Goal: Task Accomplishment & Management: Manage account settings

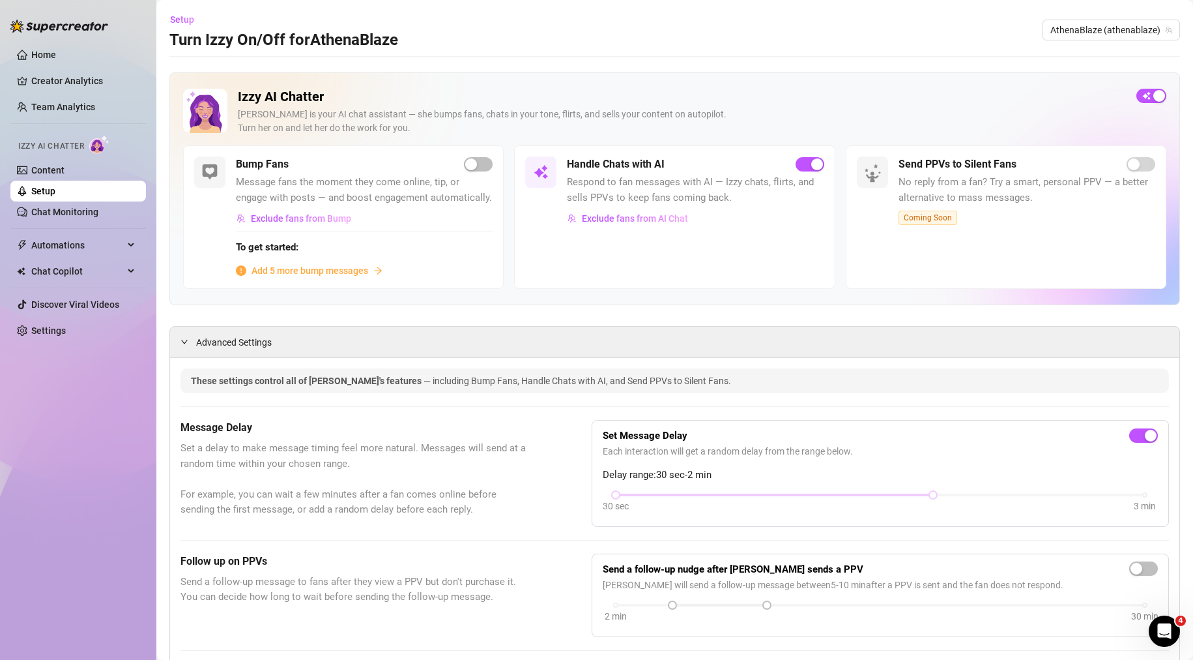
click at [290, 278] on span "Add 5 more bump messages" at bounding box center [310, 270] width 117 height 14
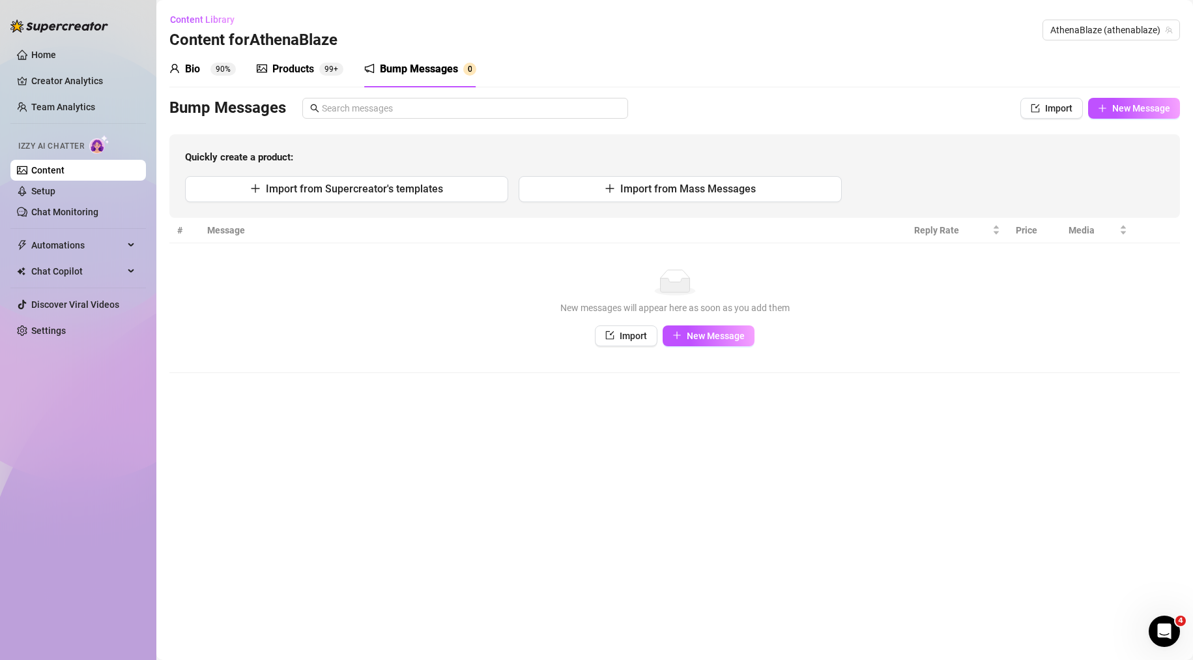
click at [65, 174] on link "Content" at bounding box center [47, 170] width 33 height 10
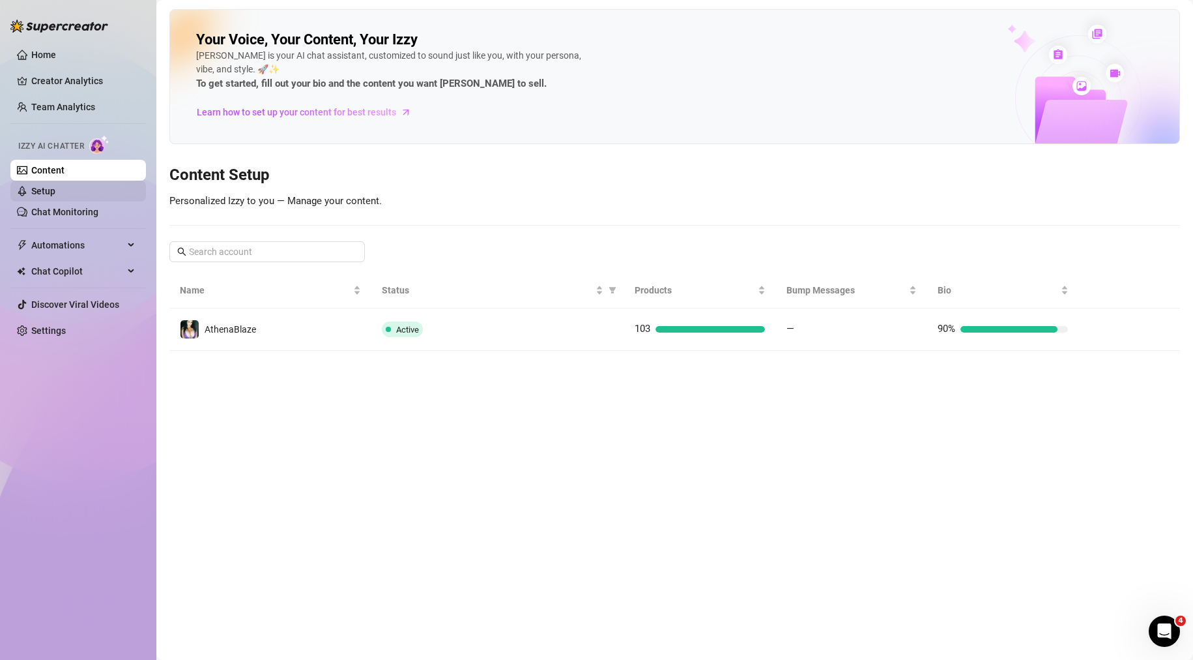
click at [46, 194] on link "Setup" at bounding box center [43, 191] width 24 height 10
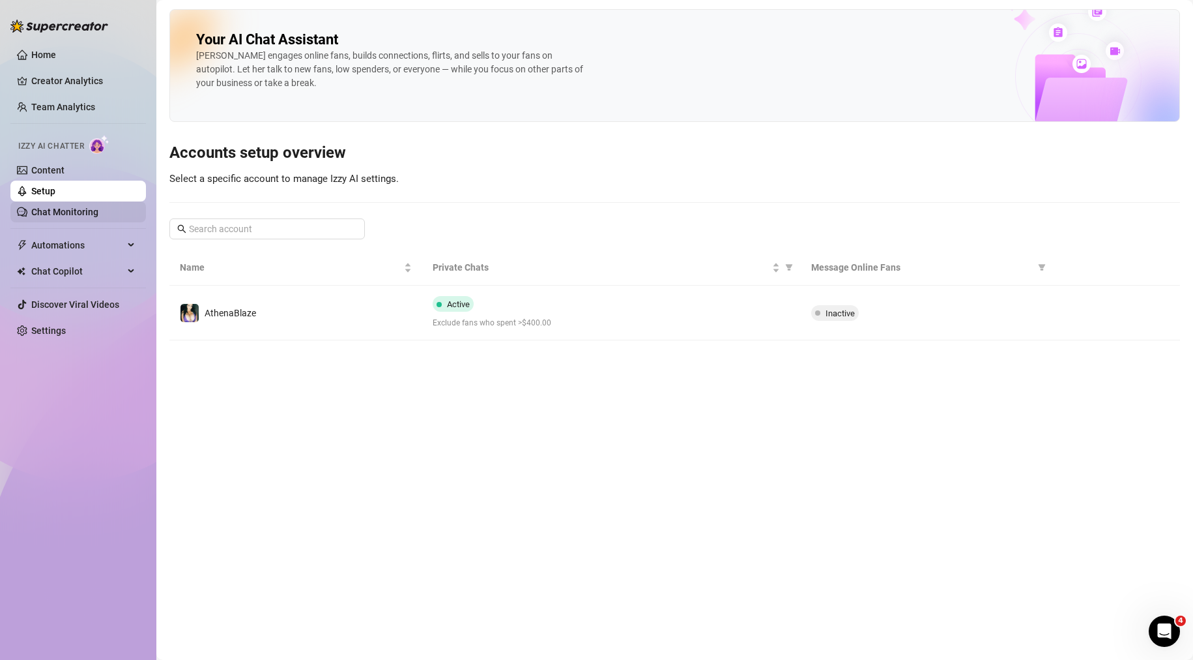
click at [38, 210] on link "Chat Monitoring" at bounding box center [64, 212] width 67 height 10
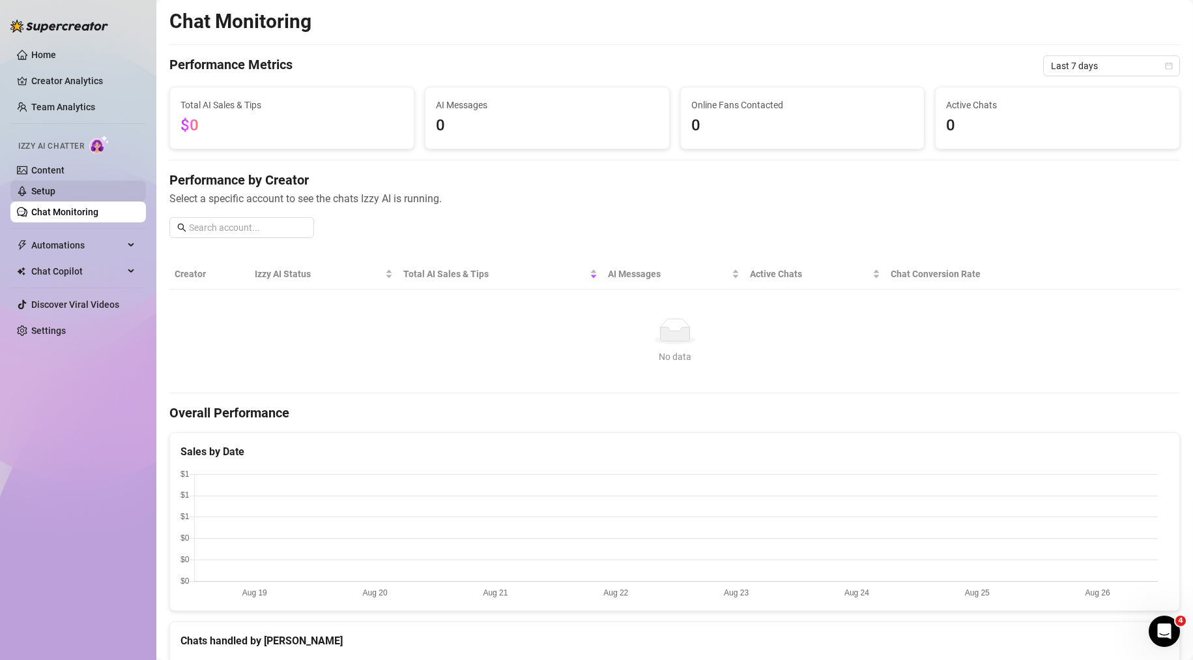
click at [49, 192] on link "Setup" at bounding box center [43, 191] width 24 height 10
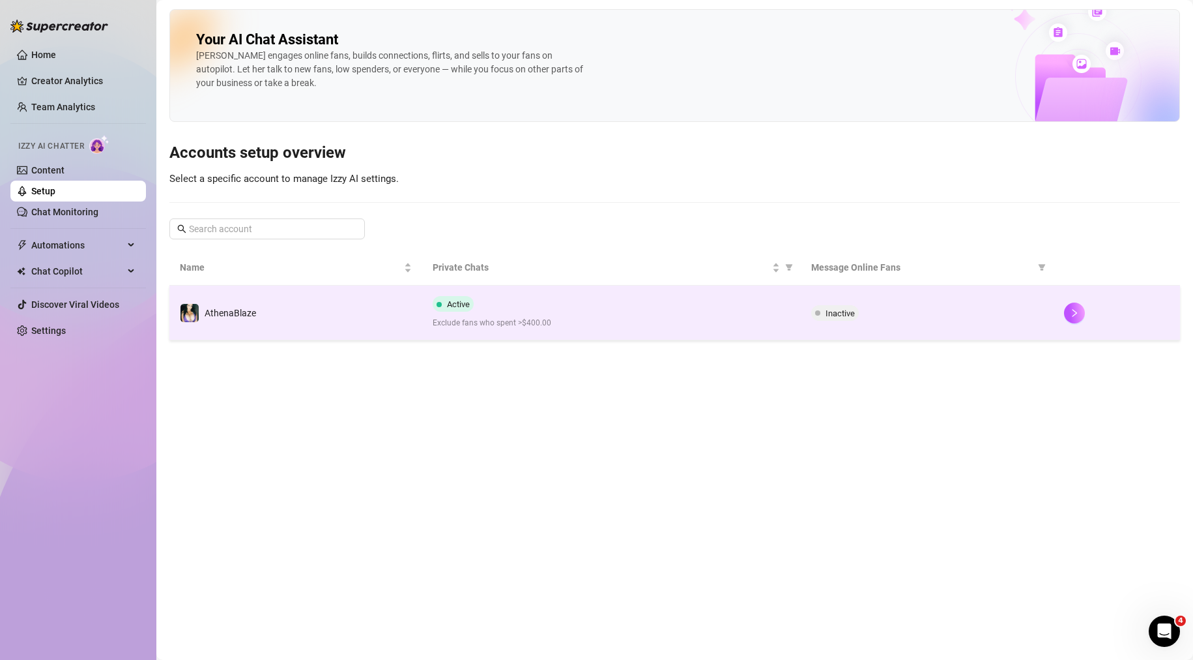
click at [568, 305] on div "Active Exclude fans who spent >$400.00" at bounding box center [612, 312] width 358 height 33
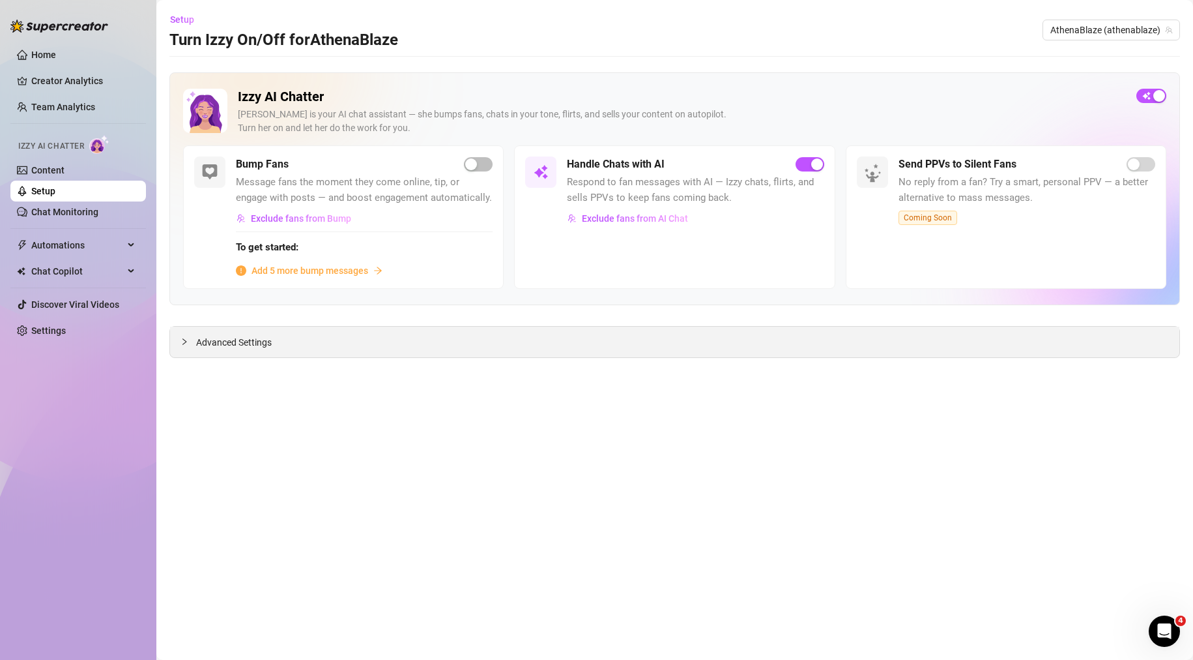
click at [233, 342] on span "Advanced Settings" at bounding box center [234, 342] width 76 height 14
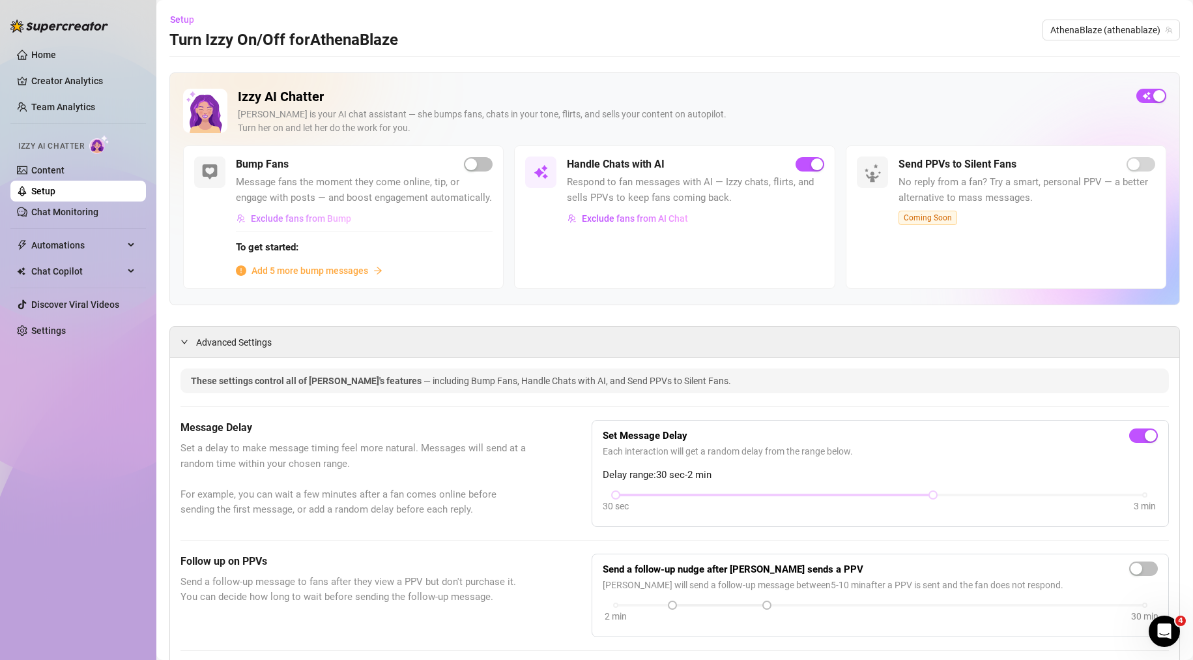
click at [281, 224] on span "Exclude fans from Bump" at bounding box center [301, 218] width 100 height 10
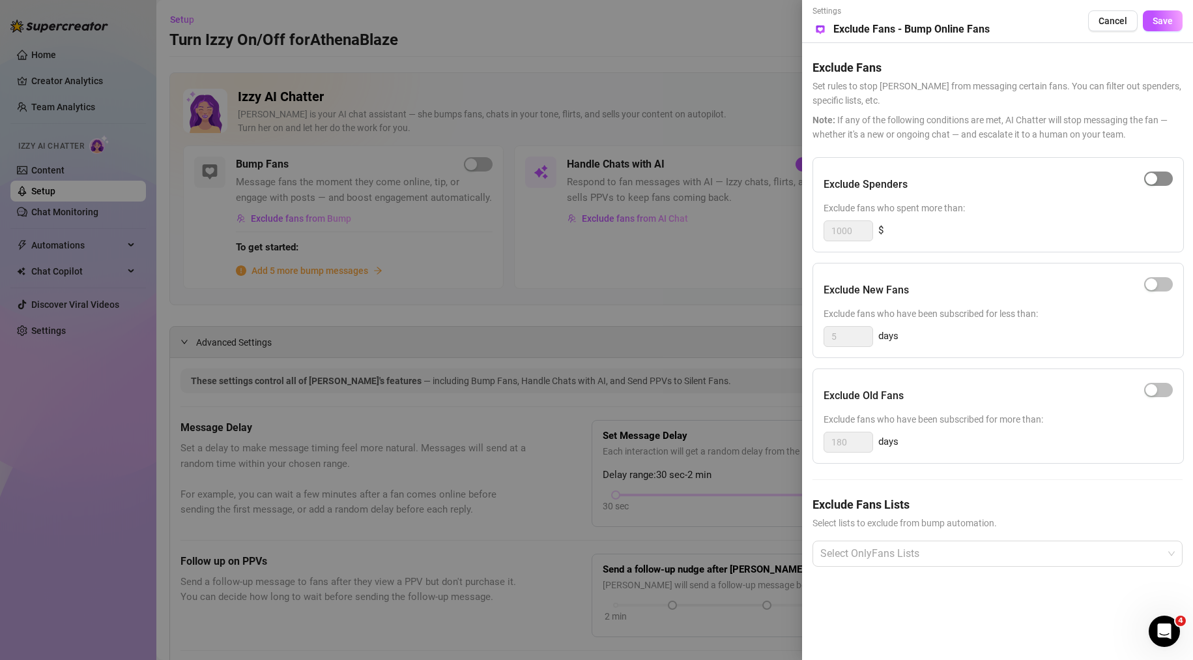
click at [1161, 175] on span "button" at bounding box center [1159, 178] width 29 height 14
drag, startPoint x: 856, startPoint y: 229, endPoint x: 817, endPoint y: 231, distance: 39.2
click at [817, 231] on div "Exclude Spenders Exclude fans who spent more than: 1000 $" at bounding box center [999, 204] width 372 height 95
click at [1165, 175] on div "button" at bounding box center [1166, 179] width 12 height 12
click at [1170, 172] on span "button" at bounding box center [1159, 178] width 29 height 14
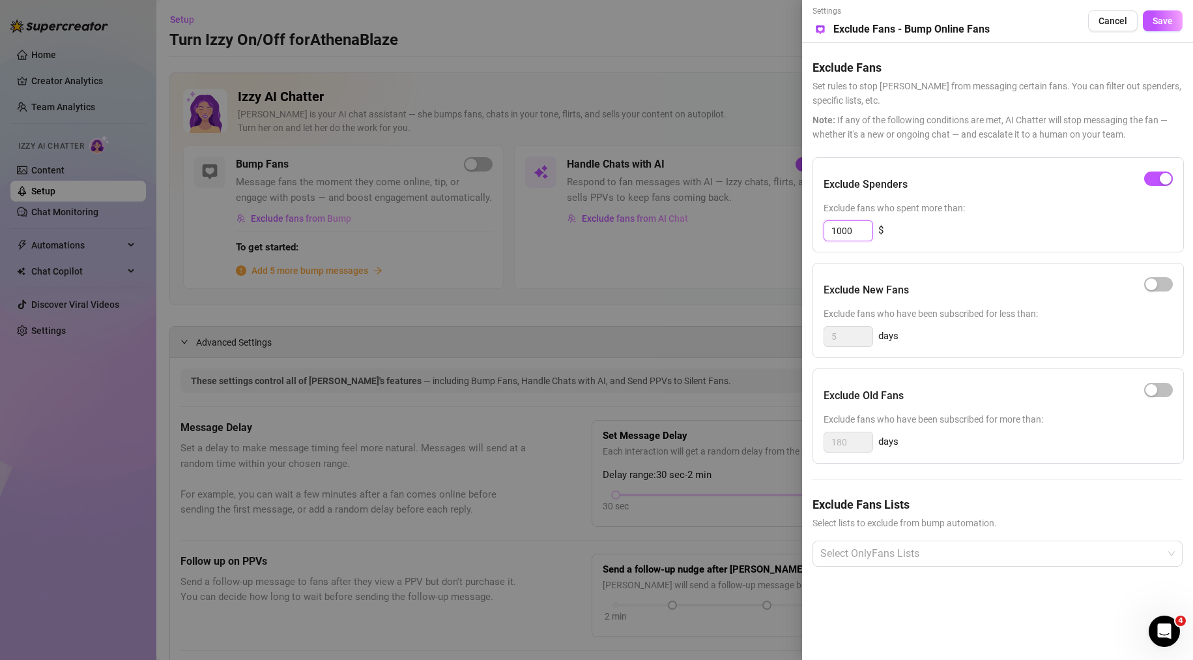
type input "5"
type input "400"
click at [1161, 27] on button "Save" at bounding box center [1163, 20] width 40 height 21
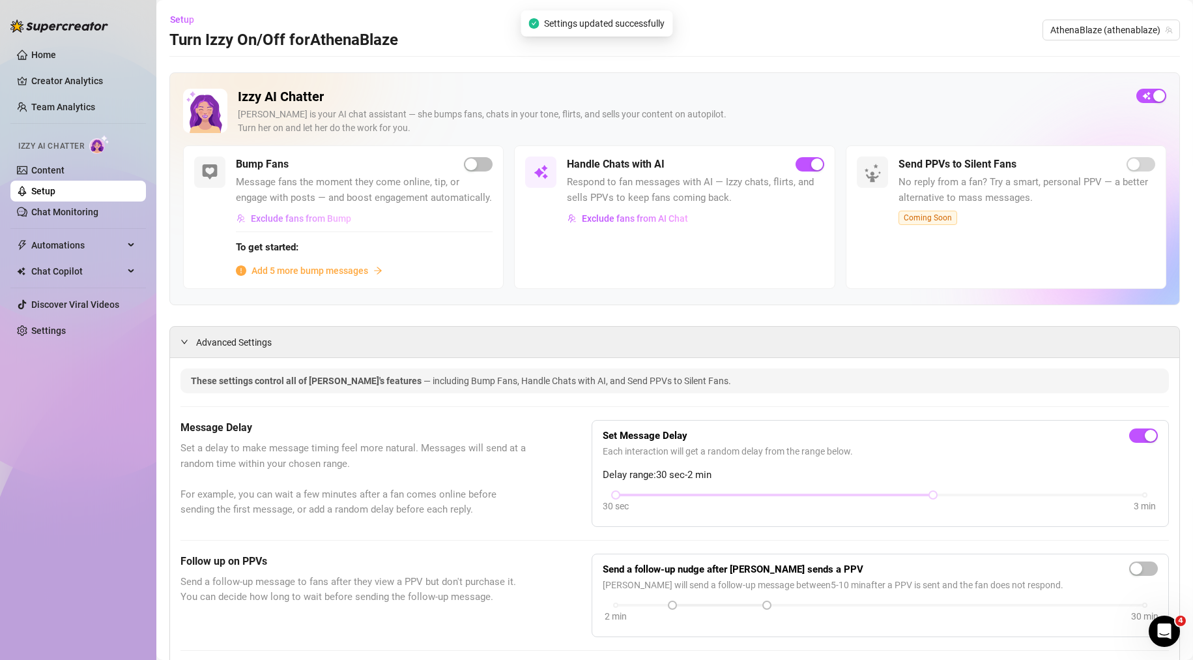
click at [315, 224] on span "Exclude fans from Bump" at bounding box center [301, 218] width 100 height 10
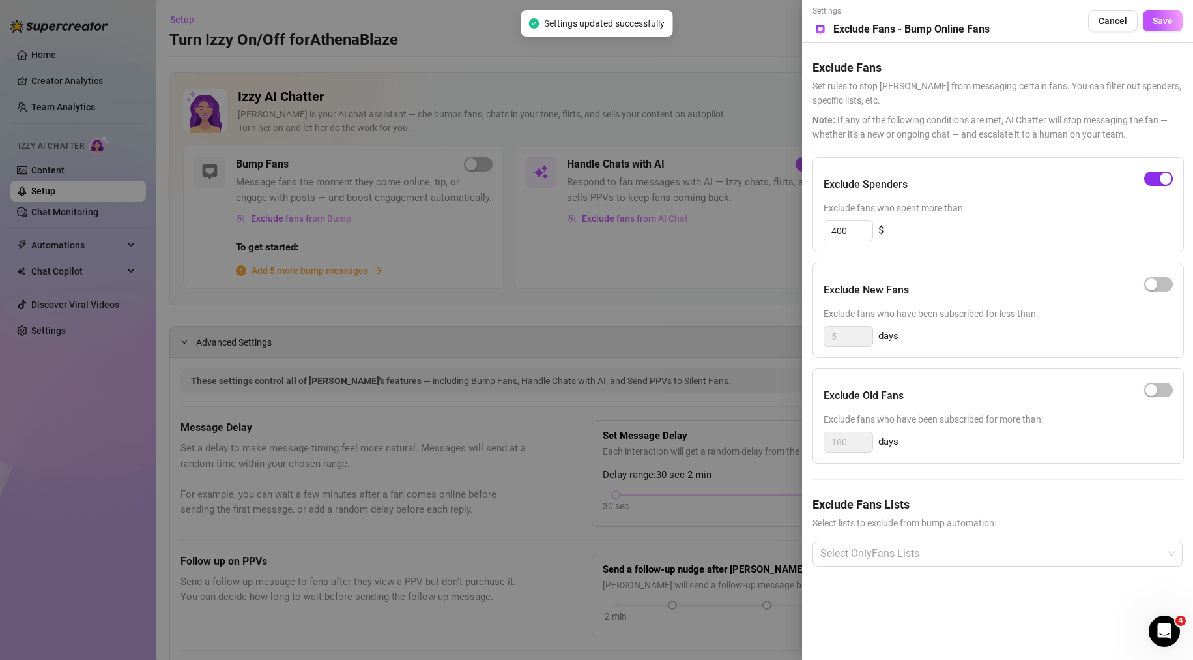
click at [1166, 181] on div "button" at bounding box center [1166, 179] width 12 height 12
click at [1159, 21] on span "Save" at bounding box center [1163, 21] width 20 height 10
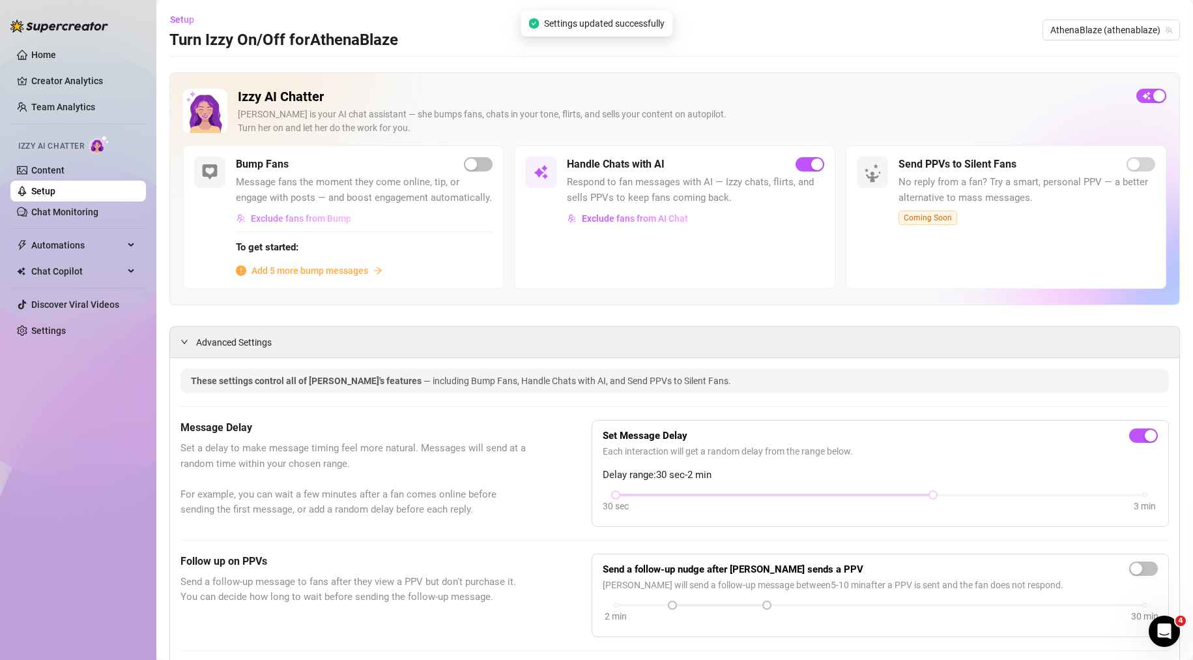
click at [276, 224] on span "Exclude fans from Bump" at bounding box center [301, 218] width 100 height 10
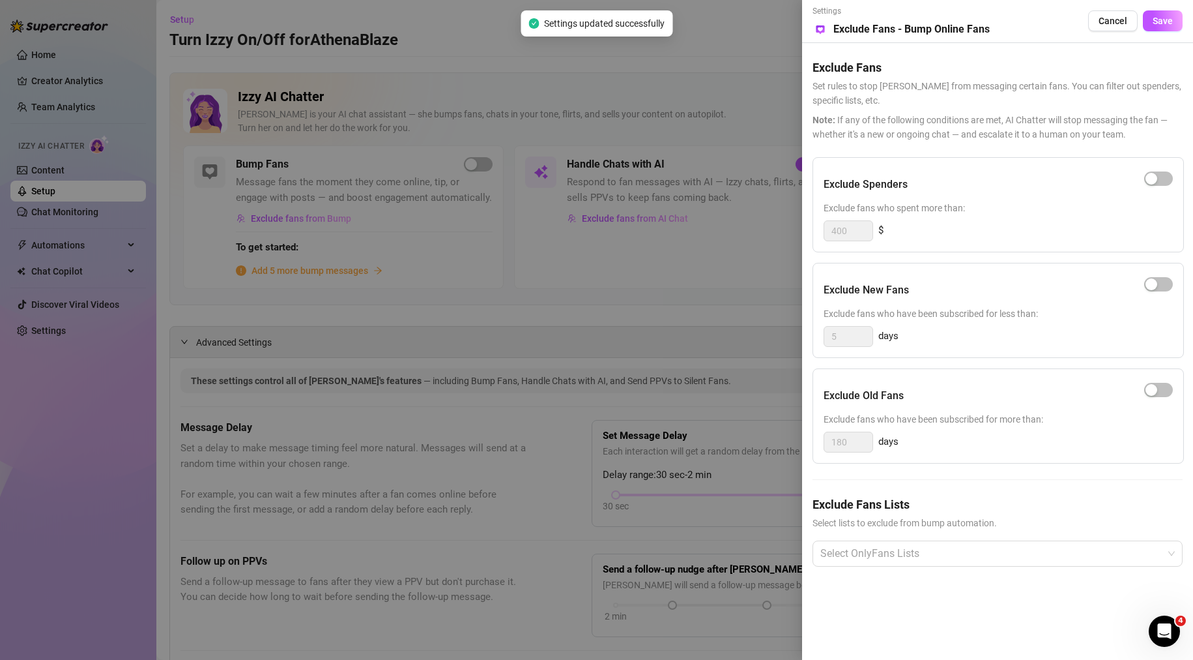
click at [489, 300] on div at bounding box center [596, 330] width 1193 height 660
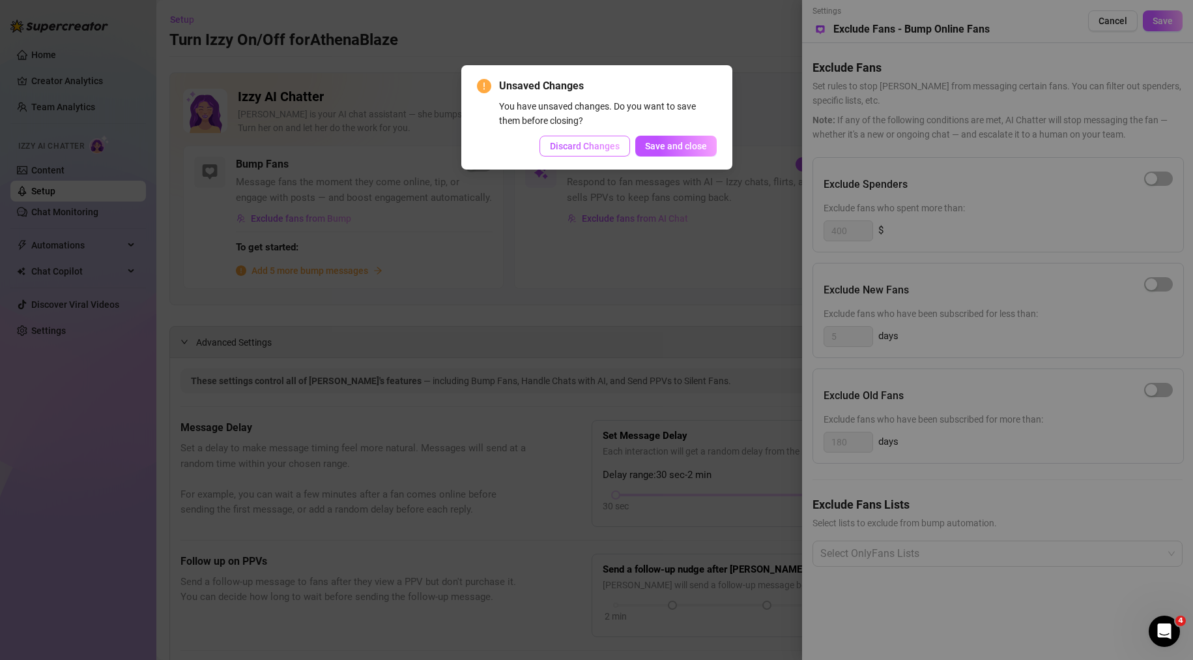
click at [604, 145] on span "Discard Changes" at bounding box center [585, 146] width 70 height 10
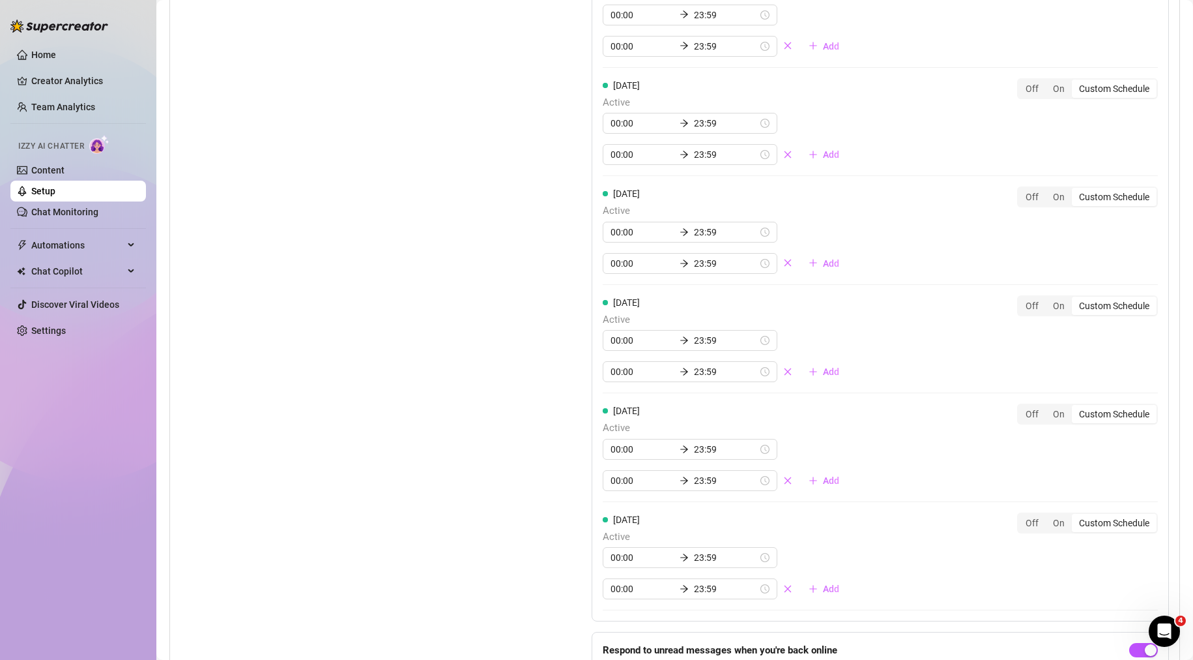
scroll to position [508, 0]
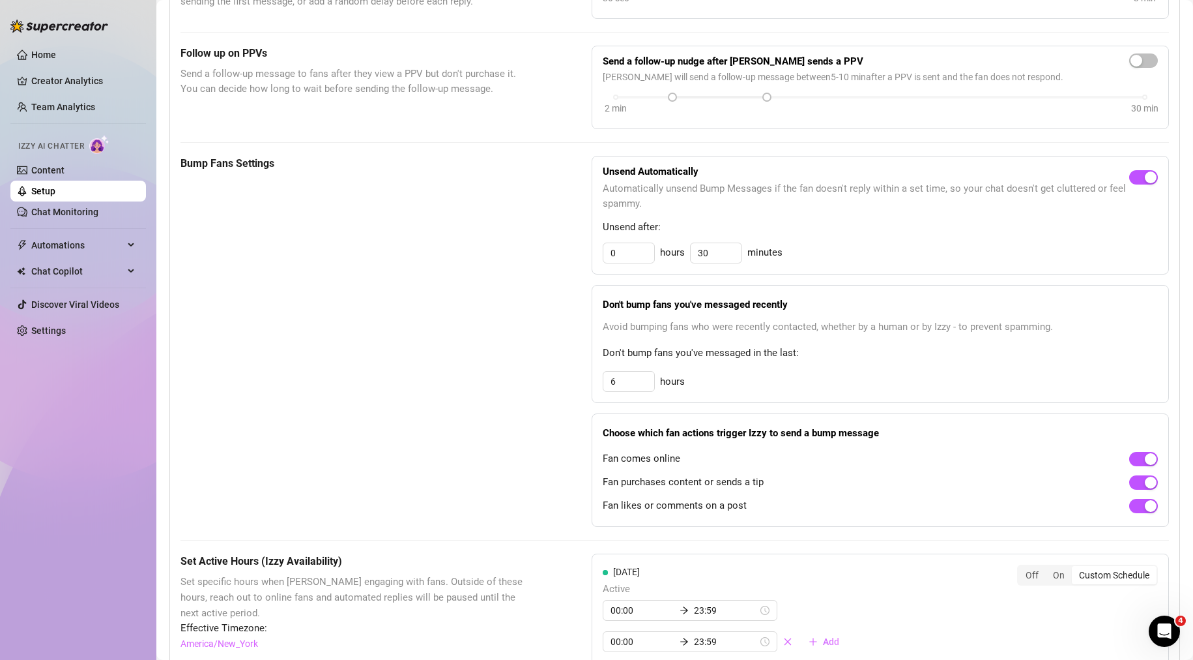
drag, startPoint x: 445, startPoint y: 498, endPoint x: 504, endPoint y: 246, distance: 259.0
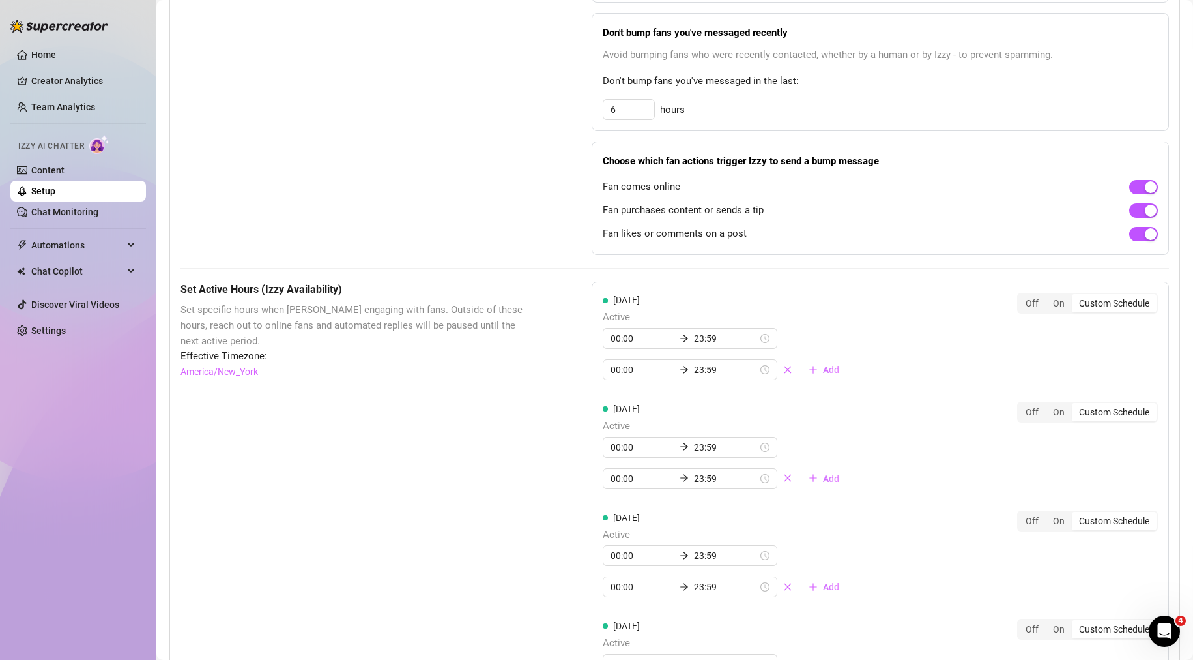
scroll to position [782, 0]
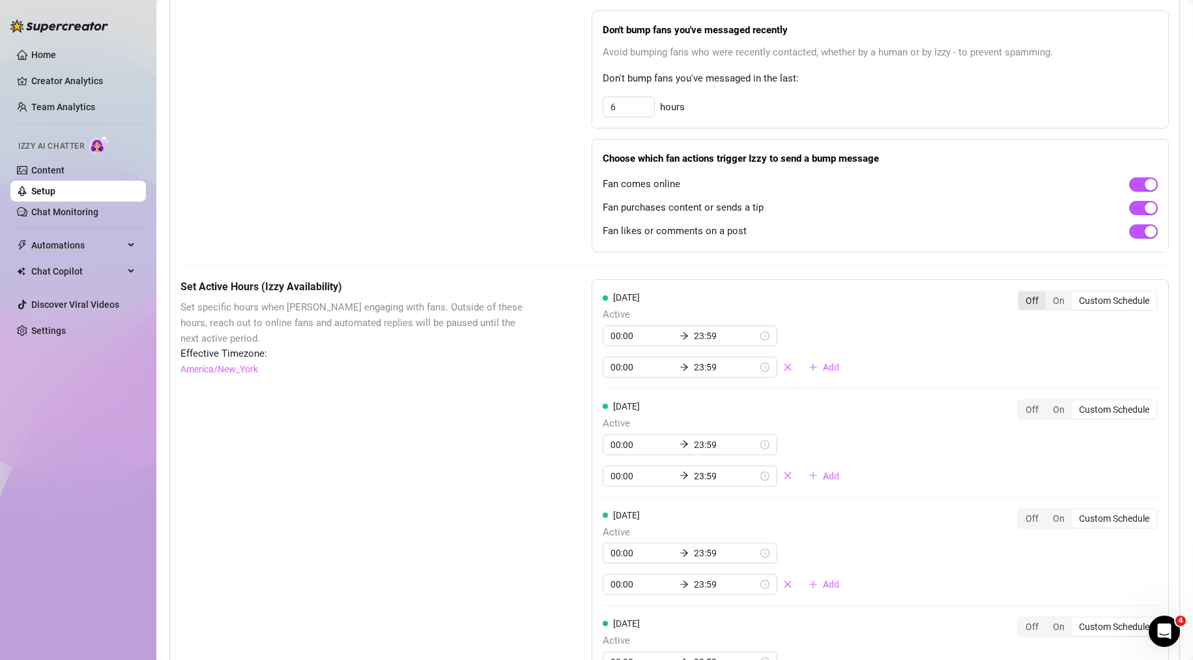
click at [1021, 310] on div "Off" at bounding box center [1032, 300] width 27 height 18
click at [1022, 293] on input "Off" at bounding box center [1022, 293] width 0 height 0
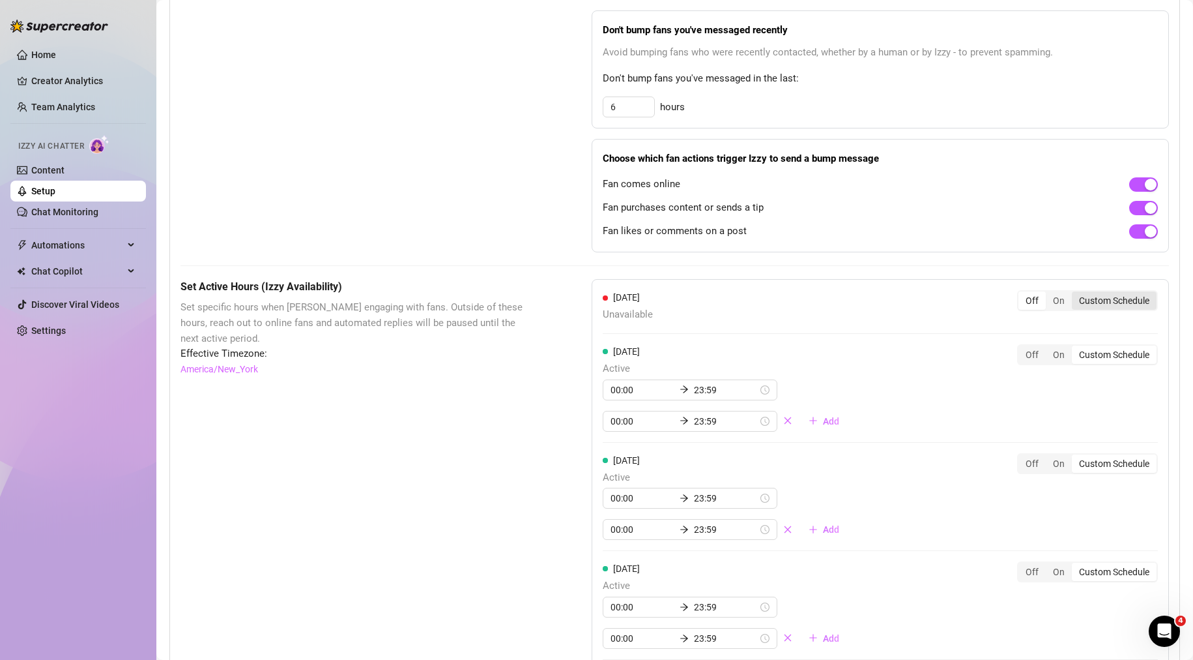
click at [1093, 310] on div "Custom Schedule" at bounding box center [1114, 300] width 85 height 18
click at [1075, 293] on input "Custom Schedule" at bounding box center [1075, 293] width 0 height 0
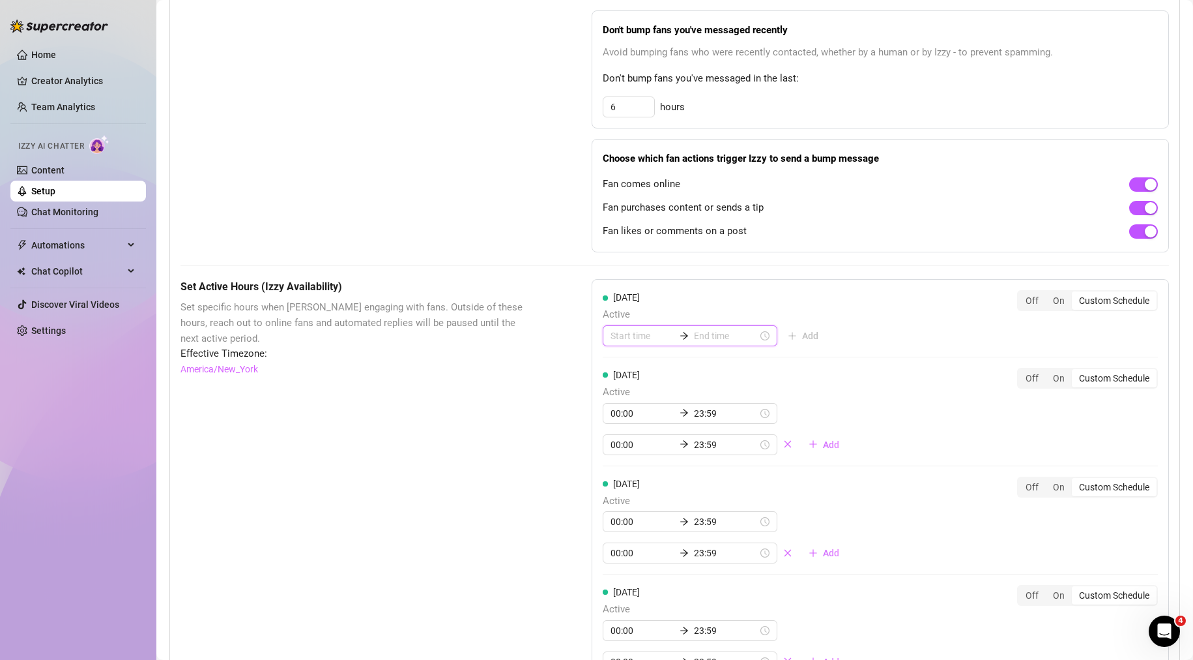
click at [659, 343] on input at bounding box center [643, 336] width 64 height 14
type input "03:00"
click at [619, 430] on div "06" at bounding box center [617, 431] width 31 height 18
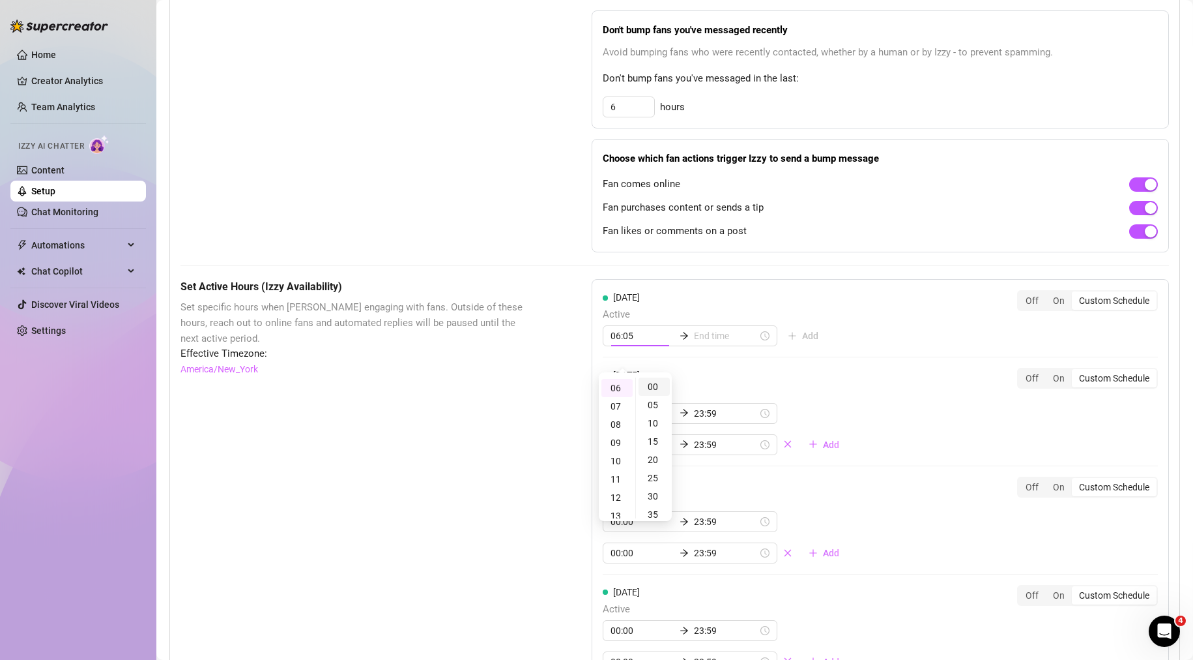
type input "06:00"
click at [657, 385] on div "00" at bounding box center [654, 386] width 31 height 18
click at [720, 343] on input at bounding box center [726, 336] width 64 height 14
type input "06:00"
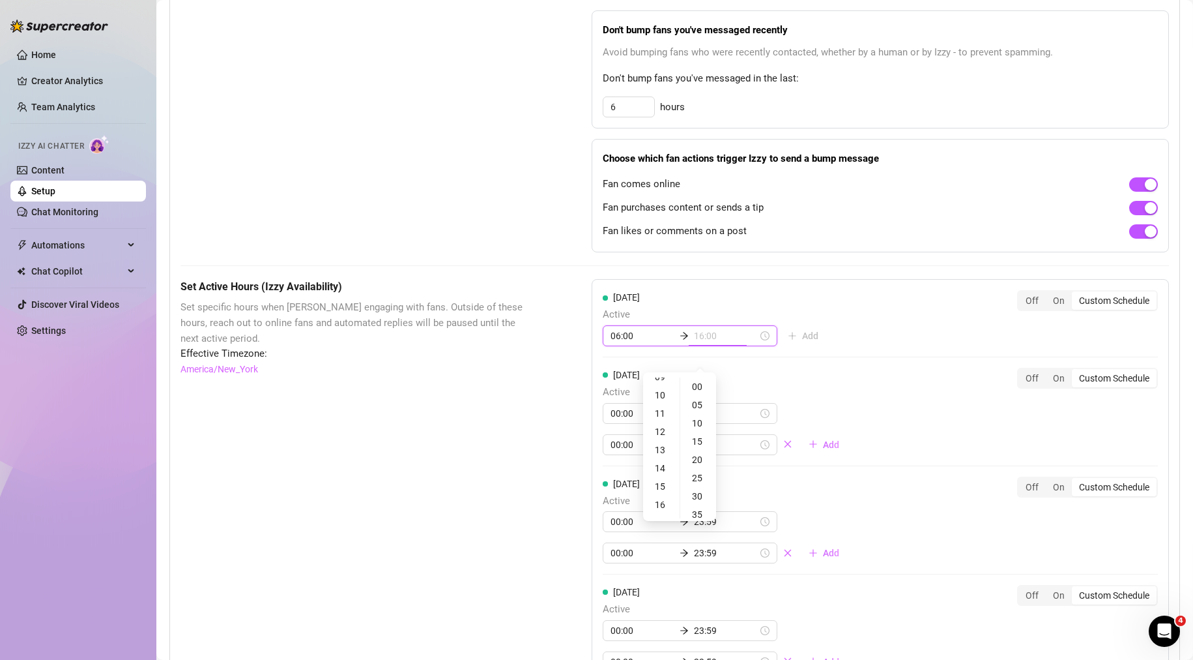
type input "15:00"
type input "20:00"
type input "23:00"
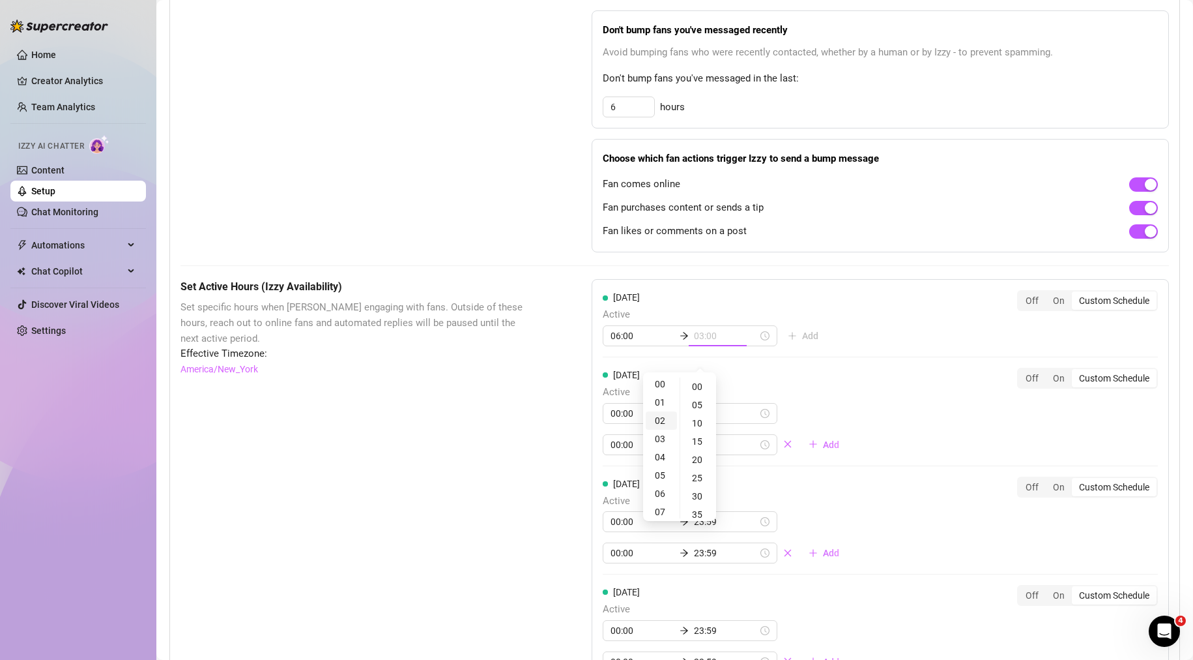
scroll to position [0, 0]
type input "00:00"
type input "03:00"
type input "01:00"
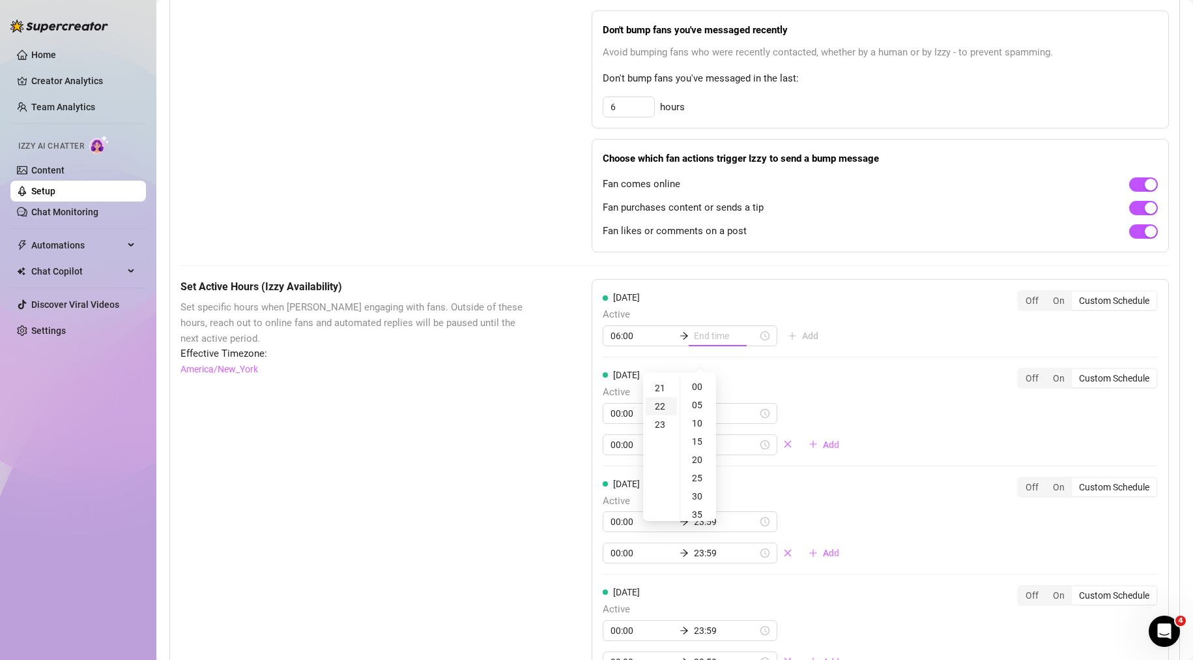
scroll to position [377, 0]
click at [663, 409] on div "22" at bounding box center [661, 411] width 31 height 18
type input "22:00"
click at [699, 387] on div "00" at bounding box center [698, 386] width 31 height 18
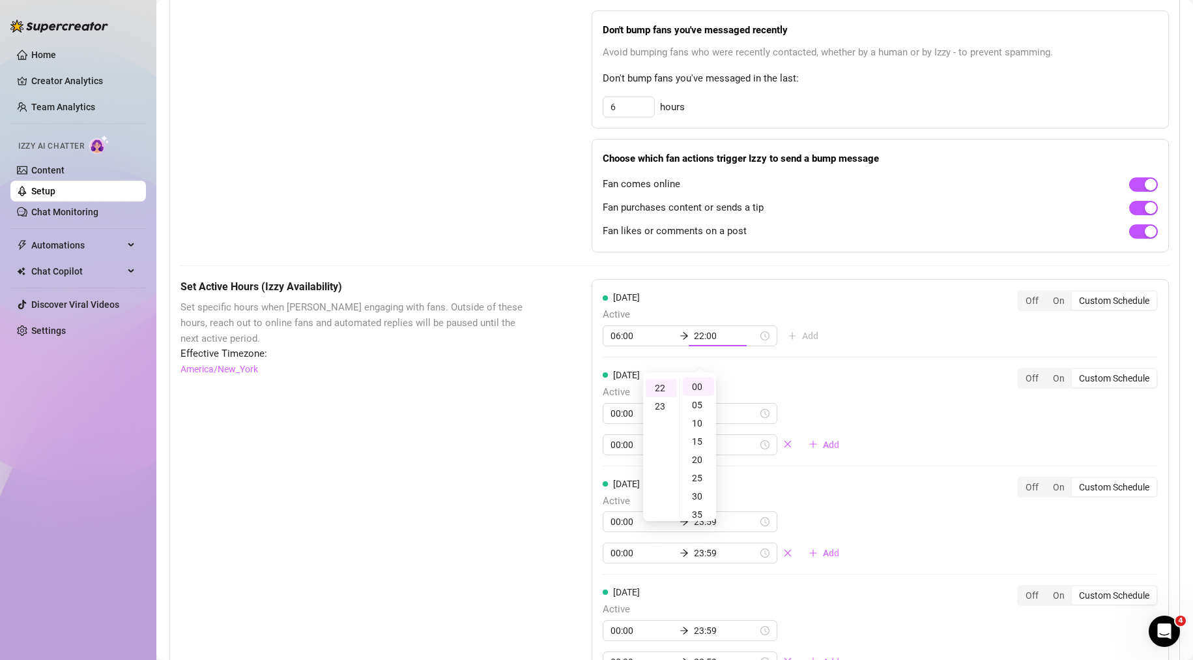
click at [866, 351] on div "[DATE] Active 06:00 22:00 Add Off On Custom Schedule [DATE] Active 00:00 23:59 …" at bounding box center [881, 649] width 578 height 740
click at [642, 343] on input "06:00" at bounding box center [643, 336] width 64 height 14
type input "06:00"
click at [709, 343] on input "22:00" at bounding box center [726, 336] width 64 height 14
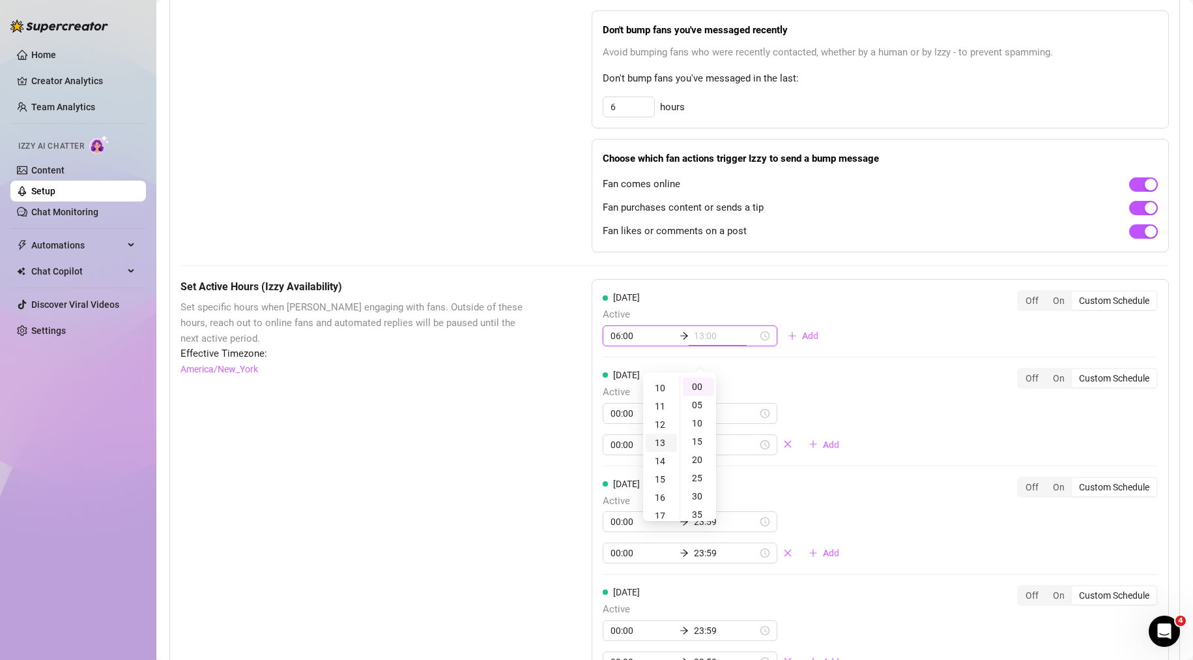
scroll to position [205, 0]
click at [662, 460] on div "15" at bounding box center [661, 455] width 31 height 18
type input "15:00"
drag, startPoint x: 851, startPoint y: 384, endPoint x: 837, endPoint y: 386, distance: 13.8
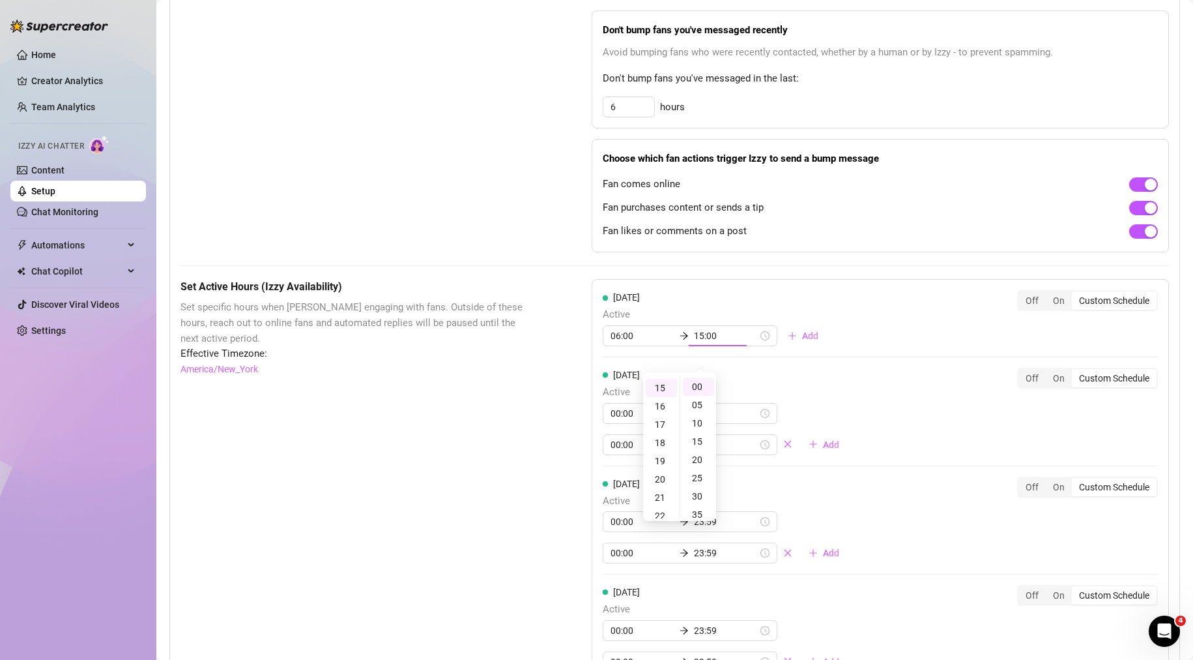
click at [850, 384] on div "[DATE] Active 00:00 23:59 00:00 23:59 Add Off On Custom Schedule" at bounding box center [880, 411] width 555 height 87
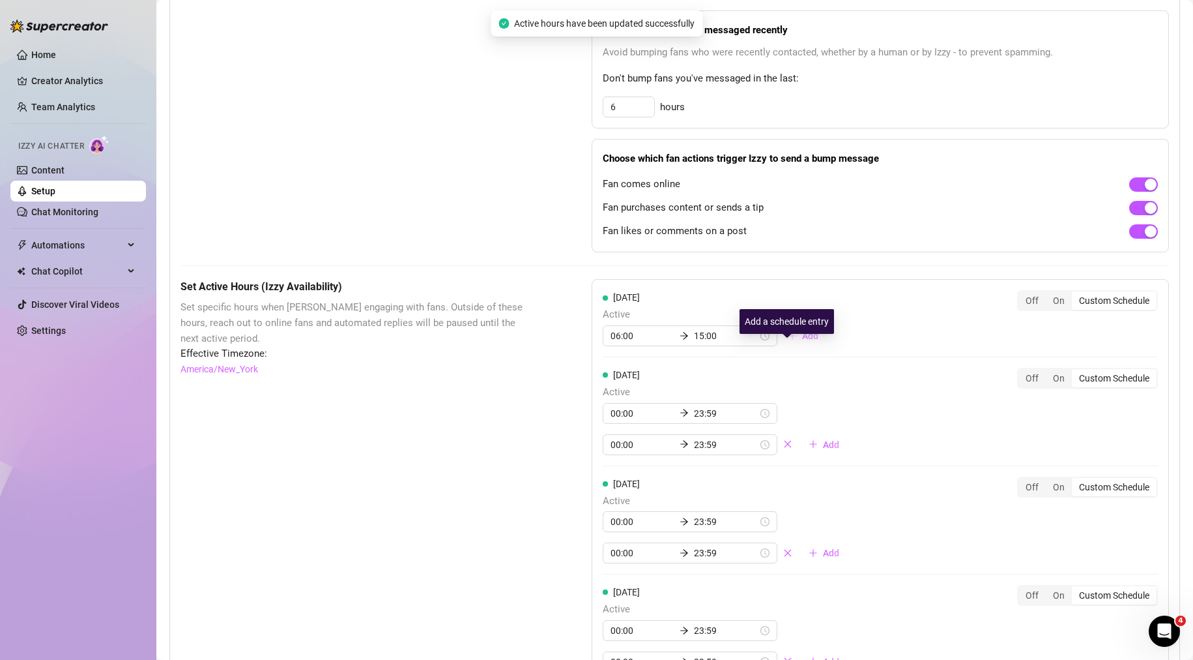
click at [802, 341] on span "Add" at bounding box center [810, 335] width 16 height 10
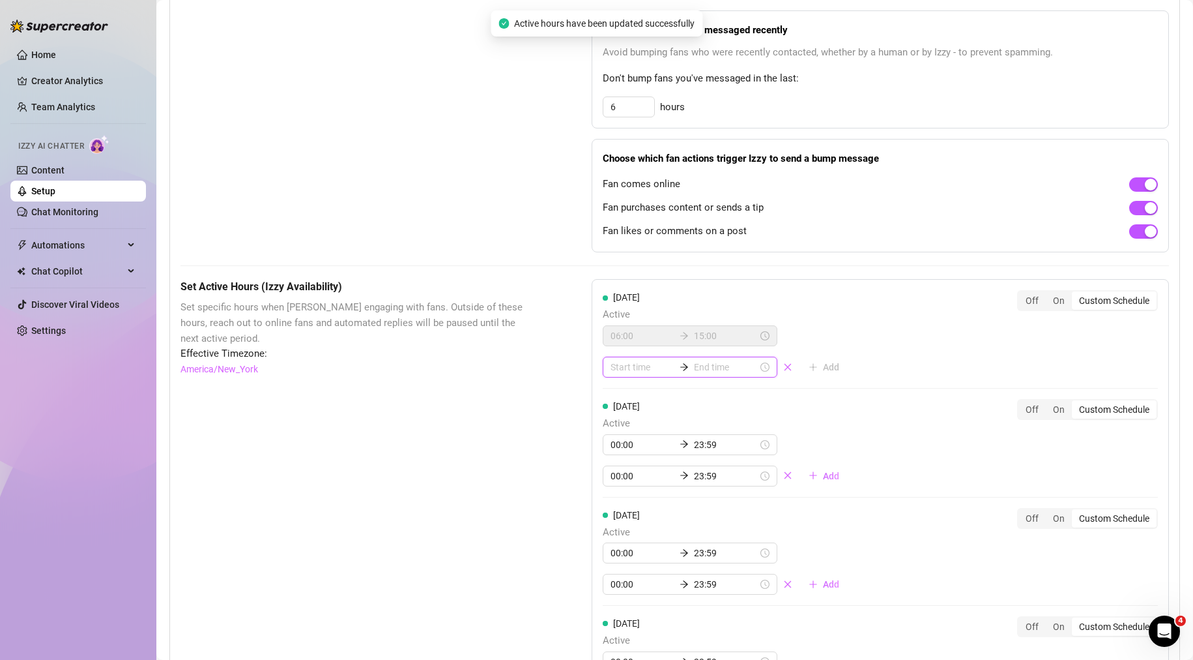
click at [636, 374] on input at bounding box center [643, 367] width 64 height 14
type input "00:05"
type input "00:20"
type input "18:00"
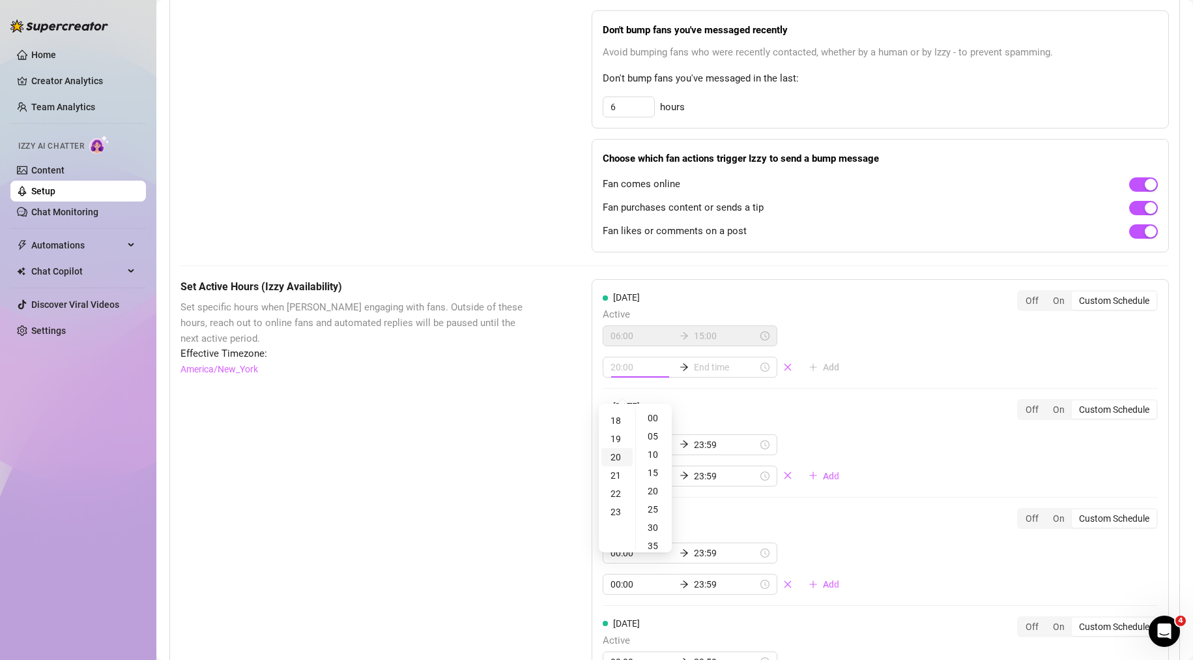
click at [613, 460] on div "20" at bounding box center [617, 457] width 31 height 18
type input "20:00"
click at [714, 374] on input at bounding box center [726, 367] width 64 height 14
type input "20:05"
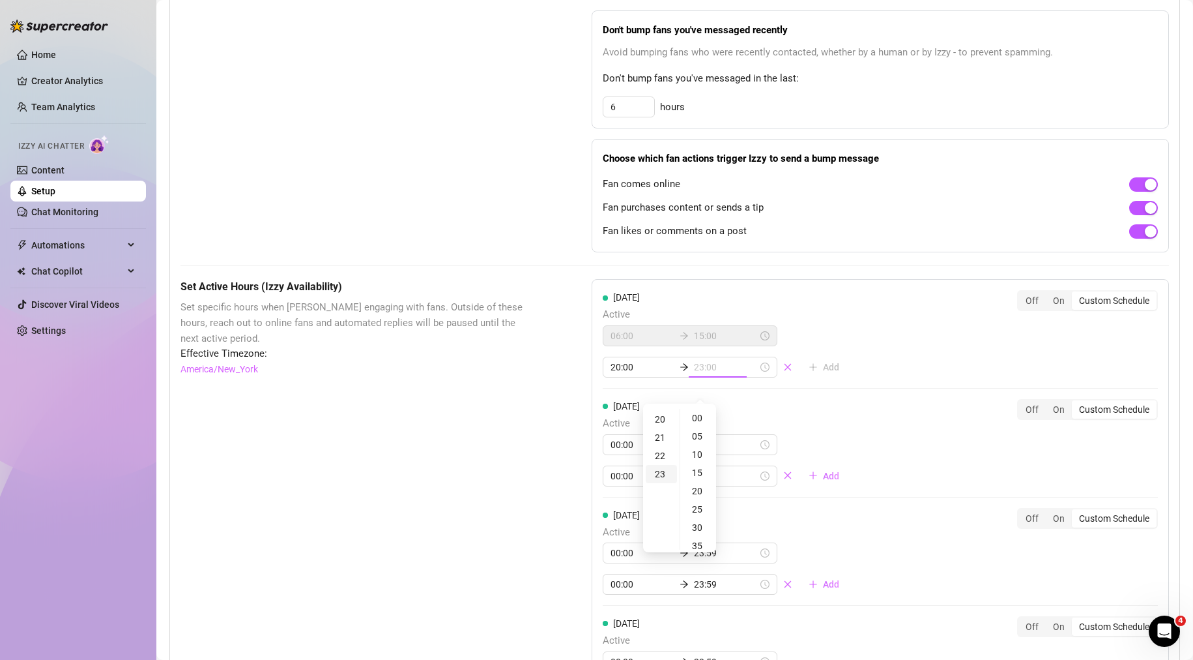
click at [657, 477] on div "23" at bounding box center [661, 474] width 31 height 18
type input "23:00"
click at [695, 422] on div "00" at bounding box center [698, 418] width 31 height 18
click at [880, 419] on div "[DATE] Active 00:00 23:59 00:00 23:59 Add Off On Custom Schedule" at bounding box center [880, 442] width 555 height 87
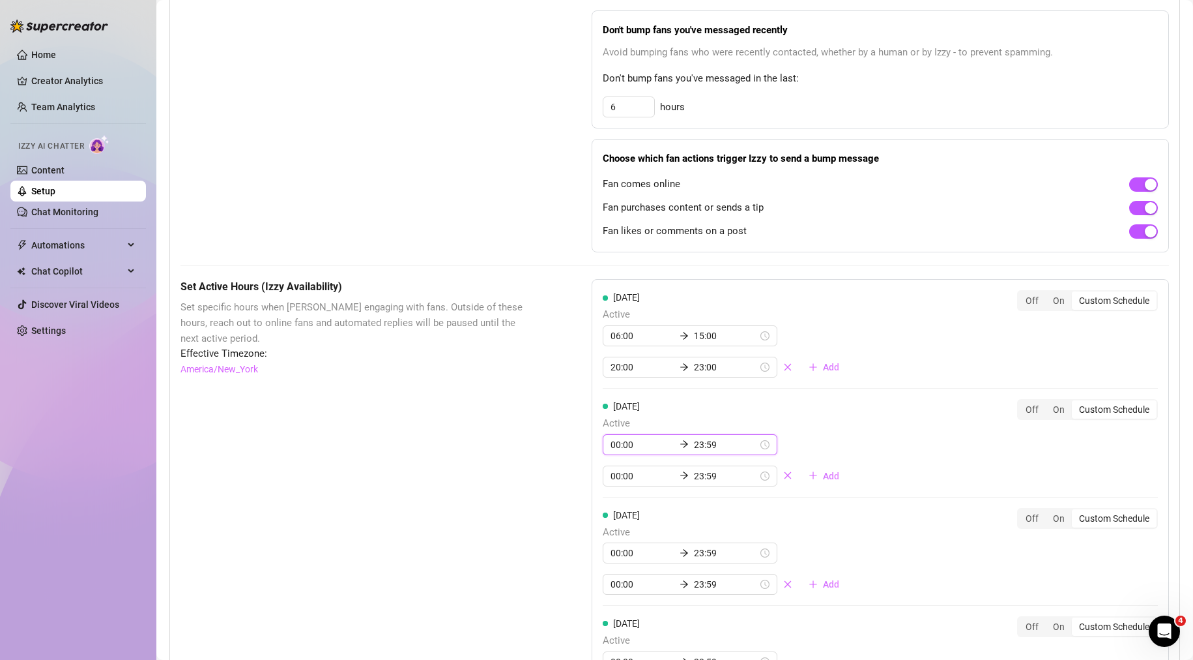
click at [631, 452] on input "00:00" at bounding box center [643, 444] width 64 height 14
click at [619, 602] on div "06" at bounding box center [617, 604] width 31 height 18
type input "06:00"
click at [717, 452] on input "23:59" at bounding box center [726, 444] width 64 height 14
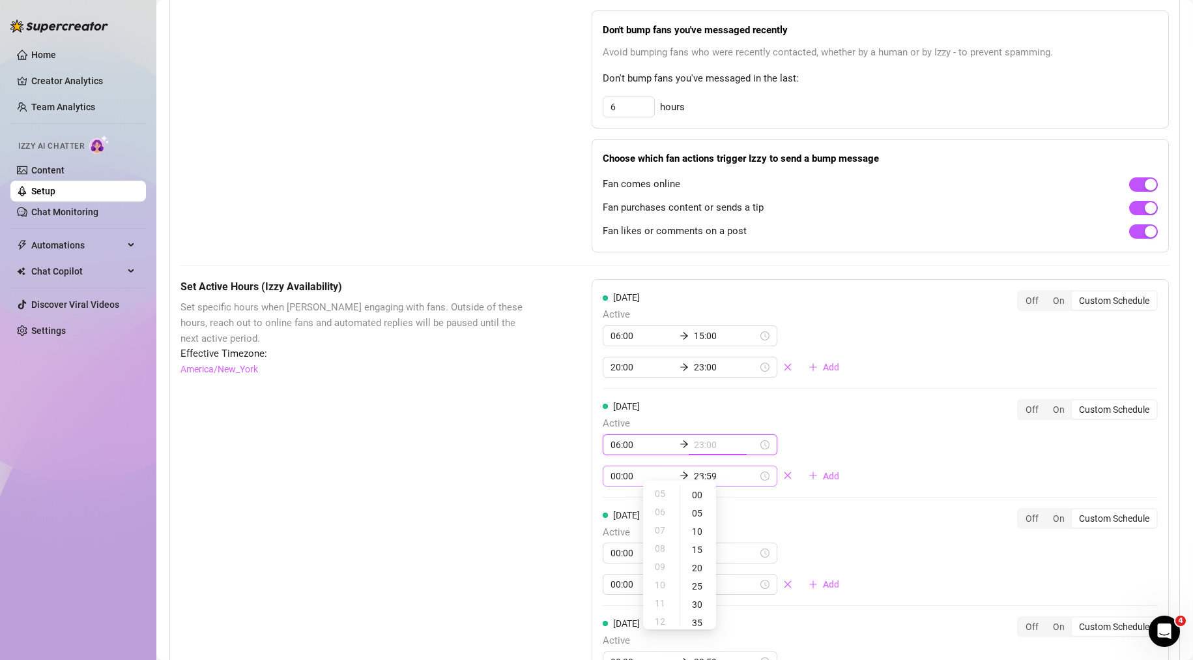
type input "23:59"
click at [785, 479] on icon "close" at bounding box center [788, 475] width 7 height 7
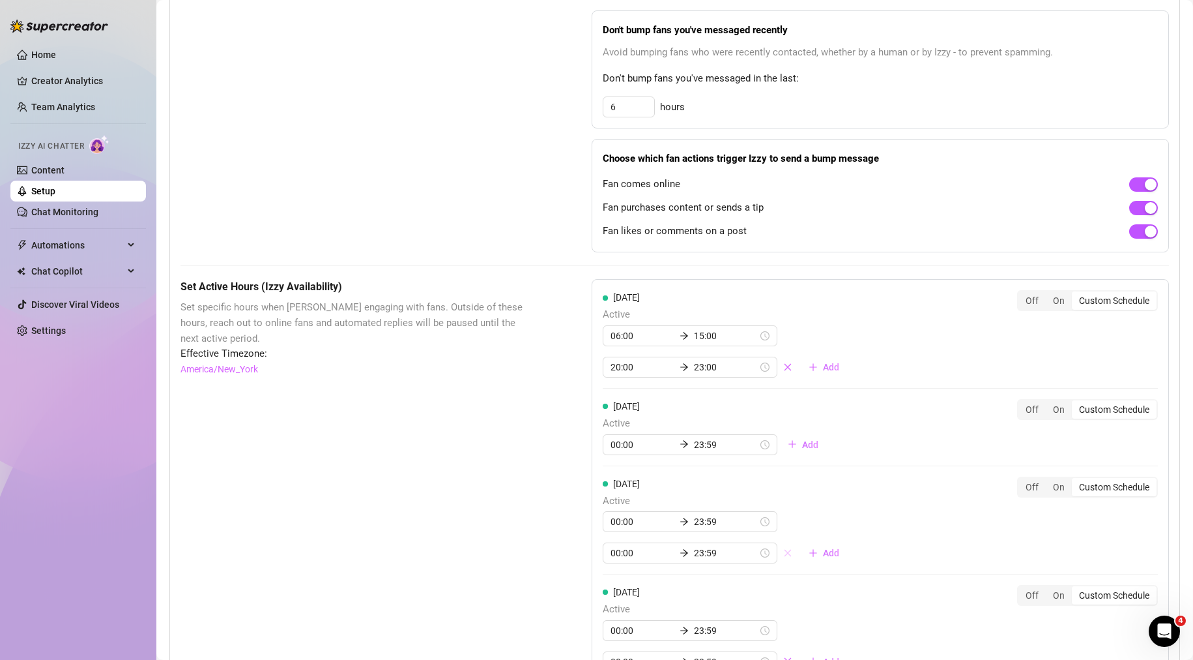
click at [785, 556] on icon "close" at bounding box center [788, 552] width 7 height 7
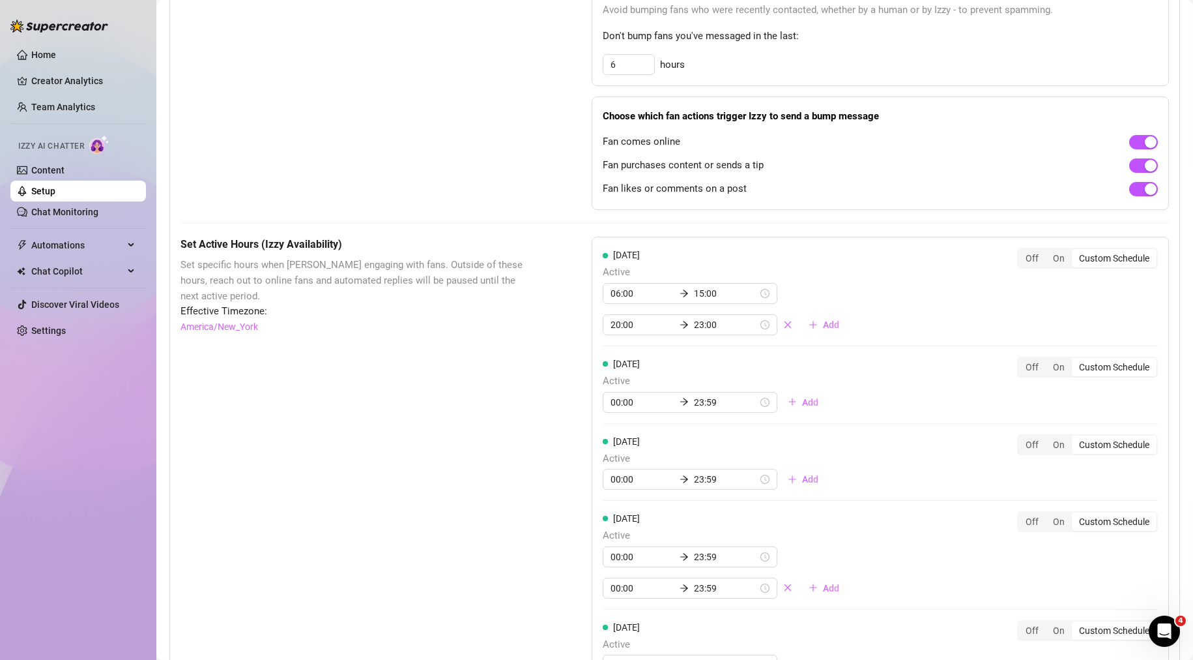
scroll to position [847, 0]
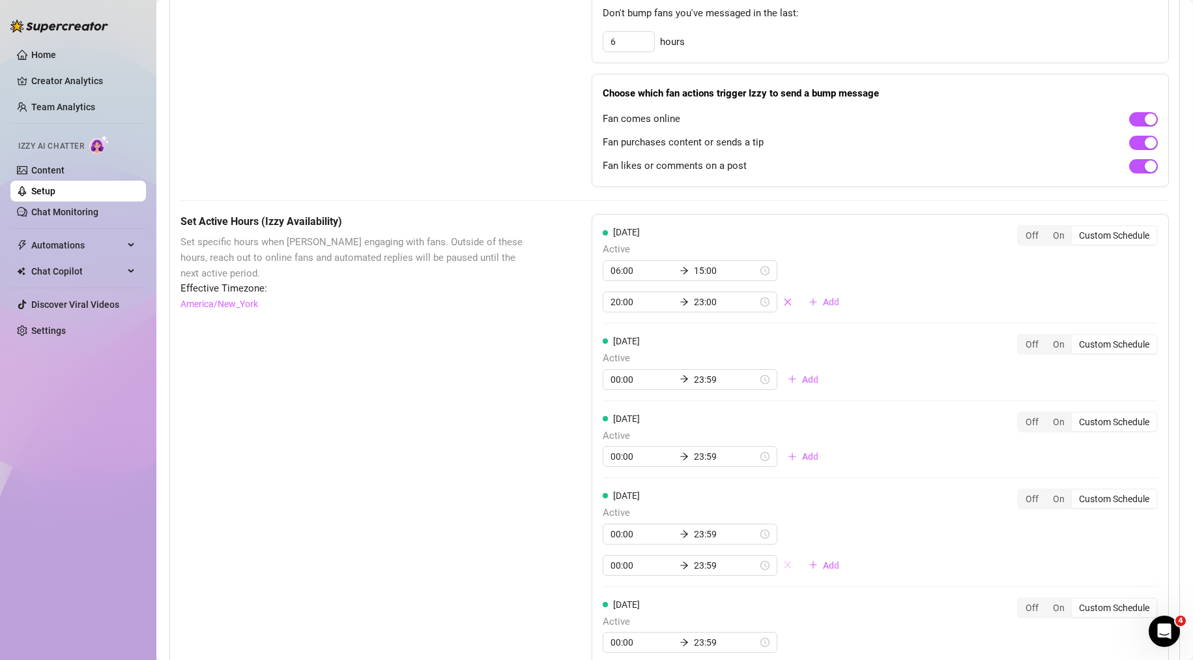
click at [785, 568] on icon "close" at bounding box center [788, 564] width 7 height 7
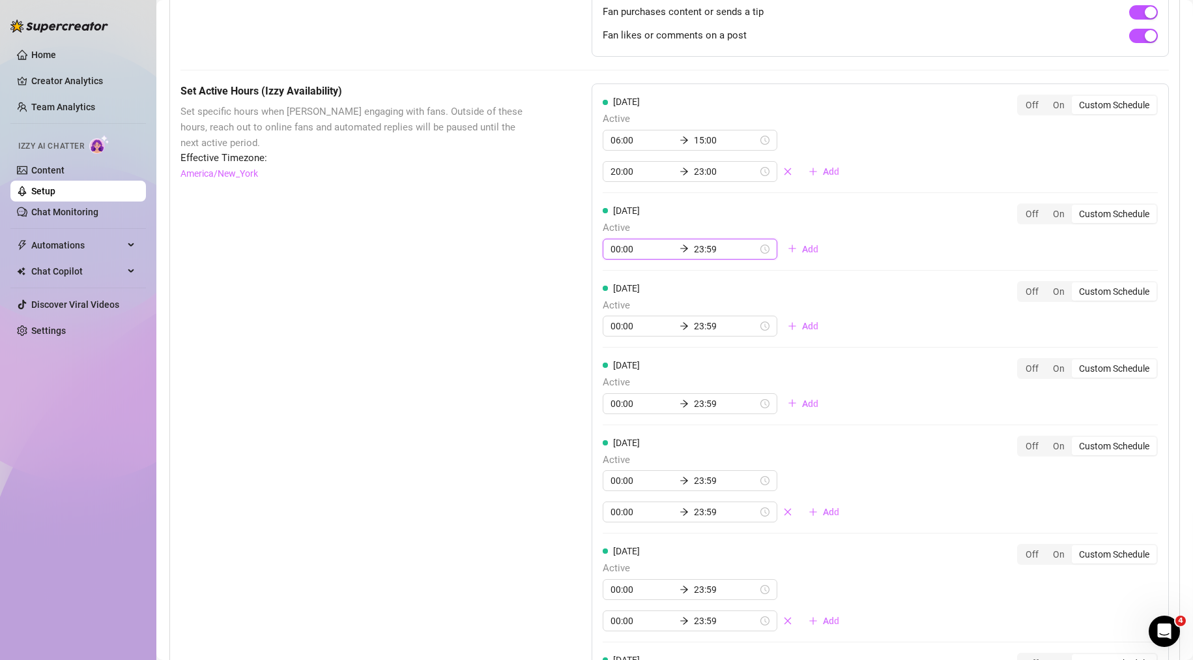
click at [647, 256] on input "00:00" at bounding box center [643, 249] width 64 height 14
click at [616, 406] on div "06" at bounding box center [617, 409] width 31 height 18
type input "06:00"
click at [653, 297] on div "00" at bounding box center [654, 299] width 31 height 18
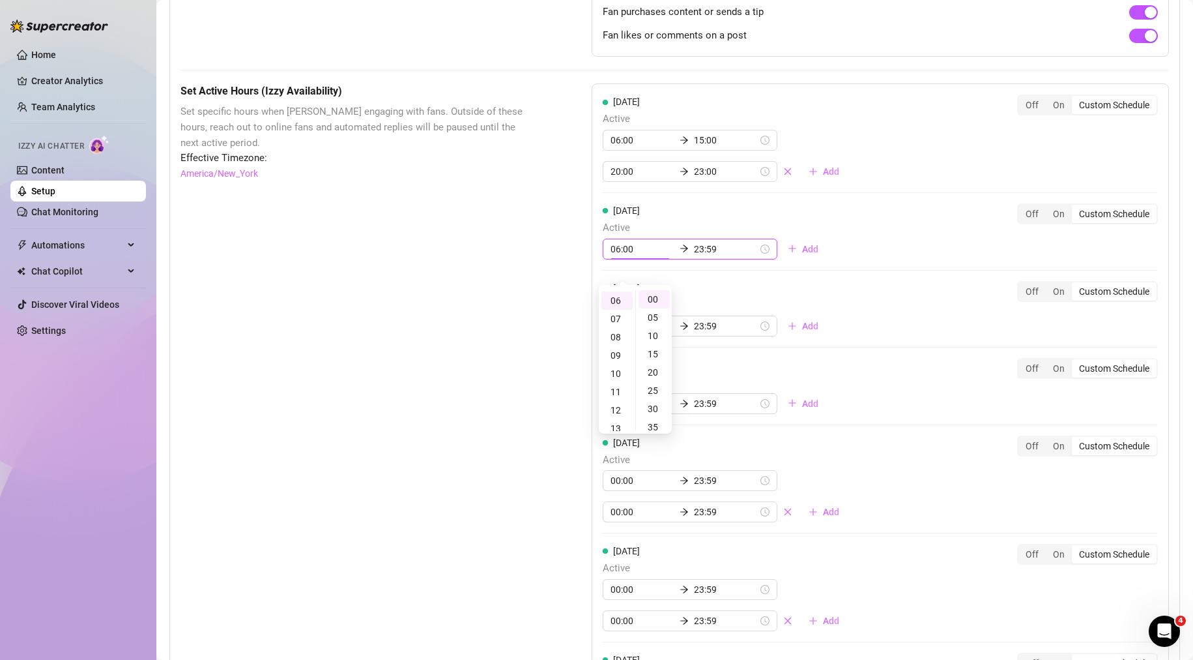
click at [710, 256] on input "23:59" at bounding box center [726, 249] width 64 height 14
click at [660, 353] on div "15" at bounding box center [661, 350] width 31 height 18
type input "15:00"
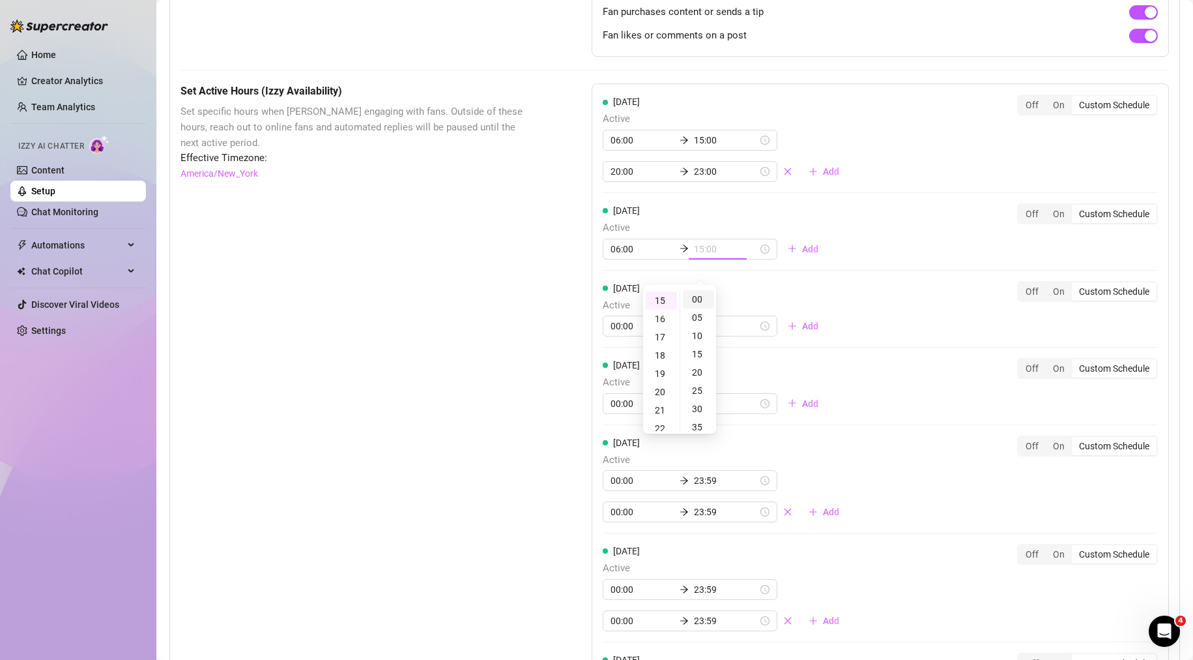
click at [694, 304] on div "00" at bounding box center [698, 299] width 31 height 18
click at [869, 285] on div "[DATE] Active 06:00 15:00 20:00 23:00 Add Off On Custom Schedule [DATE] Active …" at bounding box center [881, 422] width 578 height 678
drag, startPoint x: 789, startPoint y: 267, endPoint x: 753, endPoint y: 272, distance: 36.2
click at [802, 254] on span "Add" at bounding box center [810, 249] width 16 height 10
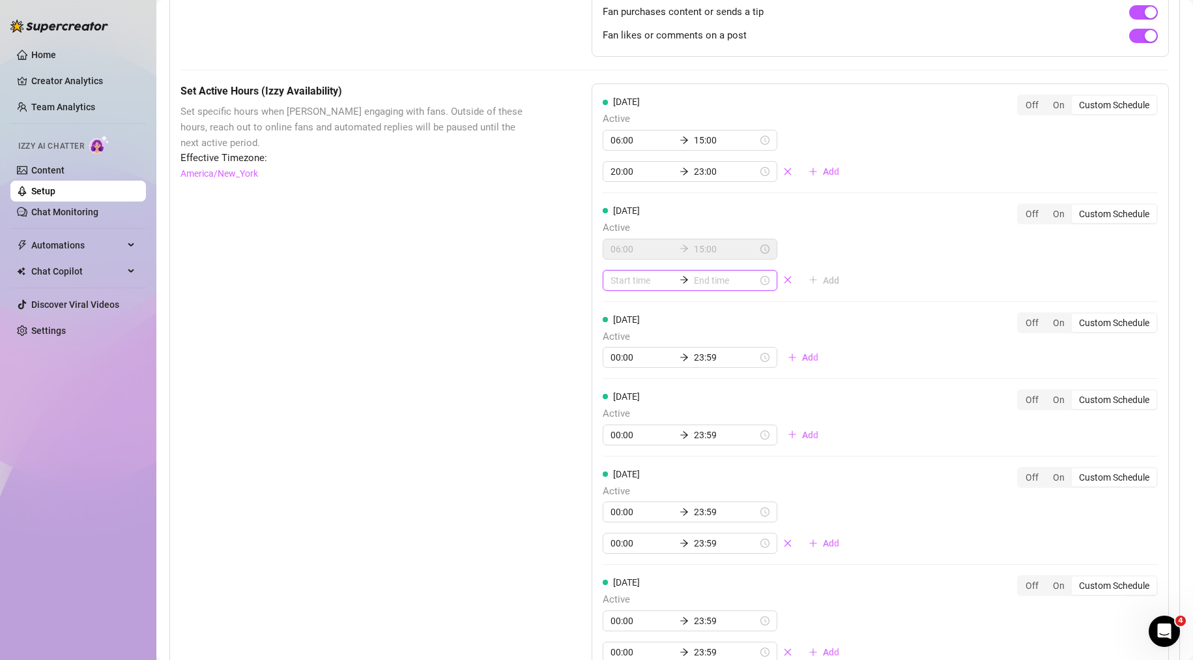
click at [630, 287] on input at bounding box center [643, 280] width 64 height 14
type input "00:00"
click at [619, 371] on div "20" at bounding box center [617, 369] width 31 height 18
type input "20:00"
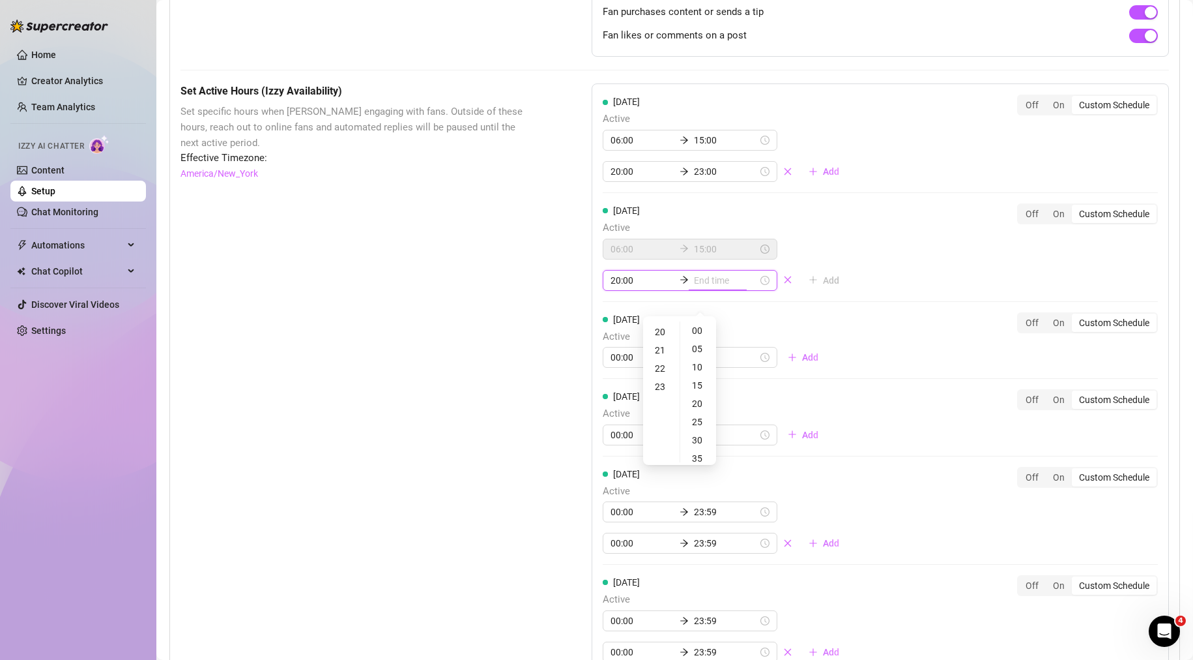
click at [718, 287] on input at bounding box center [726, 280] width 64 height 14
type input "20:00"
click at [660, 448] on div "23" at bounding box center [661, 452] width 31 height 18
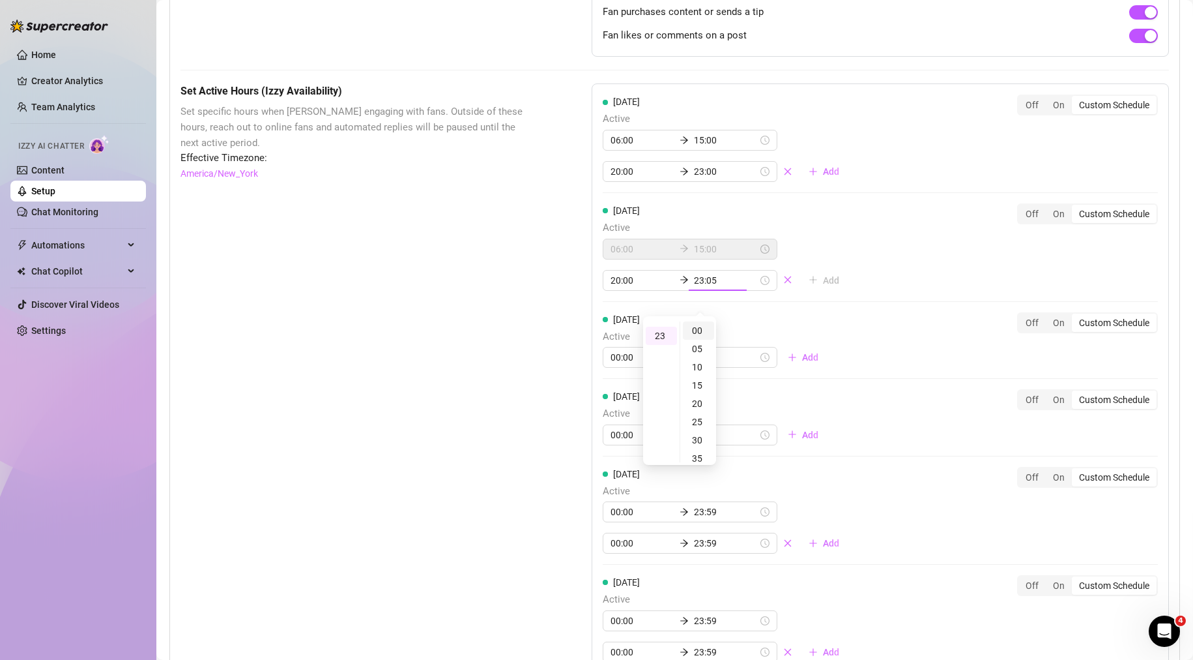
type input "23:00"
drag, startPoint x: 707, startPoint y: 325, endPoint x: 817, endPoint y: 326, distance: 110.2
click at [707, 326] on div "00" at bounding box center [698, 330] width 31 height 18
click at [856, 342] on div "[DATE] Active 06:00 15:00 20:00 23:00 Add Off On Custom Schedule [DATE] Active …" at bounding box center [881, 437] width 578 height 709
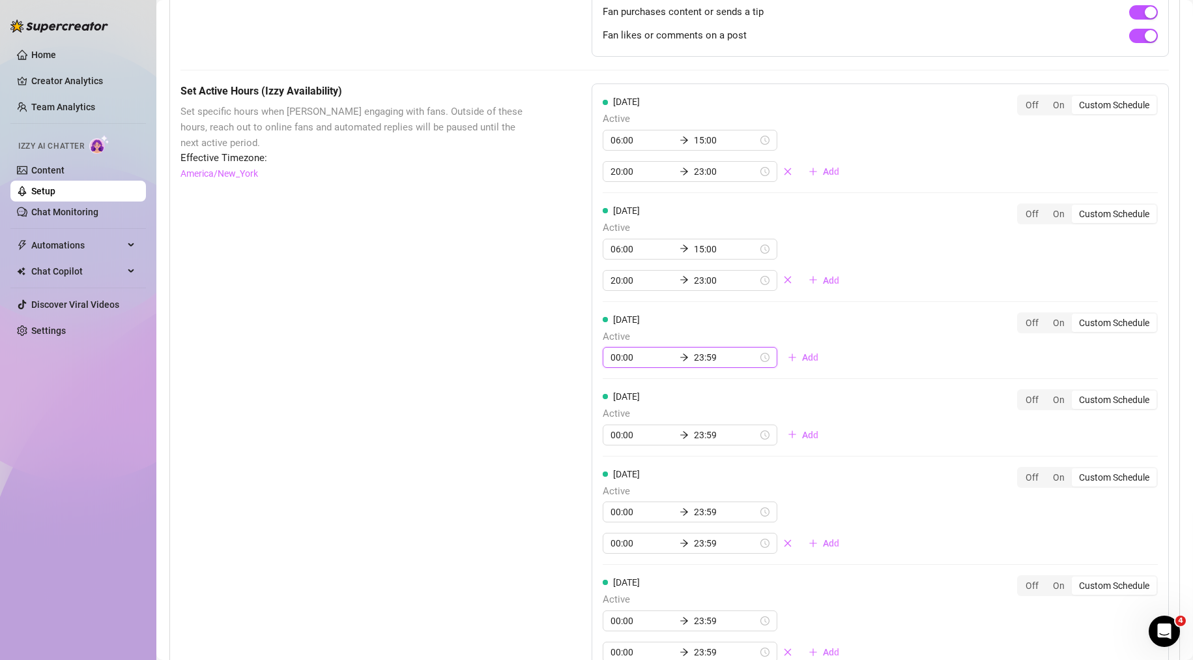
click at [630, 364] on input "00:00" at bounding box center [643, 357] width 64 height 14
click at [618, 521] on div "06" at bounding box center [617, 517] width 31 height 18
type input "06:00"
click at [702, 364] on input "23:59" at bounding box center [726, 357] width 64 height 14
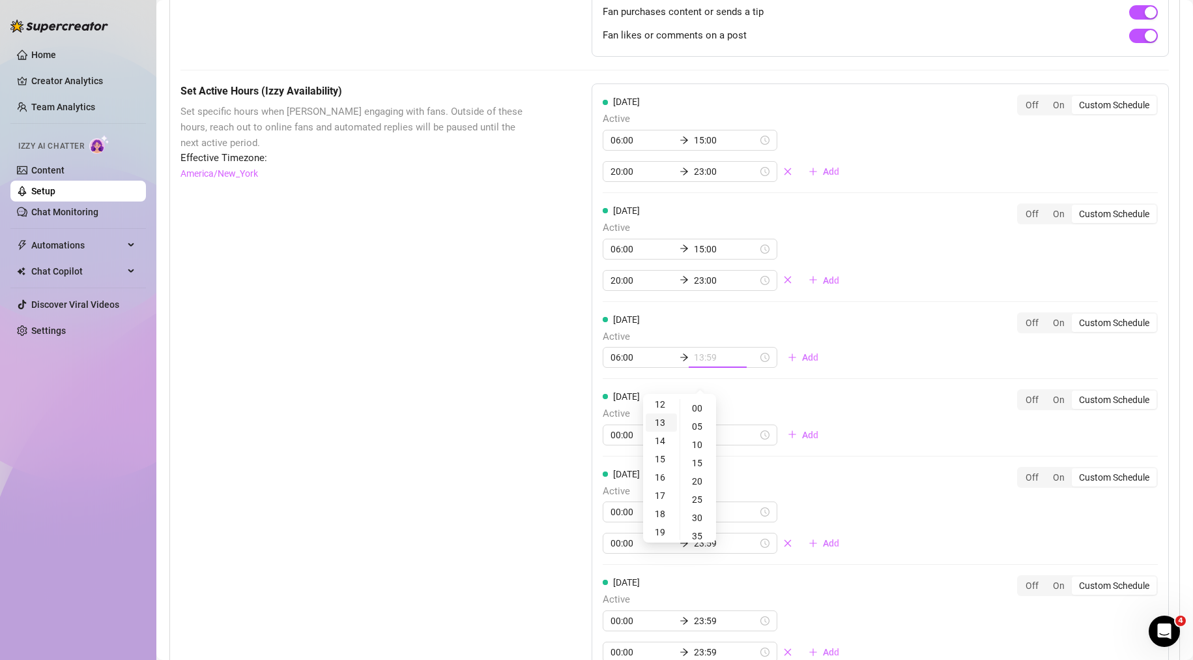
click at [659, 422] on div "13" at bounding box center [661, 422] width 31 height 18
click at [662, 446] on div "15" at bounding box center [661, 446] width 31 height 18
type input "15:00"
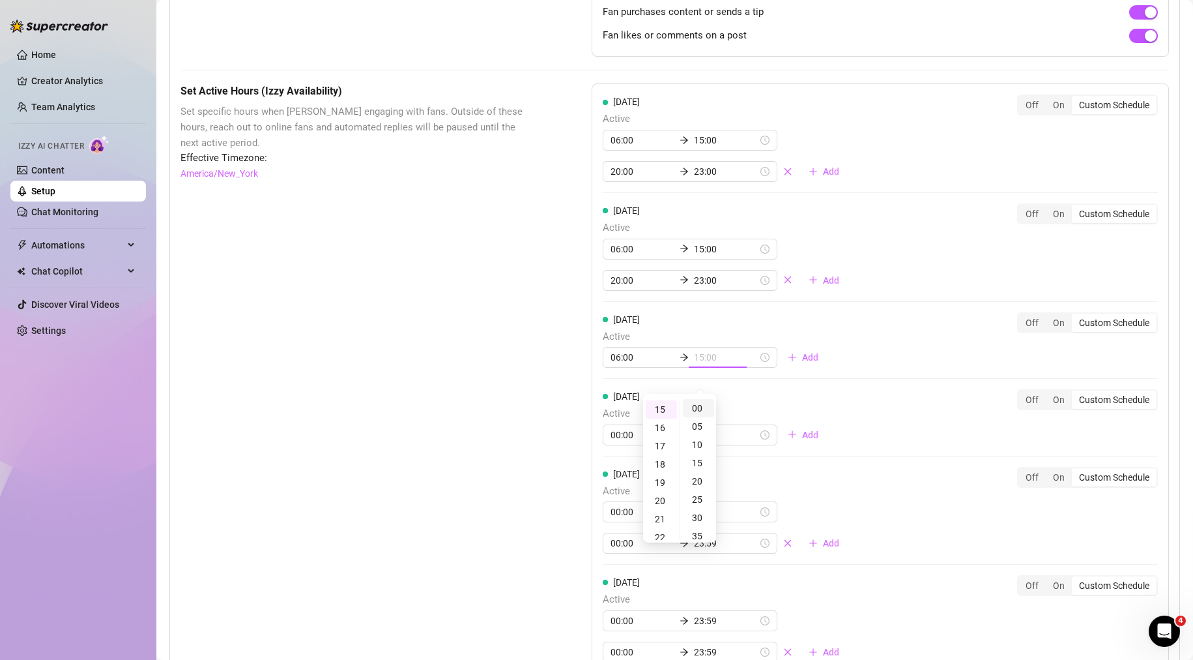
click at [696, 408] on div "00" at bounding box center [698, 408] width 31 height 18
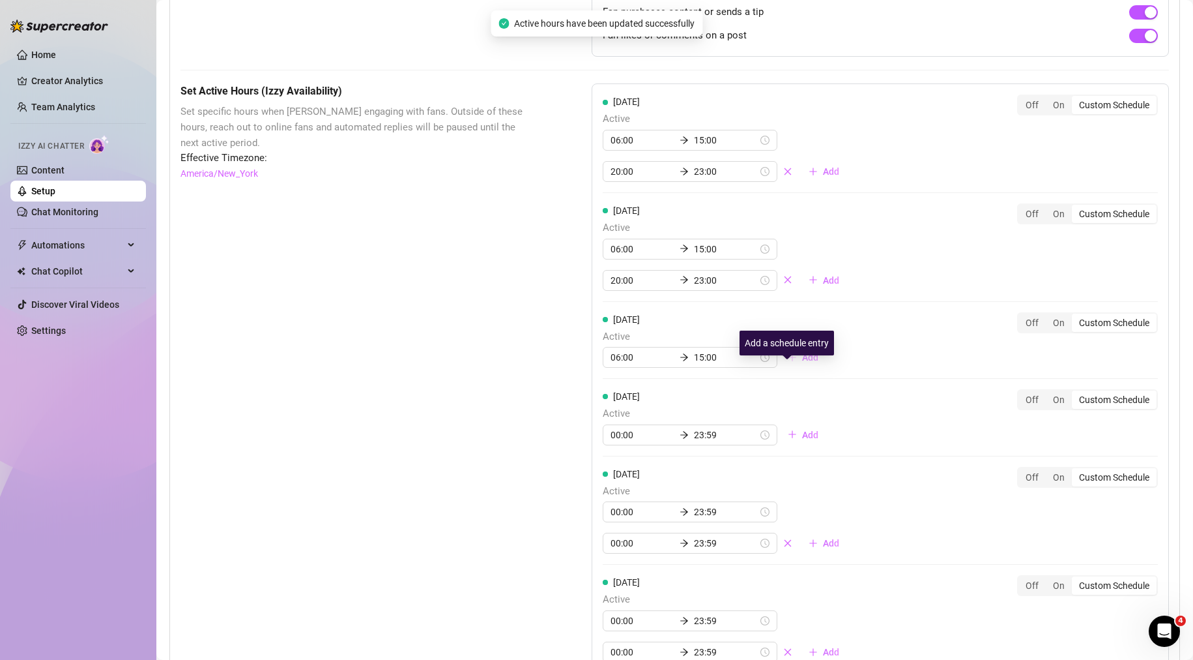
click at [802, 362] on span "Add" at bounding box center [810, 357] width 16 height 10
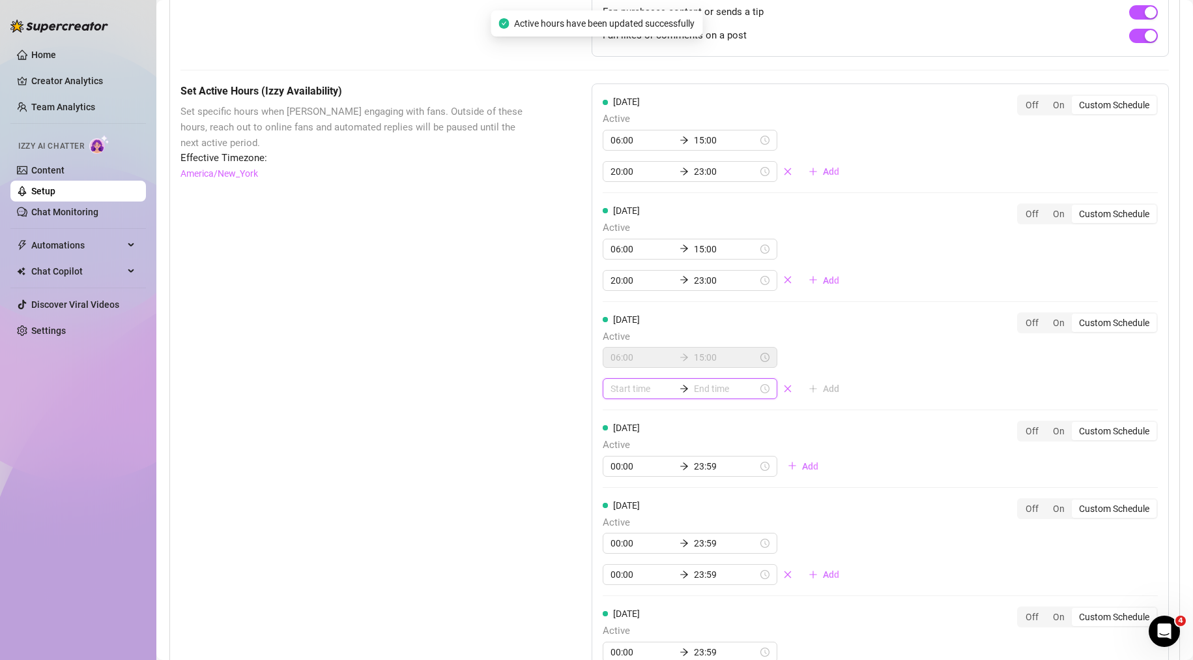
click at [620, 396] on input at bounding box center [643, 388] width 64 height 14
type input "00:10"
click at [617, 510] on div "18" at bounding box center [617, 507] width 31 height 18
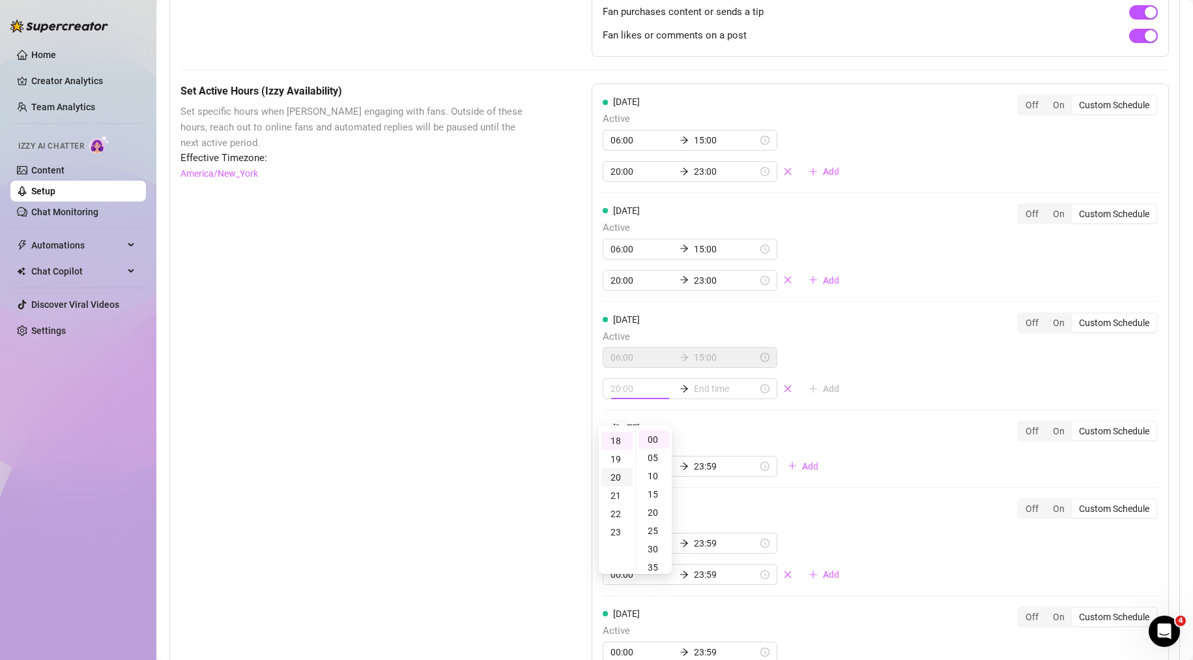
click at [620, 481] on div "20" at bounding box center [617, 477] width 31 height 18
type input "20:00"
click at [709, 396] on input at bounding box center [726, 388] width 64 height 14
type input "20:00"
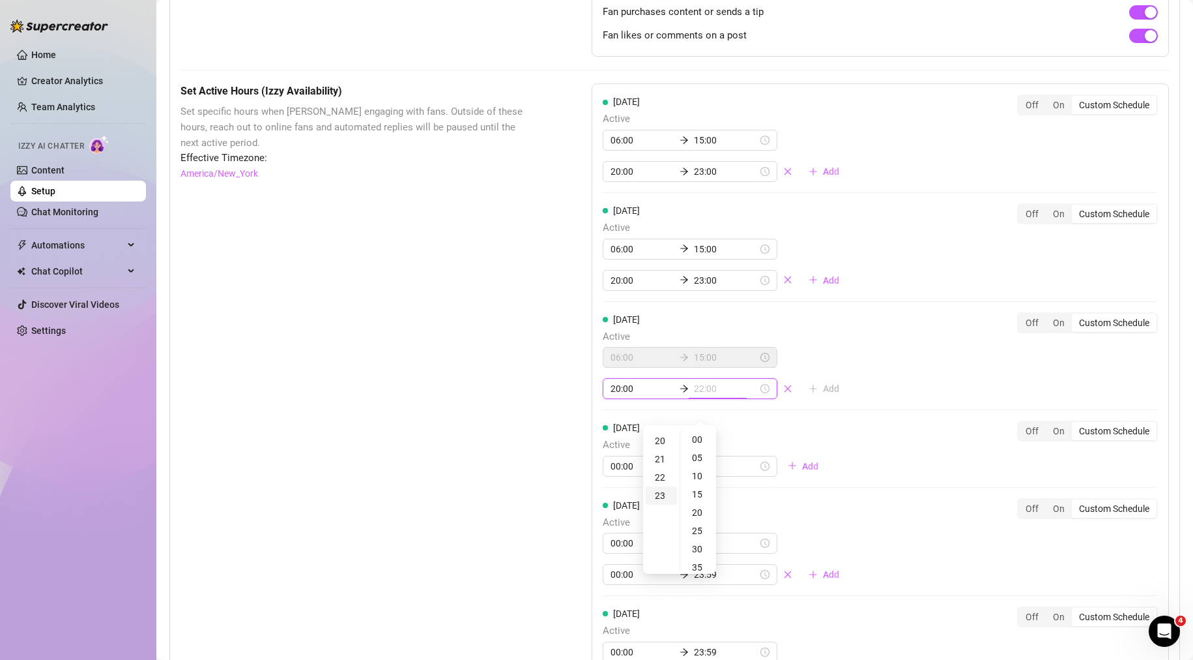
type input "23:00"
click at [657, 491] on div "23" at bounding box center [661, 495] width 31 height 18
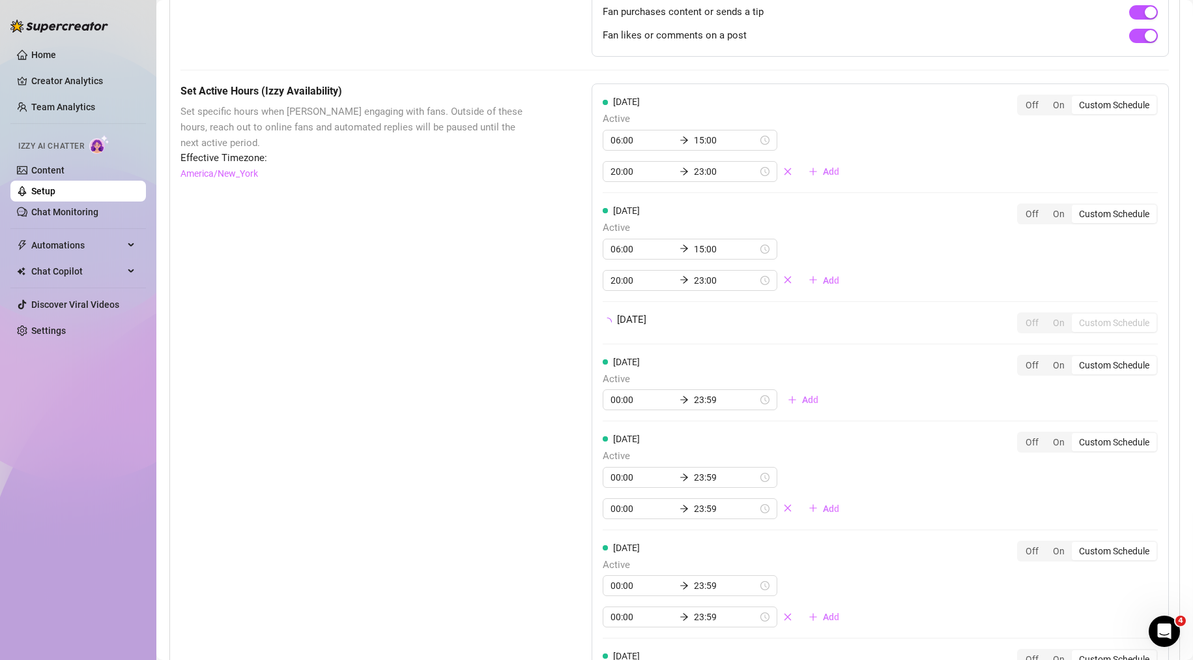
click at [889, 445] on div "[DATE] Active 06:00 15:00 20:00 23:00 Add Off On Custom Schedule [DATE] Active …" at bounding box center [881, 420] width 578 height 674
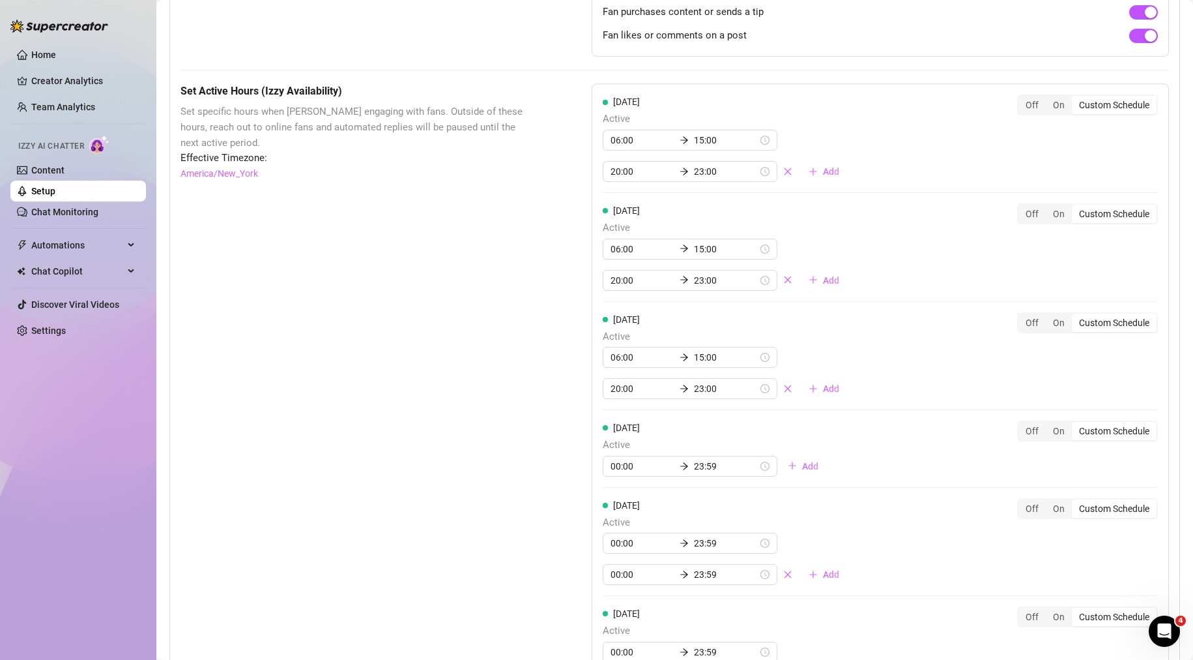
click at [497, 471] on div "Set Active Hours (Izzy Availability) Set specific hours when Izzy engaging with…" at bounding box center [354, 499] width 346 height 833
click at [422, 319] on div "Set Active Hours (Izzy Availability) Set specific hours when Izzy engaging with…" at bounding box center [354, 499] width 346 height 833
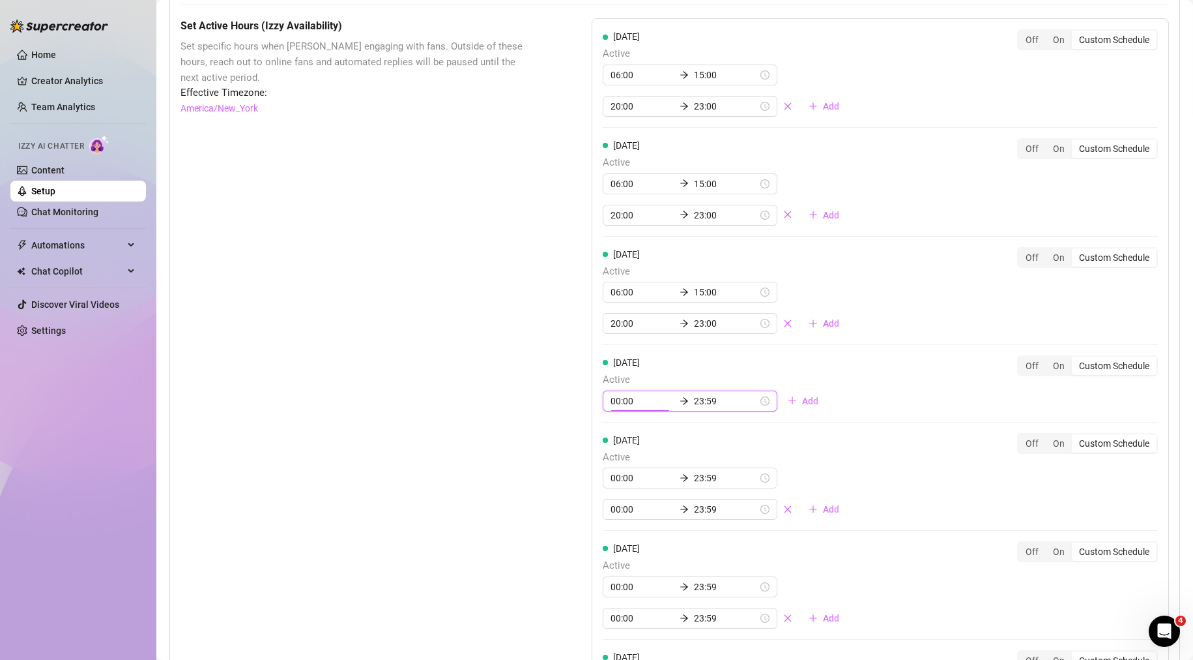
click at [637, 408] on input "00:00" at bounding box center [643, 401] width 64 height 14
click at [615, 563] on div "06" at bounding box center [617, 560] width 31 height 18
type input "06:00"
click at [650, 446] on div "00" at bounding box center [654, 451] width 31 height 18
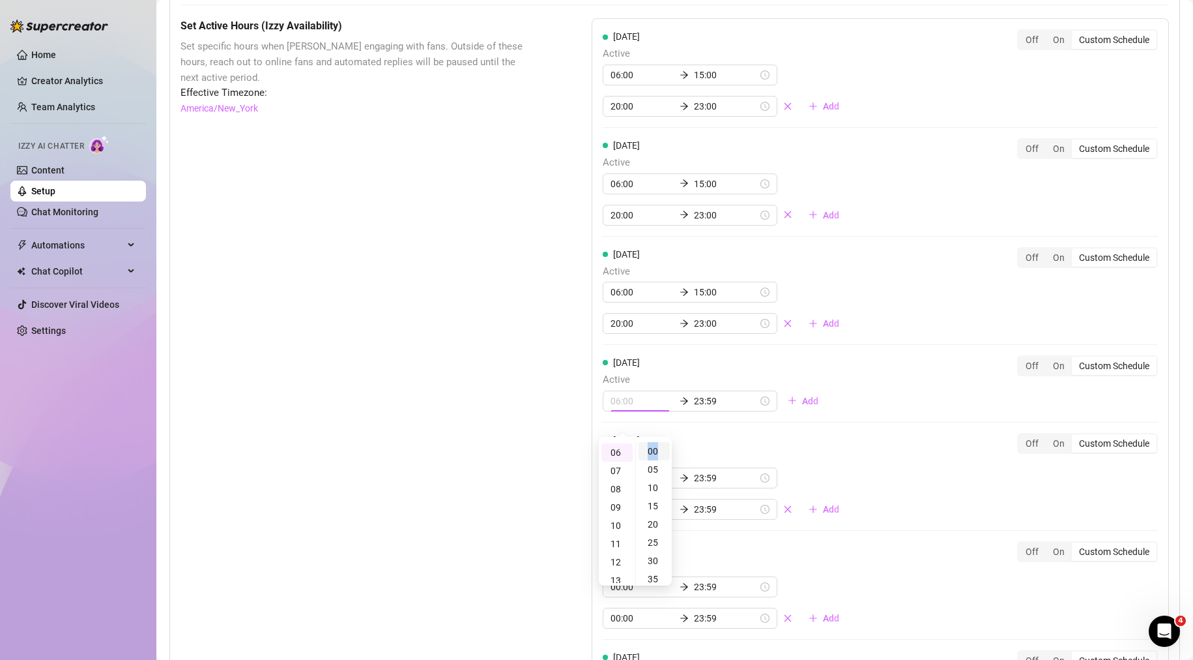
click at [650, 446] on div "00" at bounding box center [654, 451] width 31 height 18
click at [707, 408] on input "23:59" at bounding box center [726, 401] width 64 height 14
click at [664, 531] on div "13" at bounding box center [661, 530] width 31 height 18
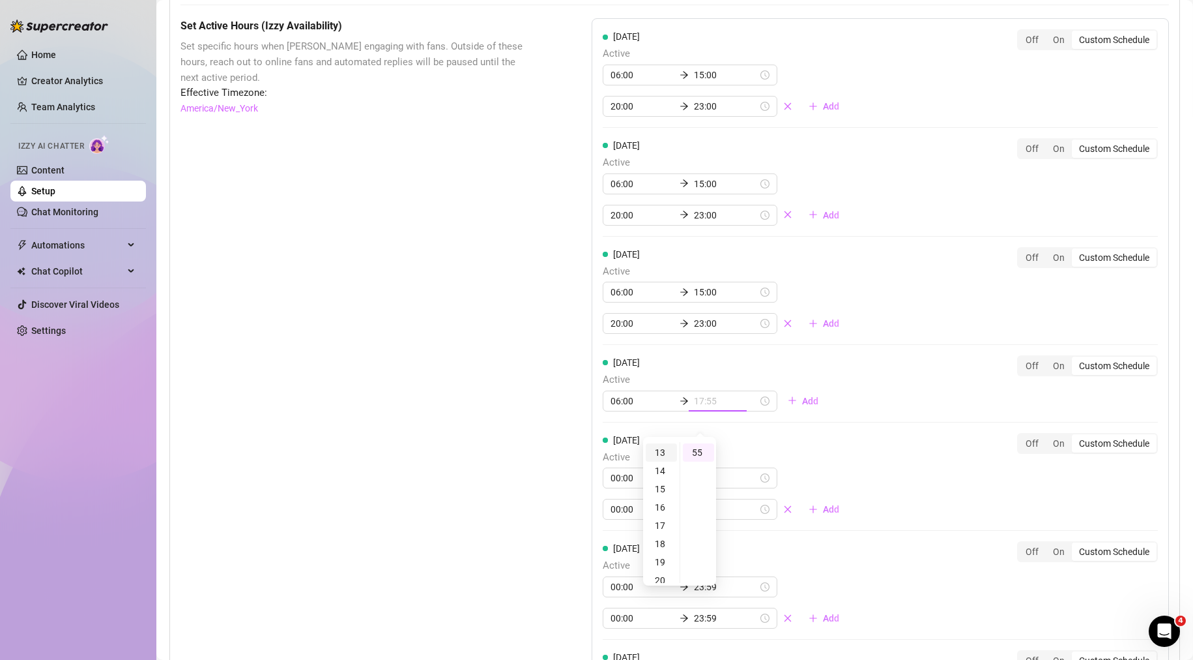
click at [664, 531] on div "17" at bounding box center [661, 525] width 31 height 18
click at [667, 480] on div "15" at bounding box center [661, 481] width 31 height 18
type input "15:00"
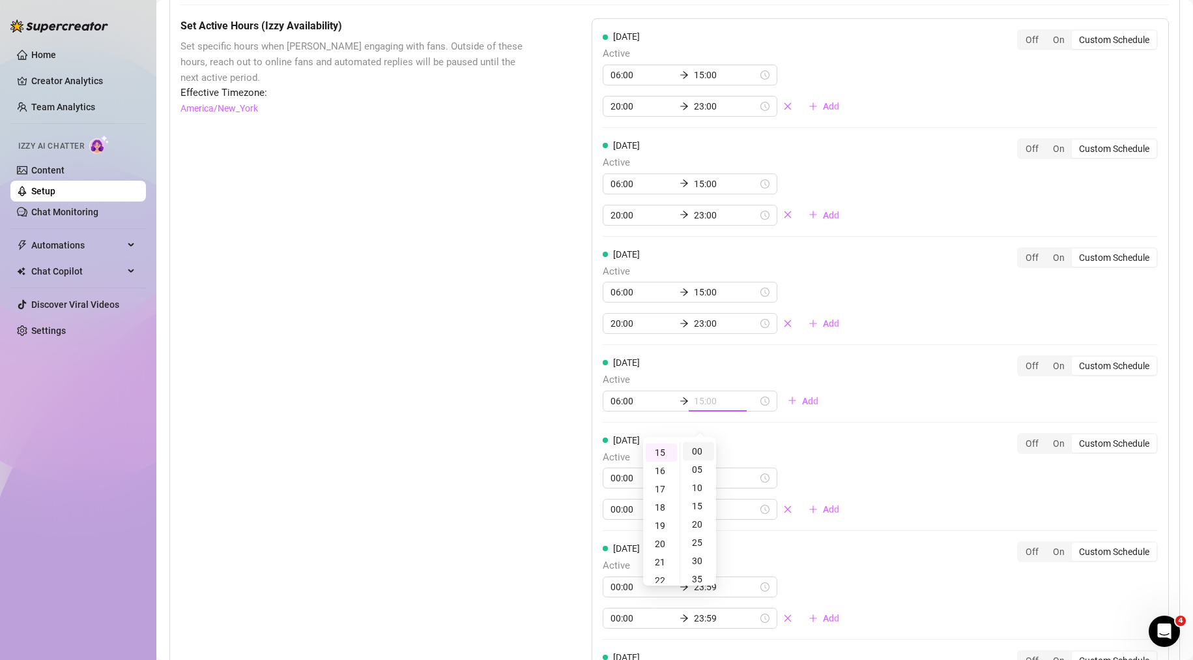
click at [693, 448] on div "00" at bounding box center [698, 451] width 31 height 18
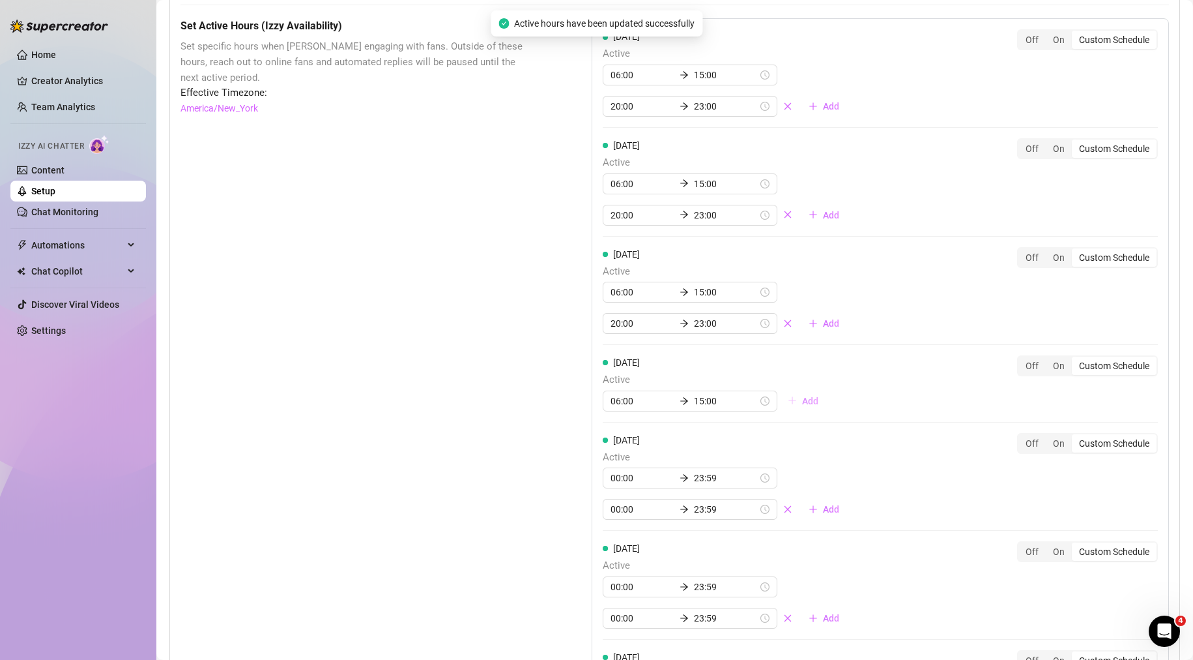
click at [791, 411] on button "Add" at bounding box center [803, 400] width 51 height 21
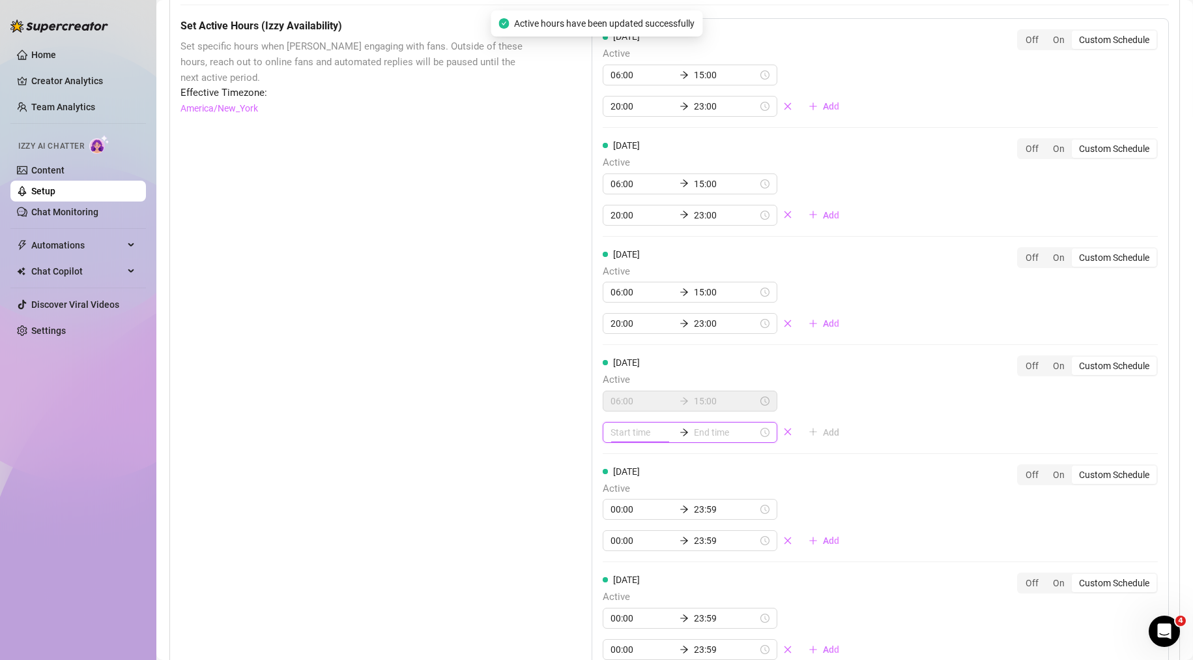
click at [647, 439] on input at bounding box center [643, 432] width 64 height 14
type input "00:10"
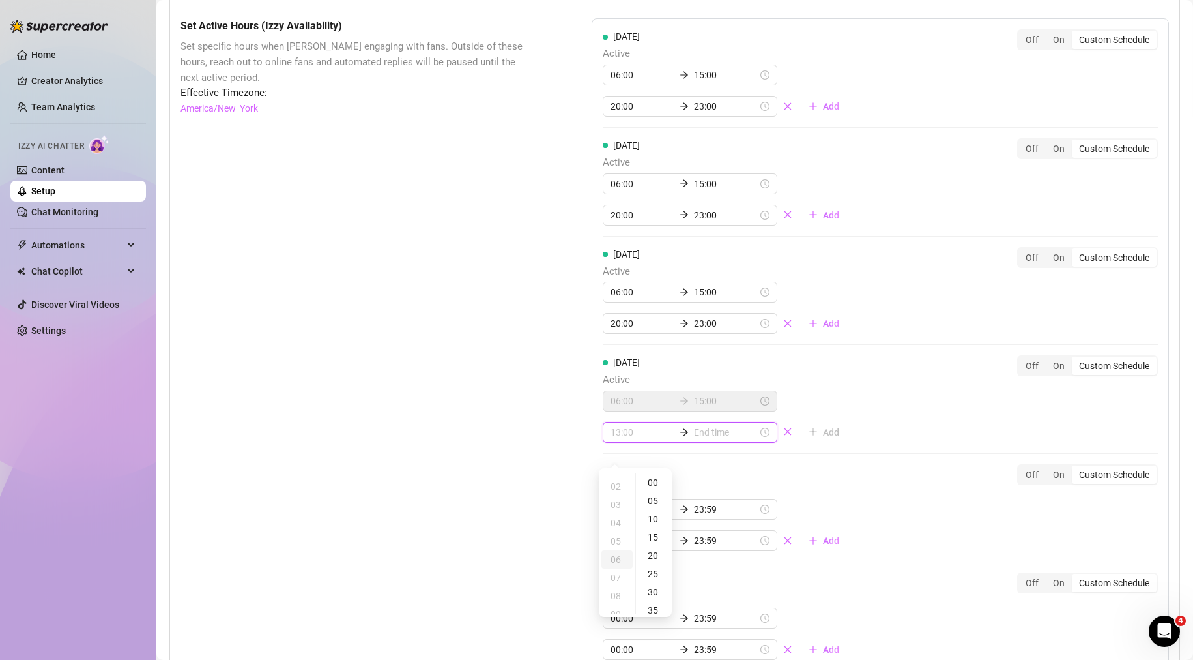
scroll to position [196, 0]
click at [614, 516] on div "20" at bounding box center [617, 521] width 31 height 18
type input "20:00"
click at [715, 439] on input at bounding box center [726, 432] width 64 height 14
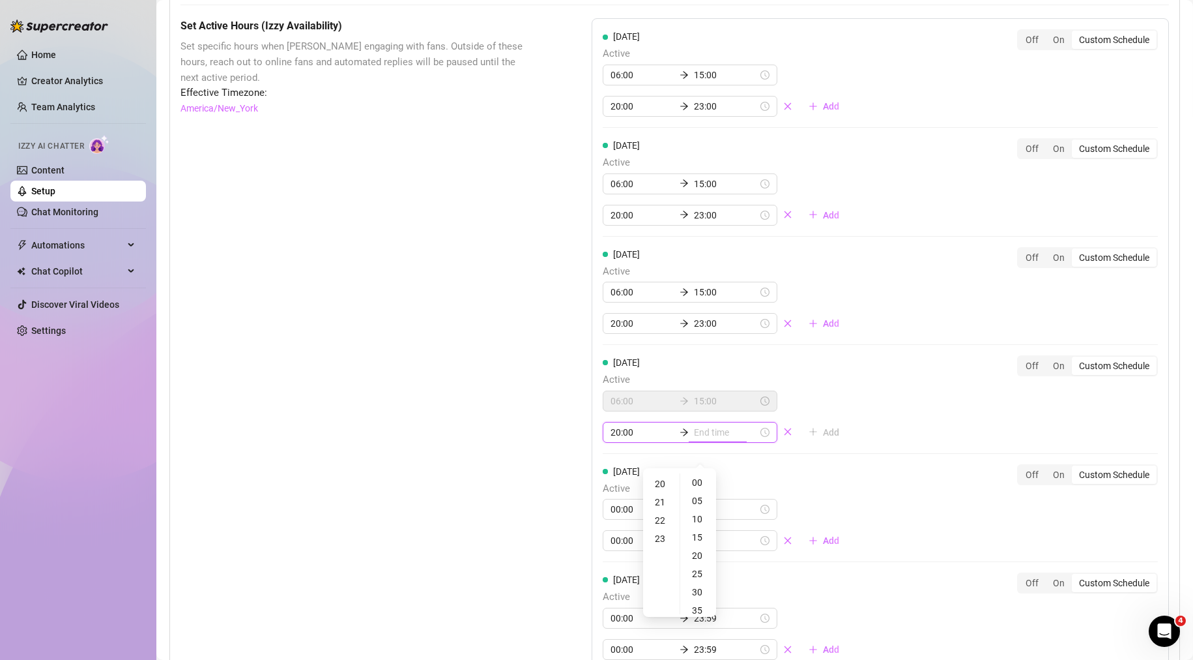
type input "20:00"
click at [664, 536] on div "23" at bounding box center [661, 538] width 31 height 18
type input "23:00"
click at [695, 486] on div "00" at bounding box center [698, 482] width 31 height 18
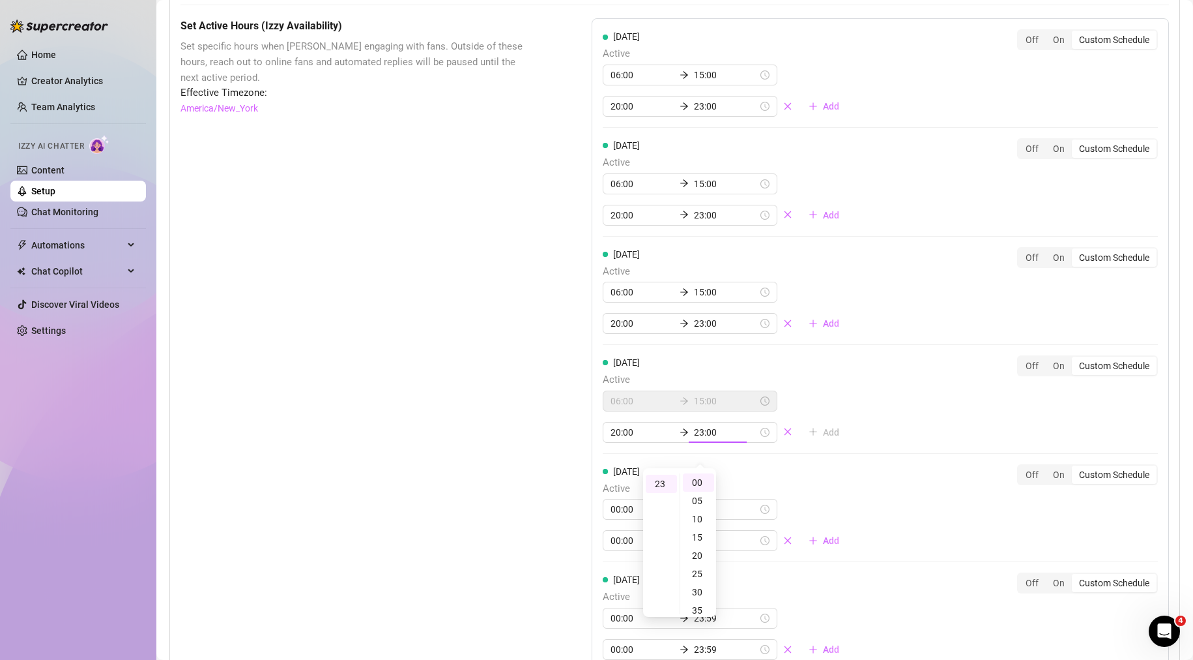
click at [886, 485] on div "[DATE] Active 00:00 23:59 00:00 23:59 Add Off On Custom Schedule" at bounding box center [880, 507] width 555 height 87
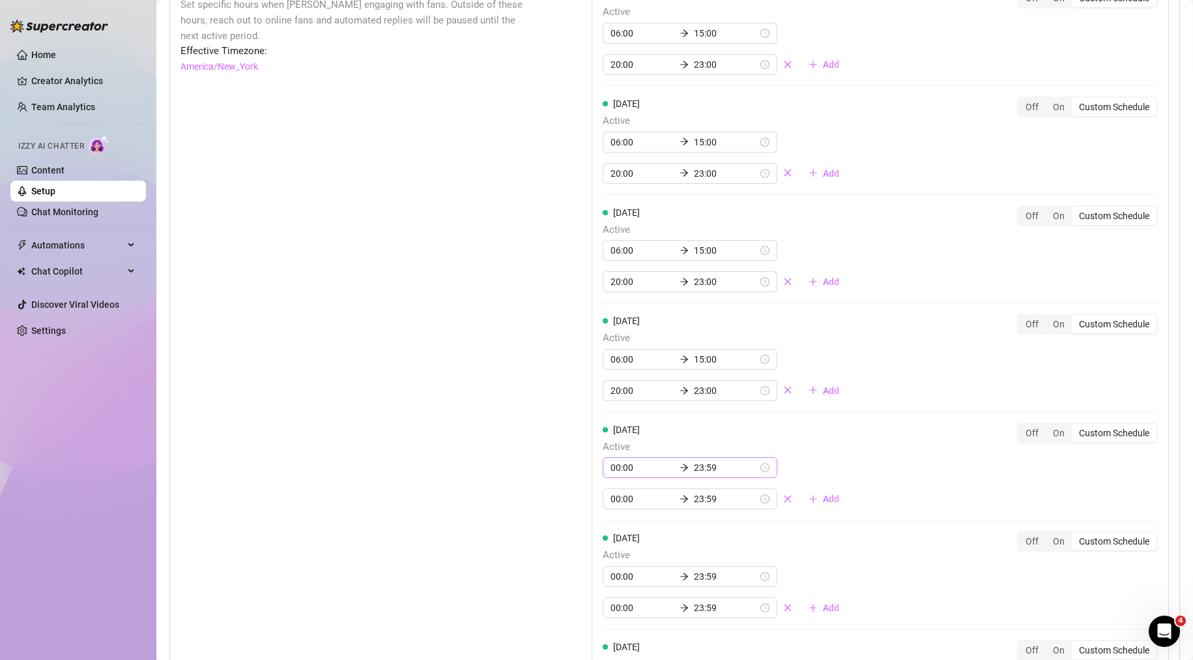
scroll to position [1108, 0]
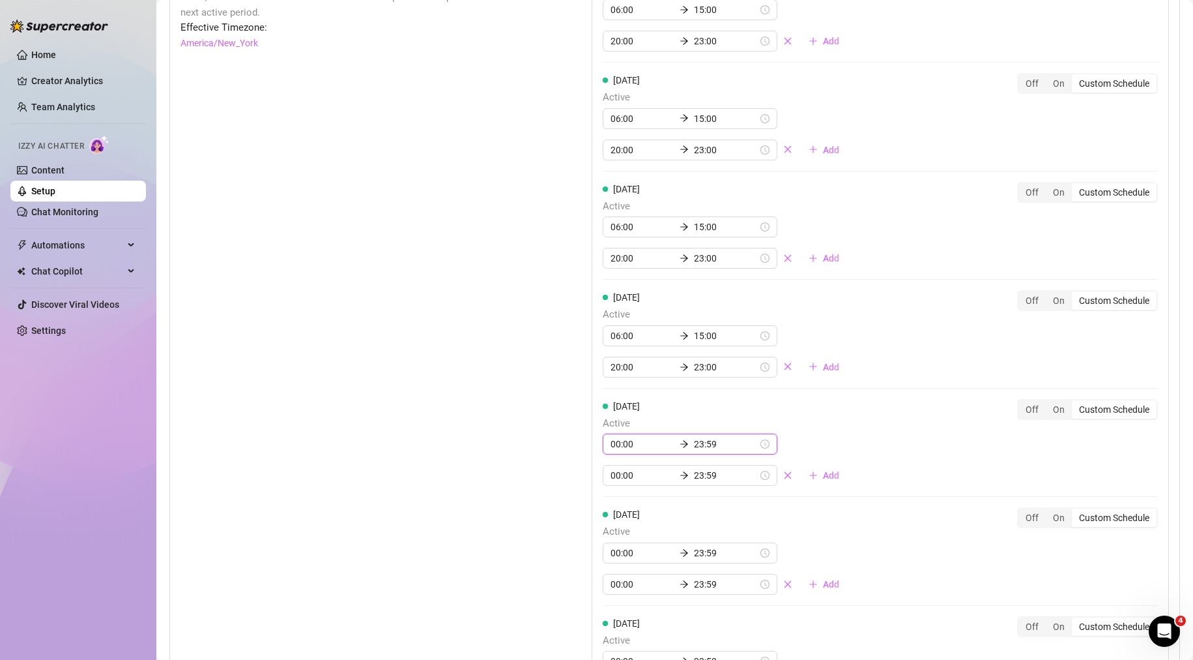
click at [640, 451] on input "00:00" at bounding box center [643, 444] width 64 height 14
click at [617, 599] on div "06" at bounding box center [617, 604] width 31 height 18
type input "06:00"
click at [713, 451] on input "23:59" at bounding box center [726, 444] width 64 height 14
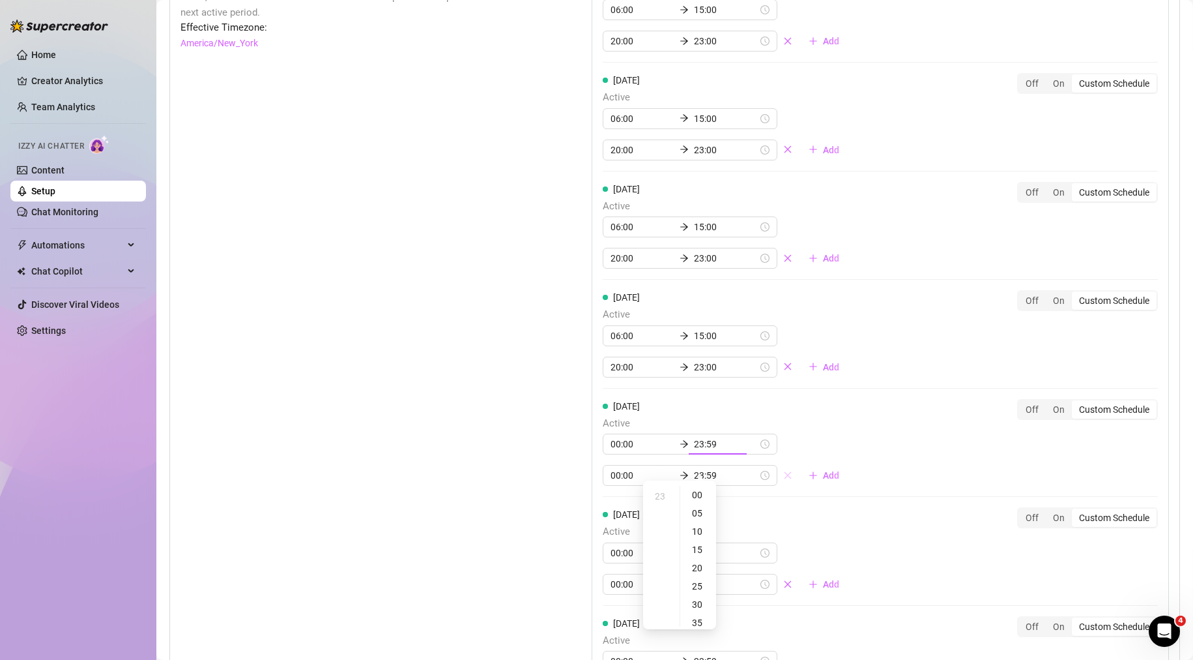
click at [783, 480] on icon "close" at bounding box center [787, 475] width 9 height 9
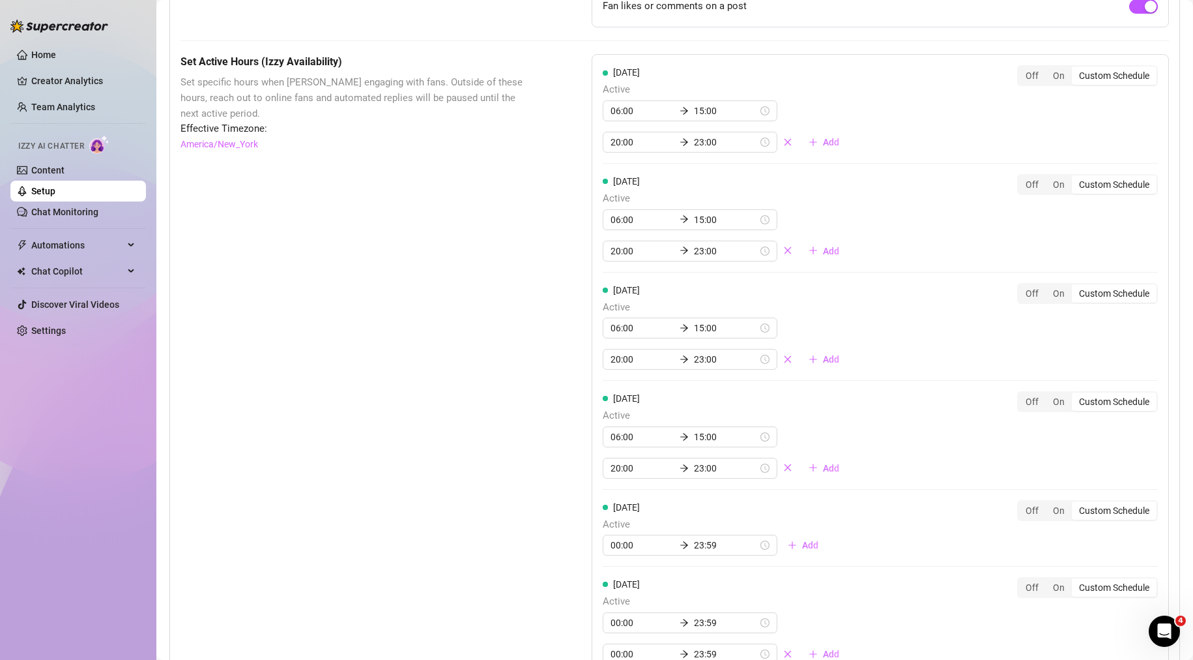
scroll to position [847, 0]
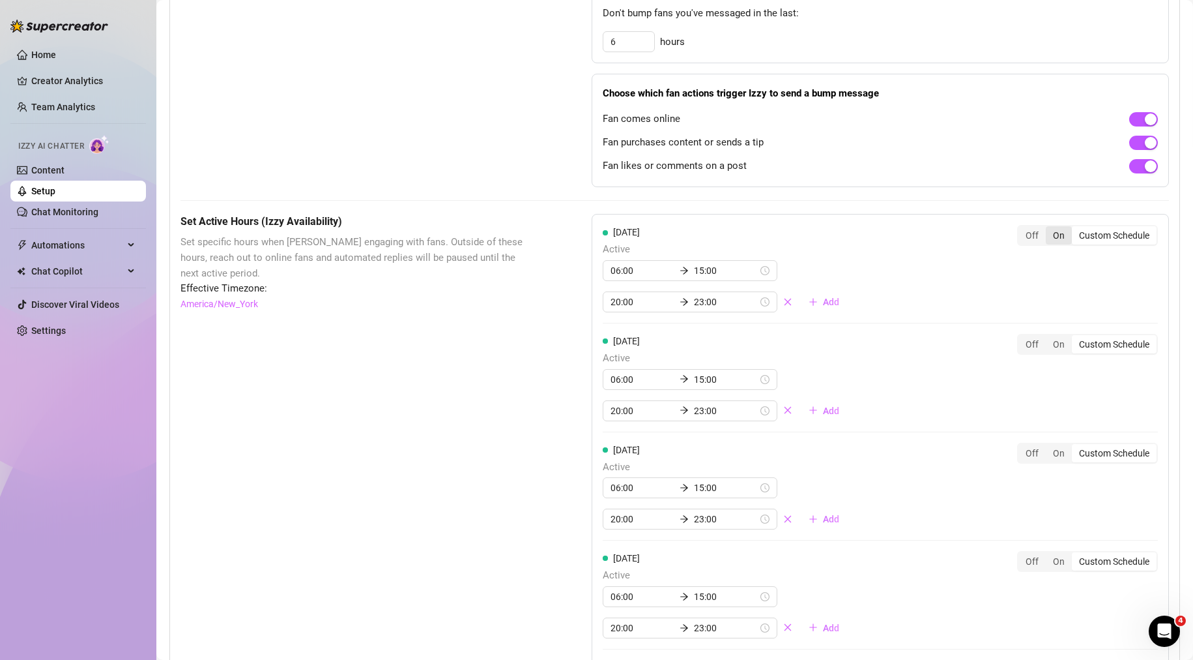
click at [1049, 244] on div "On" at bounding box center [1059, 235] width 26 height 18
click at [1049, 228] on input "On" at bounding box center [1049, 228] width 0 height 0
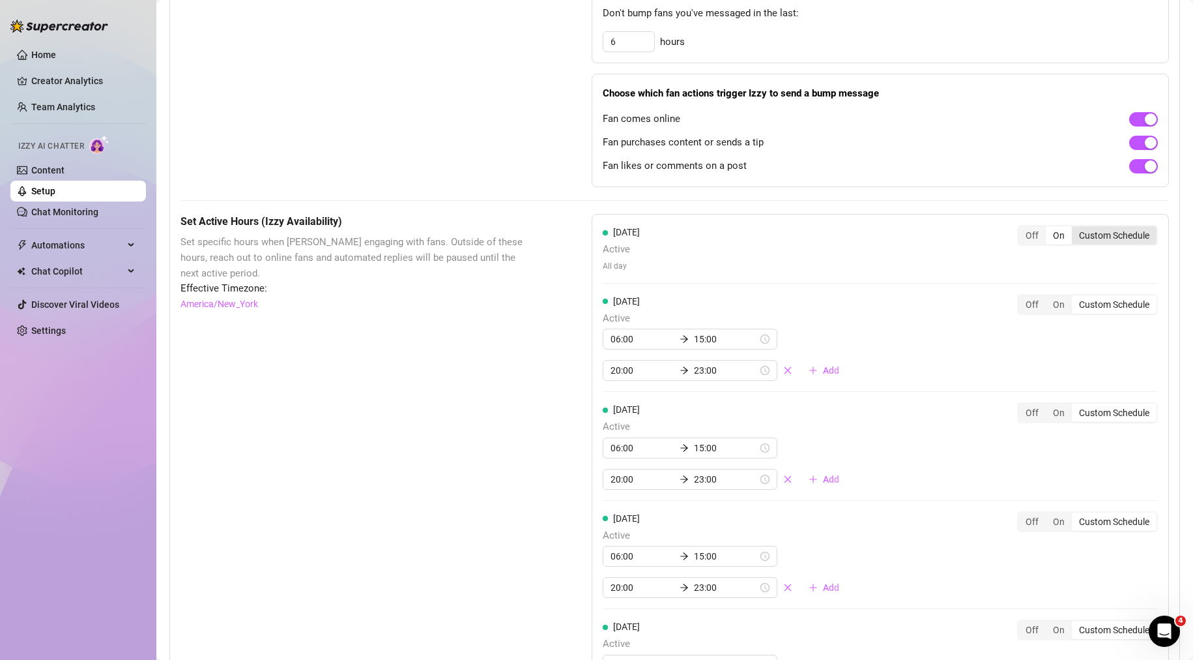
click at [1084, 244] on div "Custom Schedule" at bounding box center [1114, 235] width 85 height 18
click at [1075, 228] on input "Custom Schedule" at bounding box center [1075, 228] width 0 height 0
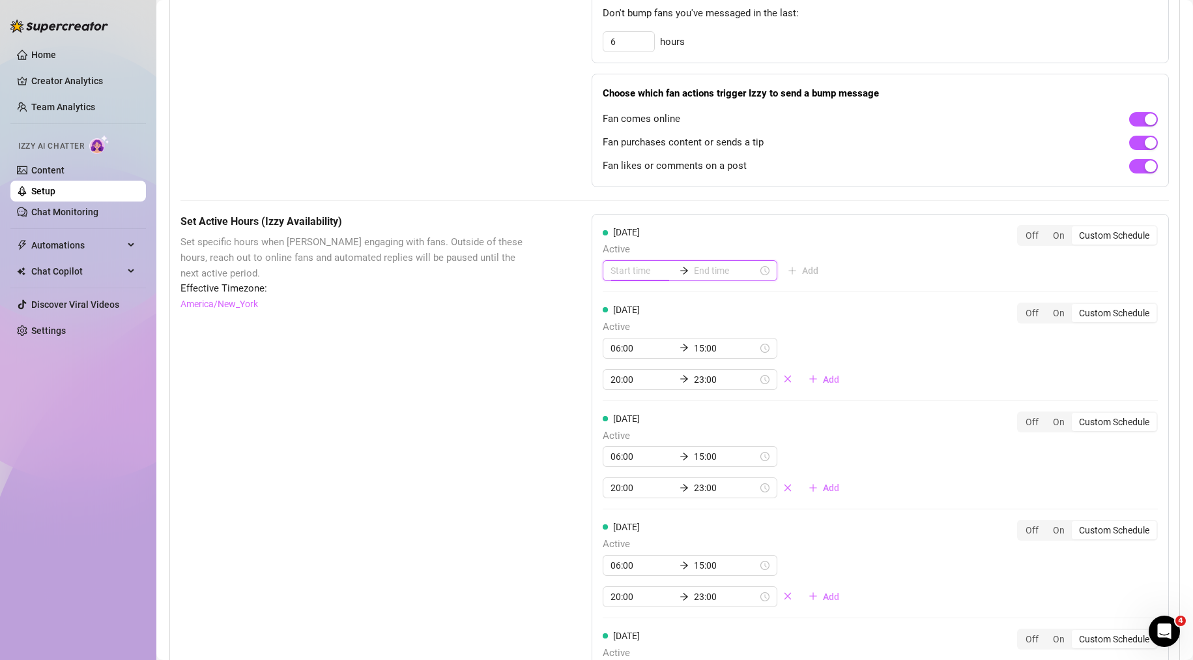
click at [648, 278] on input at bounding box center [643, 270] width 64 height 14
drag, startPoint x: 613, startPoint y: 428, endPoint x: 622, endPoint y: 414, distance: 17.4
click at [613, 428] on div "06" at bounding box center [617, 431] width 31 height 18
type input "06:00"
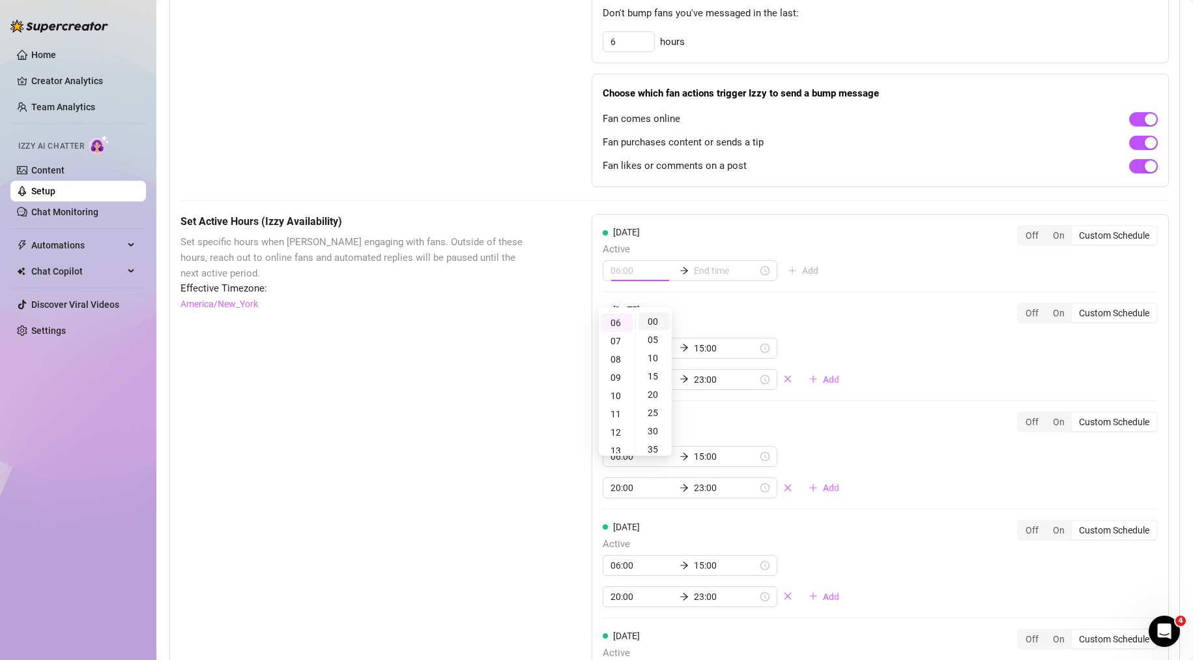
click at [659, 314] on div "00" at bounding box center [654, 321] width 31 height 18
click at [712, 278] on input at bounding box center [726, 270] width 64 height 14
type input "06:00"
click at [658, 417] on div "15" at bounding box center [661, 421] width 31 height 18
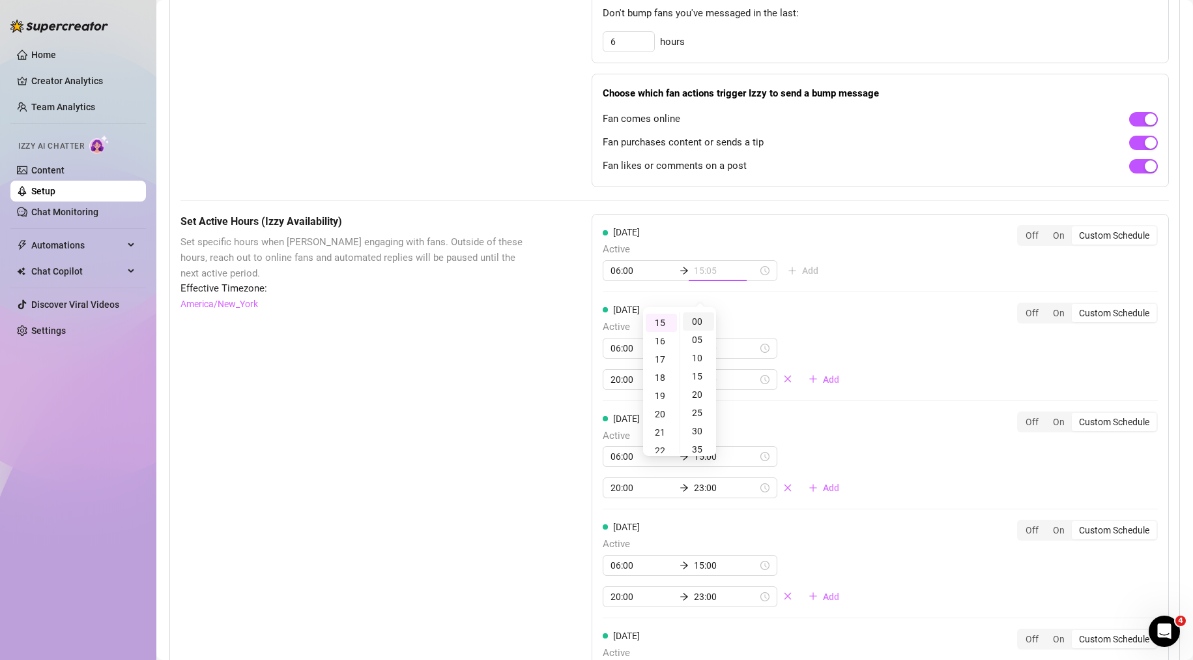
type input "15:00"
click at [701, 320] on div "00" at bounding box center [698, 321] width 31 height 18
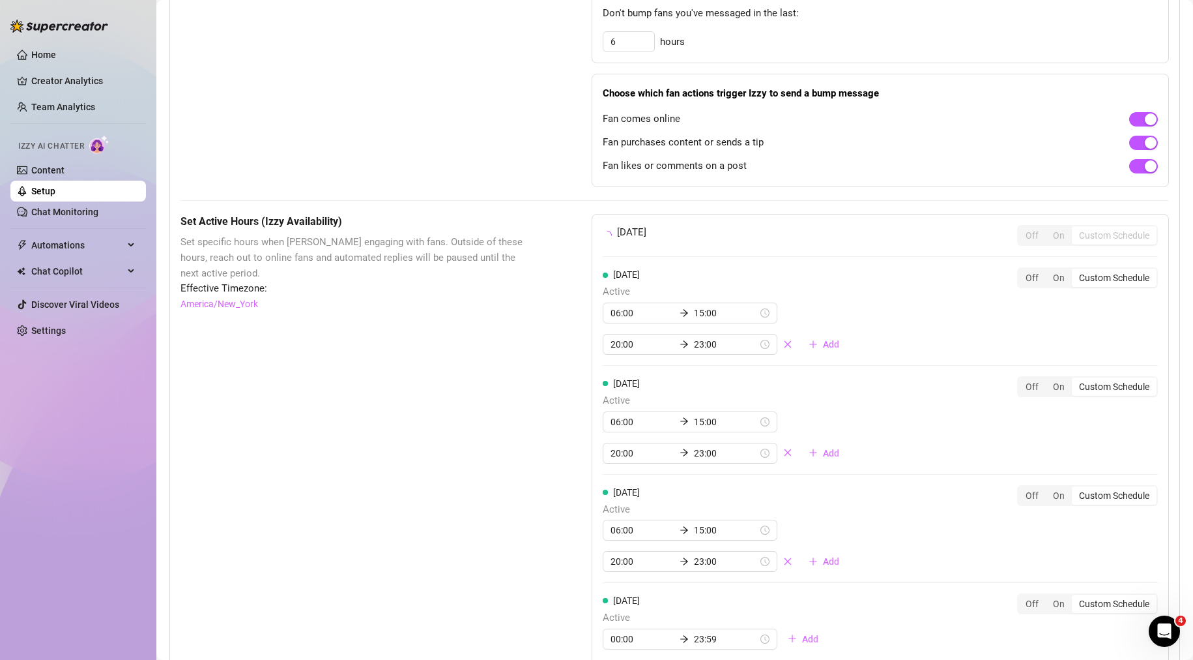
click at [902, 309] on div "[DATE] Off On Custom Schedule [DATE] Active 06:00 15:00 20:00 23:00 Add Off On …" at bounding box center [881, 551] width 578 height 674
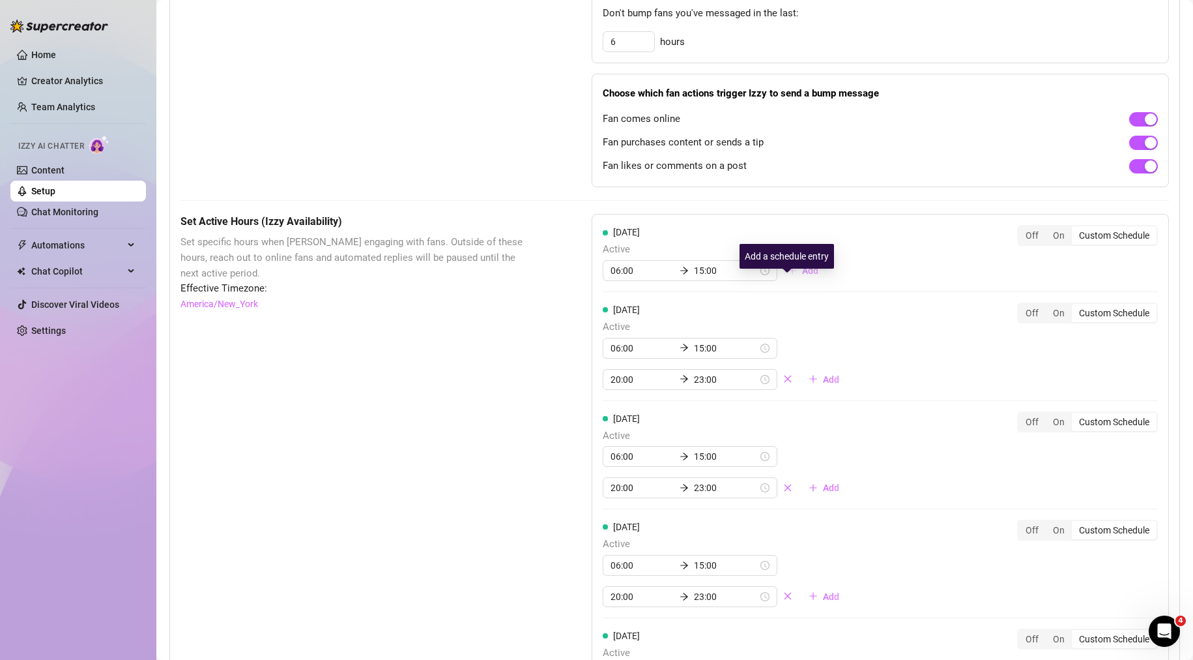
click at [802, 276] on span "Add" at bounding box center [810, 270] width 16 height 10
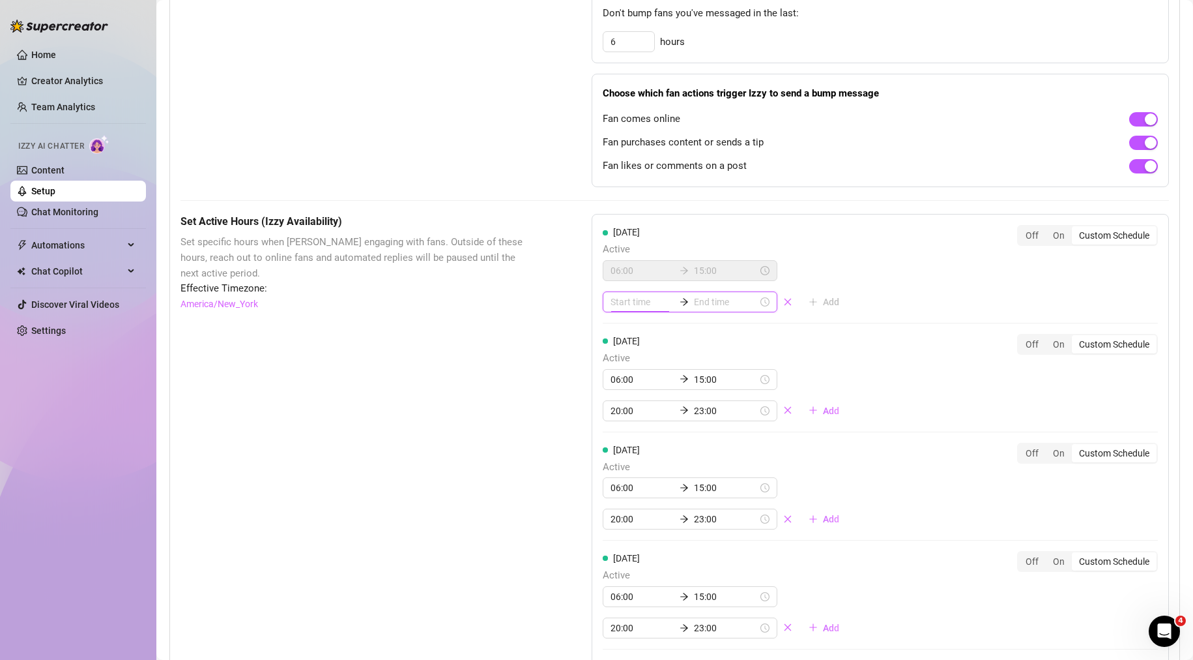
click at [625, 309] on input at bounding box center [643, 302] width 64 height 14
type input "00:05"
type input "15:00"
click at [618, 387] on div "20" at bounding box center [617, 392] width 31 height 18
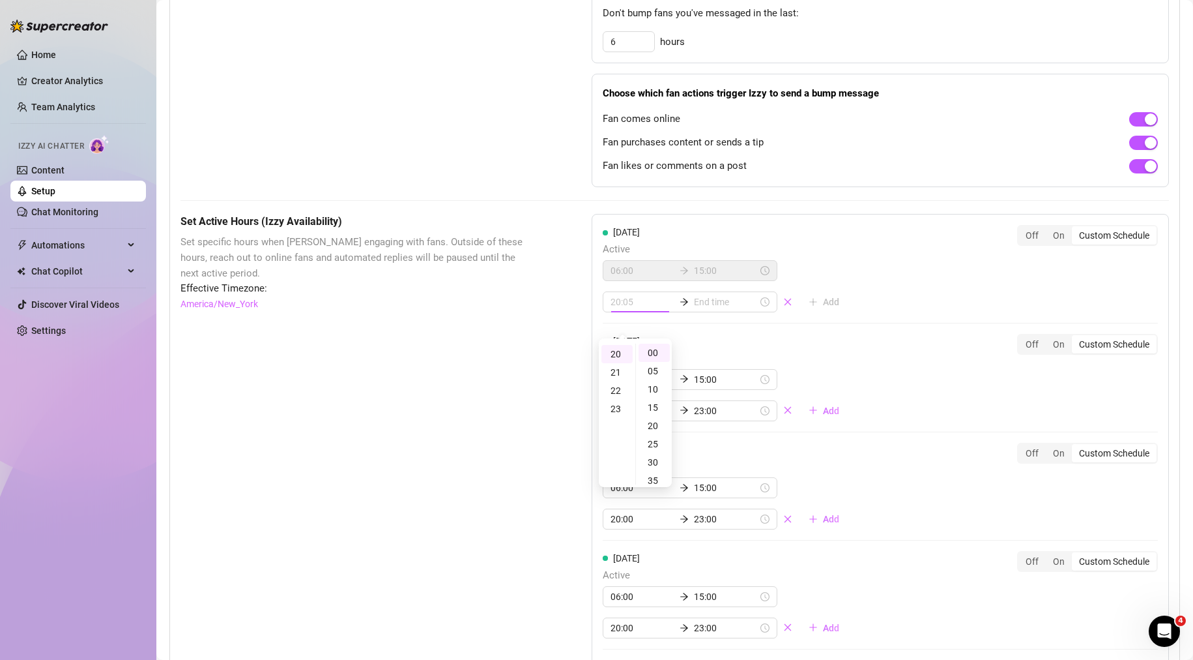
type input "20:00"
click at [712, 309] on input at bounding box center [726, 302] width 64 height 14
type input "20:20"
click at [654, 406] on div "23" at bounding box center [661, 409] width 31 height 18
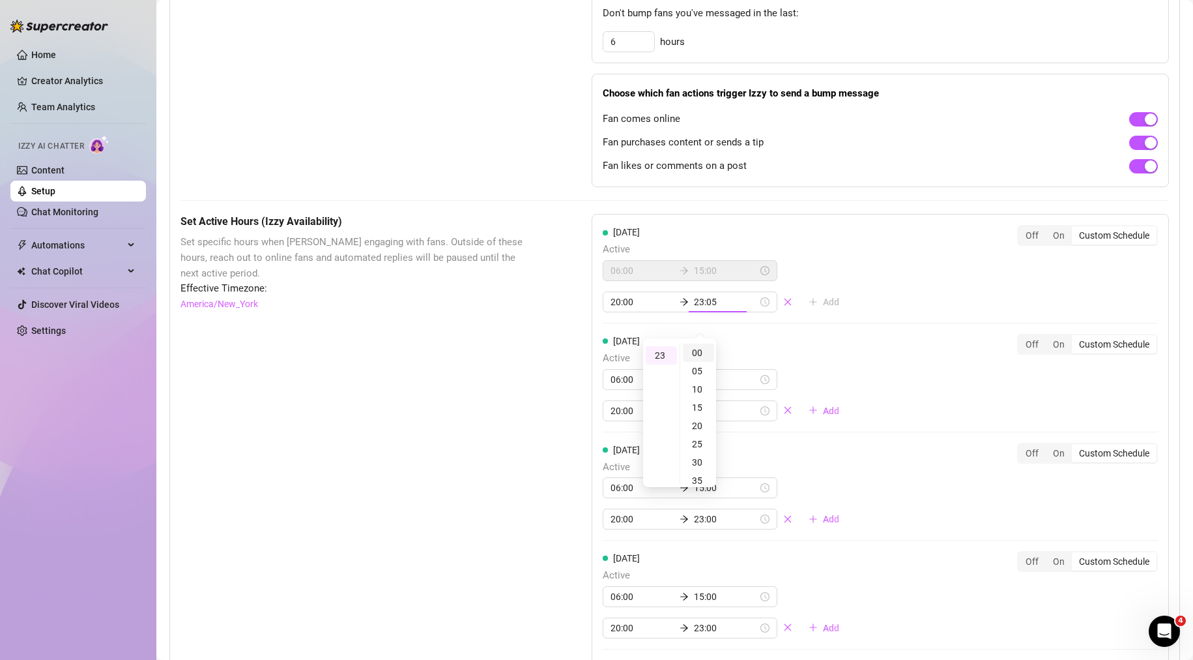
type input "23:00"
click at [697, 353] on div "00" at bounding box center [698, 353] width 31 height 18
click at [900, 353] on div "[DATE] Active 06:00 15:00 20:00 23:00 Add Off On Custom Schedule" at bounding box center [880, 377] width 555 height 87
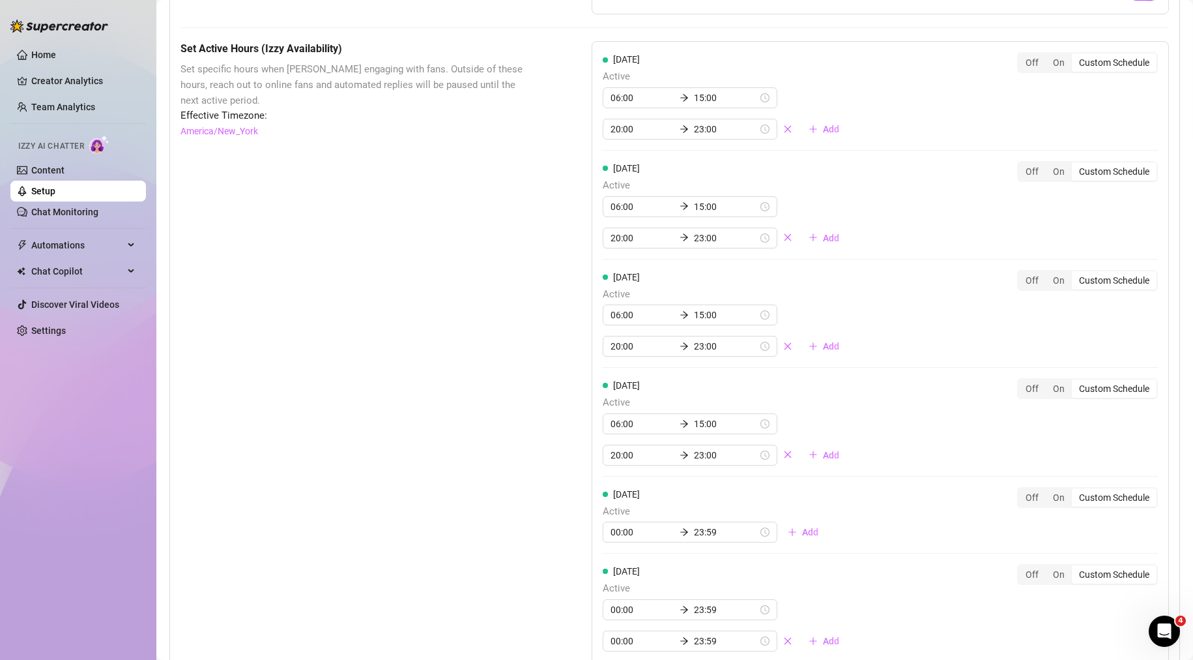
scroll to position [1043, 0]
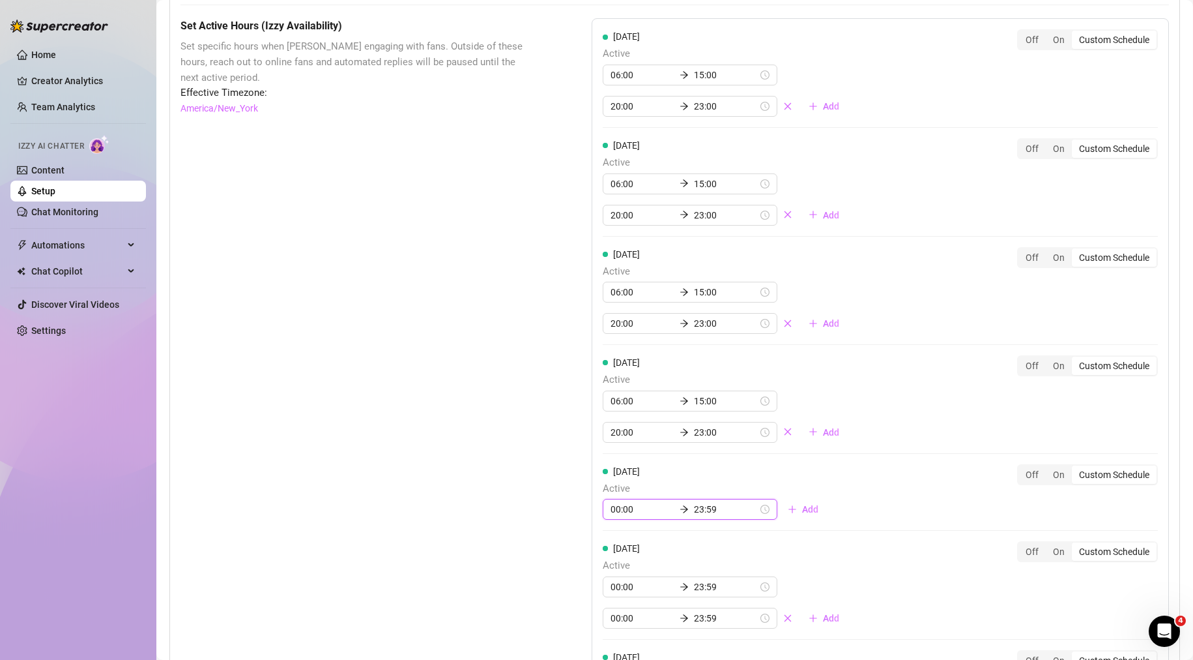
click at [645, 516] on input "00:00" at bounding box center [643, 509] width 64 height 14
click at [613, 477] on div "06" at bounding box center [617, 480] width 31 height 18
type input "06:00"
click at [712, 516] on input "23:59" at bounding box center [726, 509] width 64 height 14
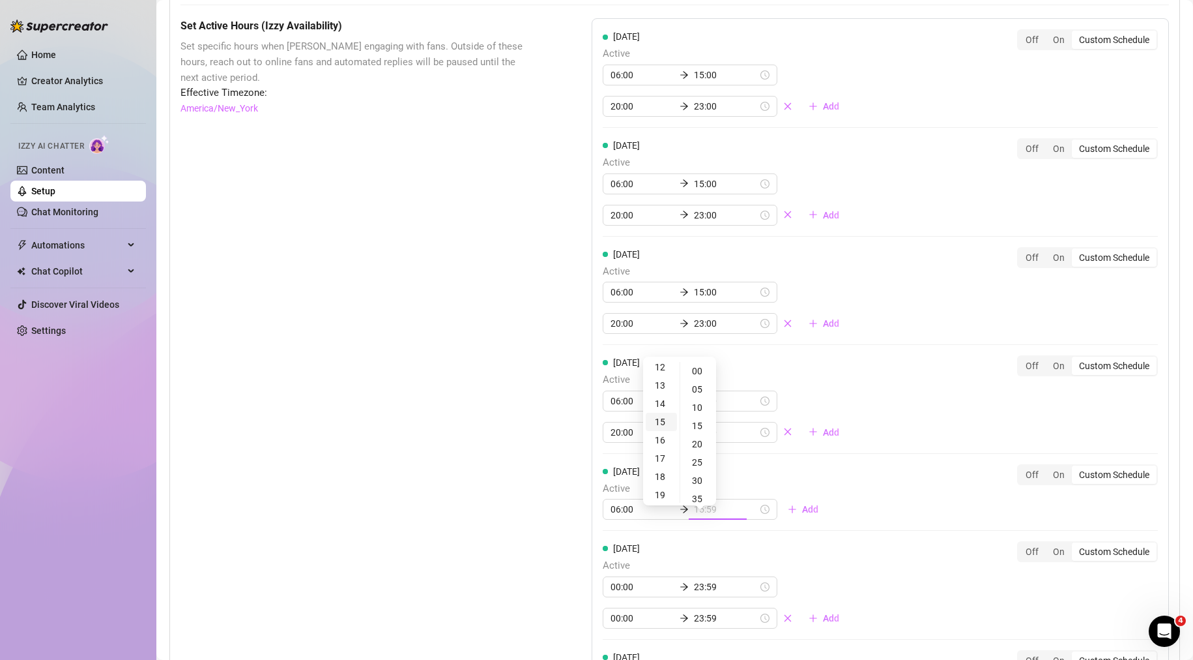
click at [660, 420] on div "15" at bounding box center [661, 422] width 31 height 18
type input "15:00"
click at [695, 367] on div "00" at bounding box center [698, 367] width 31 height 18
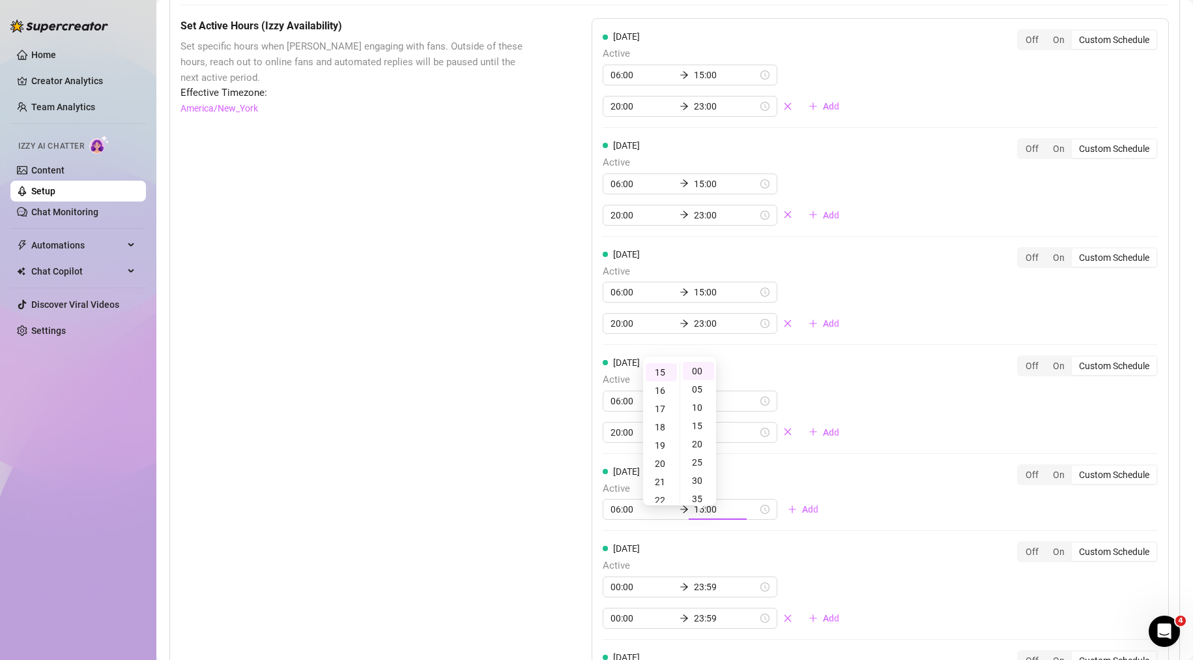
click at [905, 504] on div "[DATE] Active 06:00 15:00 Add Off On Custom Schedule" at bounding box center [880, 497] width 555 height 67
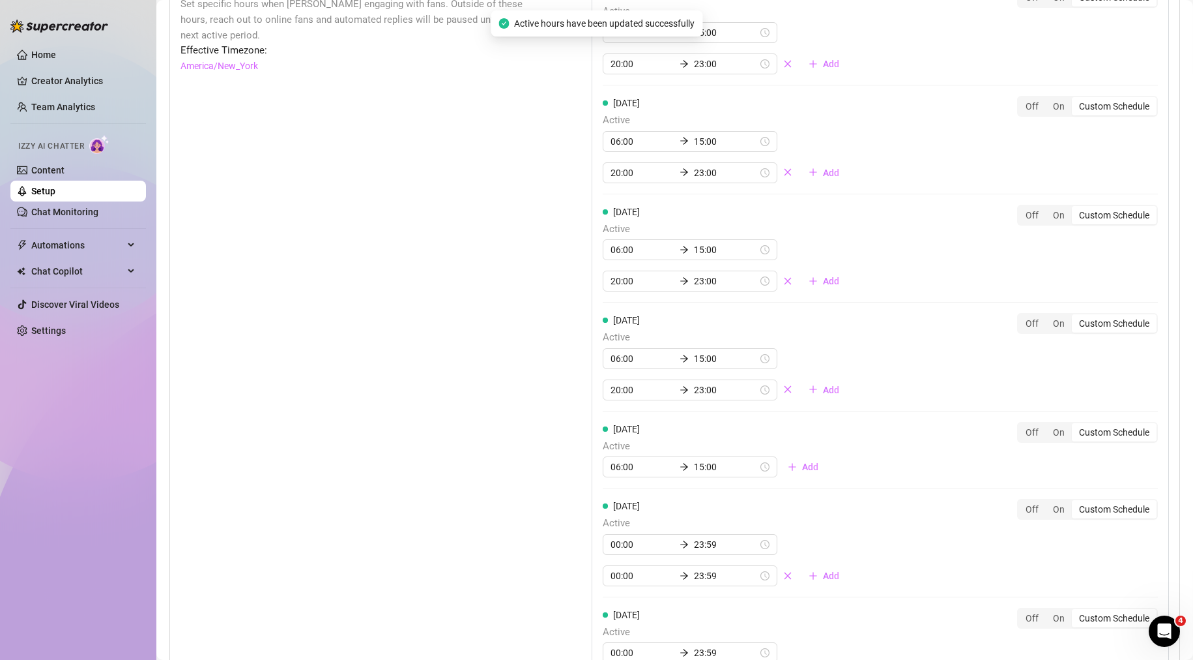
scroll to position [1108, 0]
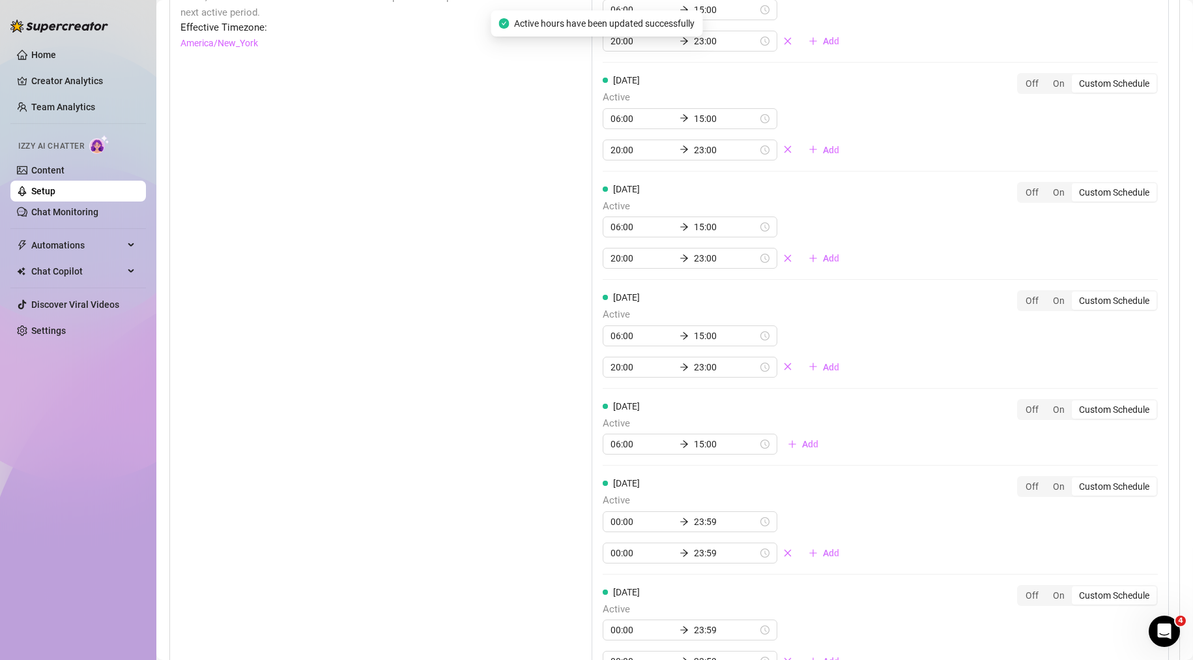
click at [783, 454] on button "Add" at bounding box center [803, 443] width 51 height 21
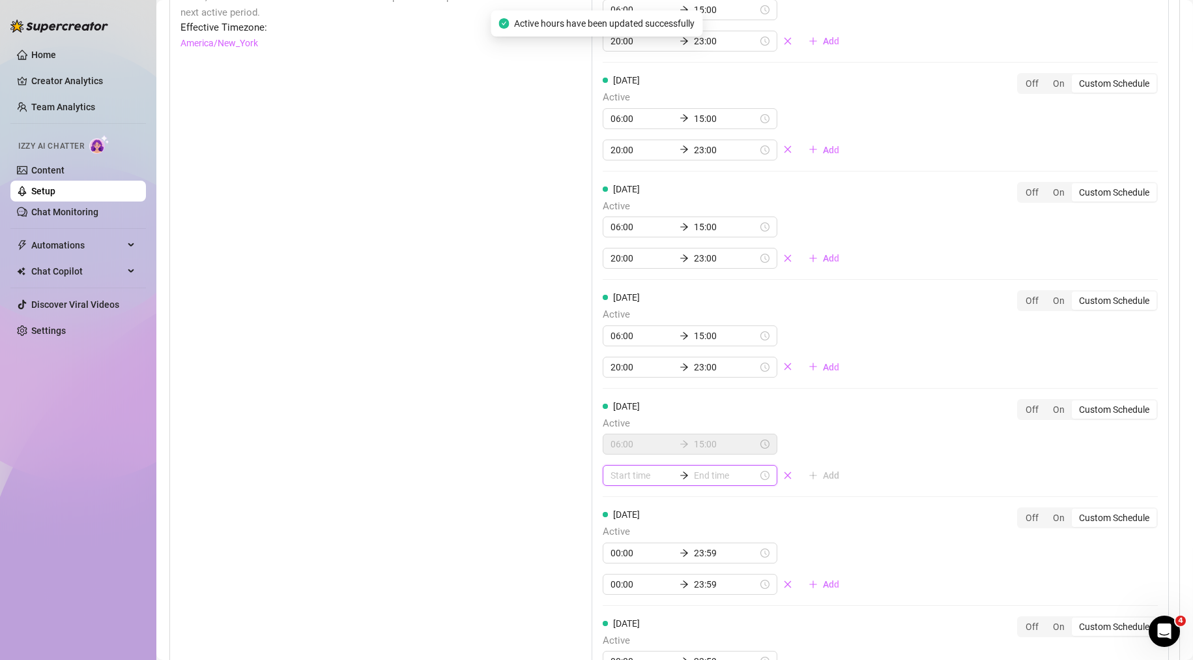
click at [645, 482] on input at bounding box center [643, 475] width 64 height 14
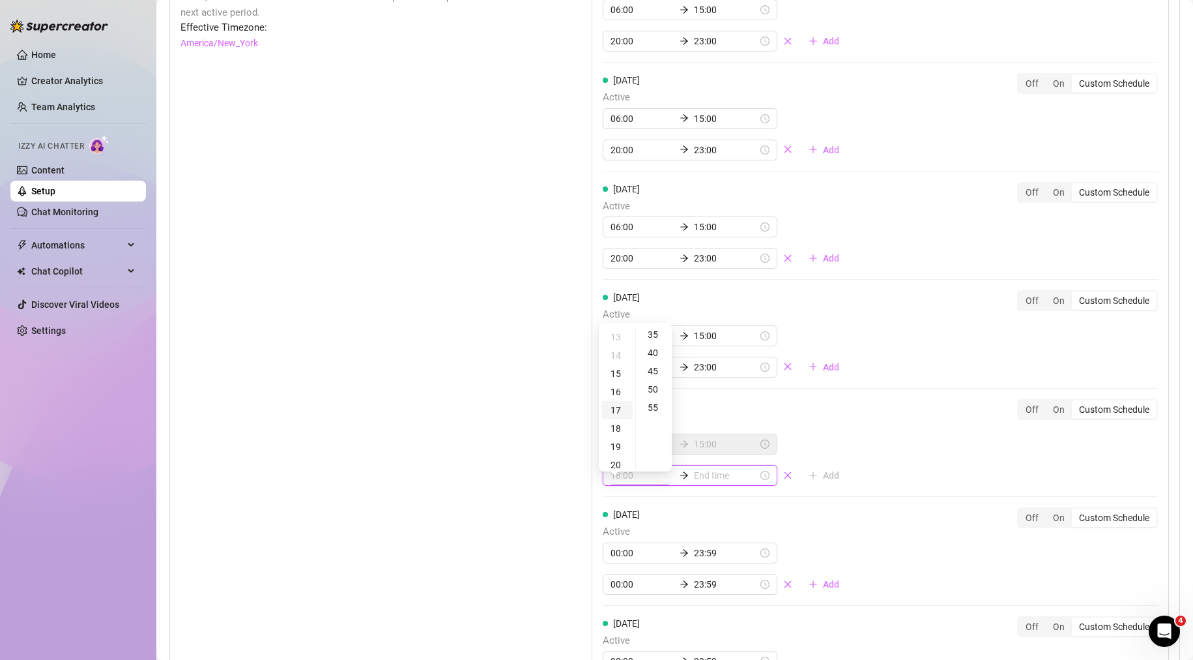
scroll to position [261, 0]
click at [621, 442] on div "20" at bounding box center [617, 441] width 31 height 18
click at [612, 395] on div "23" at bounding box center [617, 393] width 31 height 18
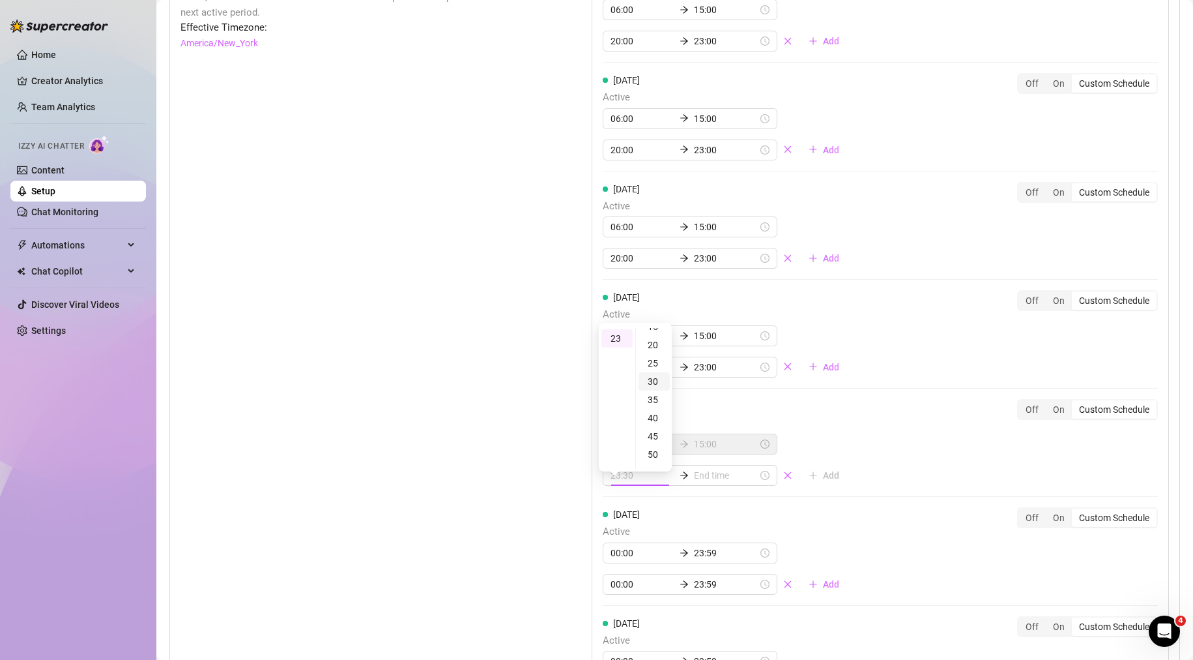
click at [651, 385] on div "30" at bounding box center [654, 381] width 31 height 18
type input "23:30"
click at [881, 497] on div "[DATE] Active 06:00 15:00 23:30 Add Off On Custom Schedule" at bounding box center [880, 448] width 555 height 98
click at [698, 338] on div "30" at bounding box center [698, 338] width 31 height 18
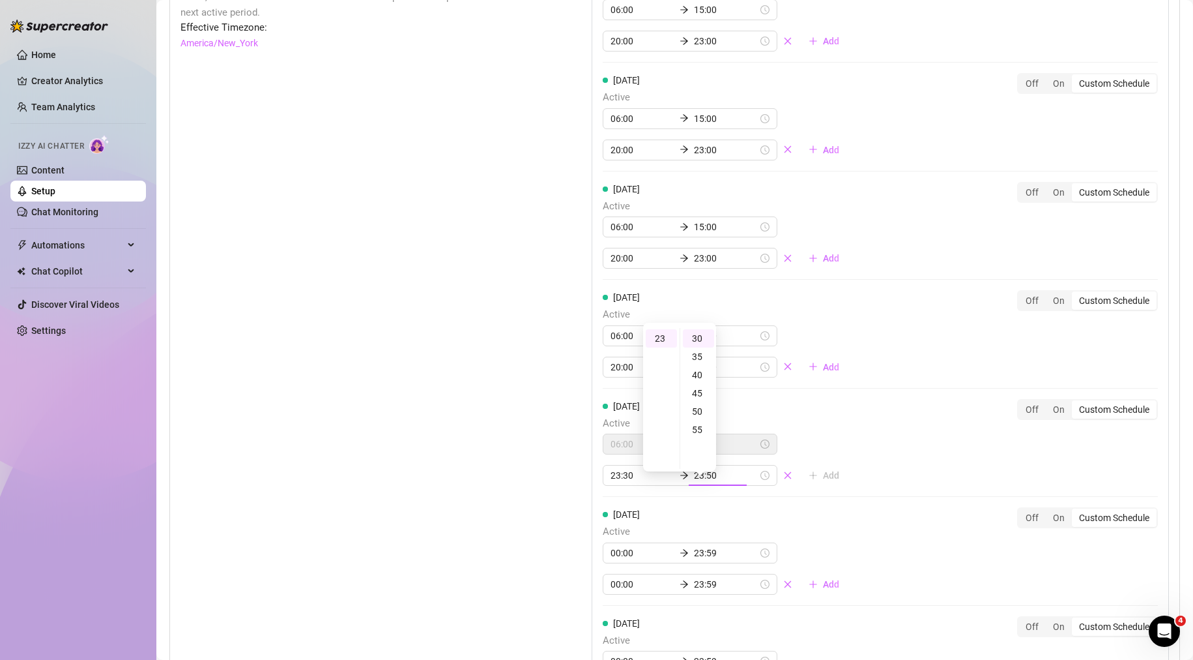
type input "23:30"
click at [652, 341] on div "23" at bounding box center [661, 338] width 31 height 18
click at [699, 344] on div "30" at bounding box center [698, 338] width 31 height 18
click at [925, 415] on div "[DATE] Active 06:00 15:00 23:30 23:30 Add Off On Custom Schedule" at bounding box center [880, 442] width 555 height 87
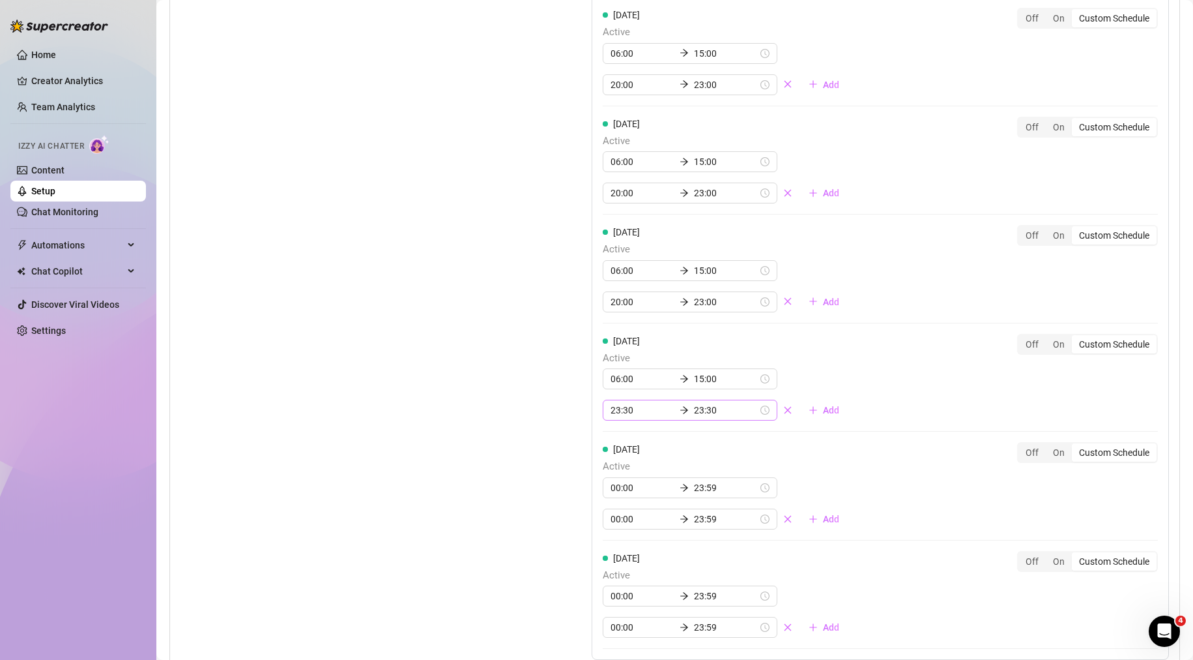
click at [639, 420] on div "23:30 23:30" at bounding box center [690, 410] width 175 height 21
click at [617, 473] on div "20" at bounding box center [617, 472] width 31 height 18
type input "20:00"
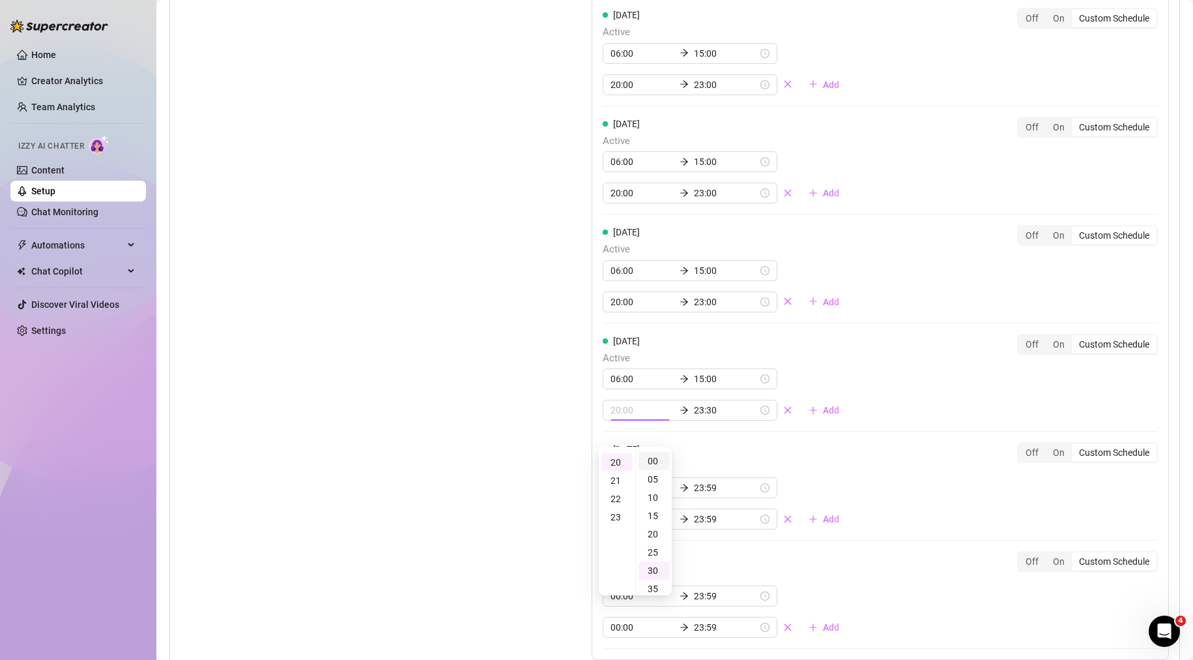
click at [651, 461] on div "00" at bounding box center [654, 461] width 31 height 18
click at [911, 407] on div "[DATE] Active 06:00 15:00 20:00 23:30 Add Off On Custom Schedule" at bounding box center [880, 377] width 555 height 87
click at [471, 439] on div "Set Active Hours (Izzy Availability) Set specific hours when Izzy engaging with…" at bounding box center [354, 320] width 346 height 864
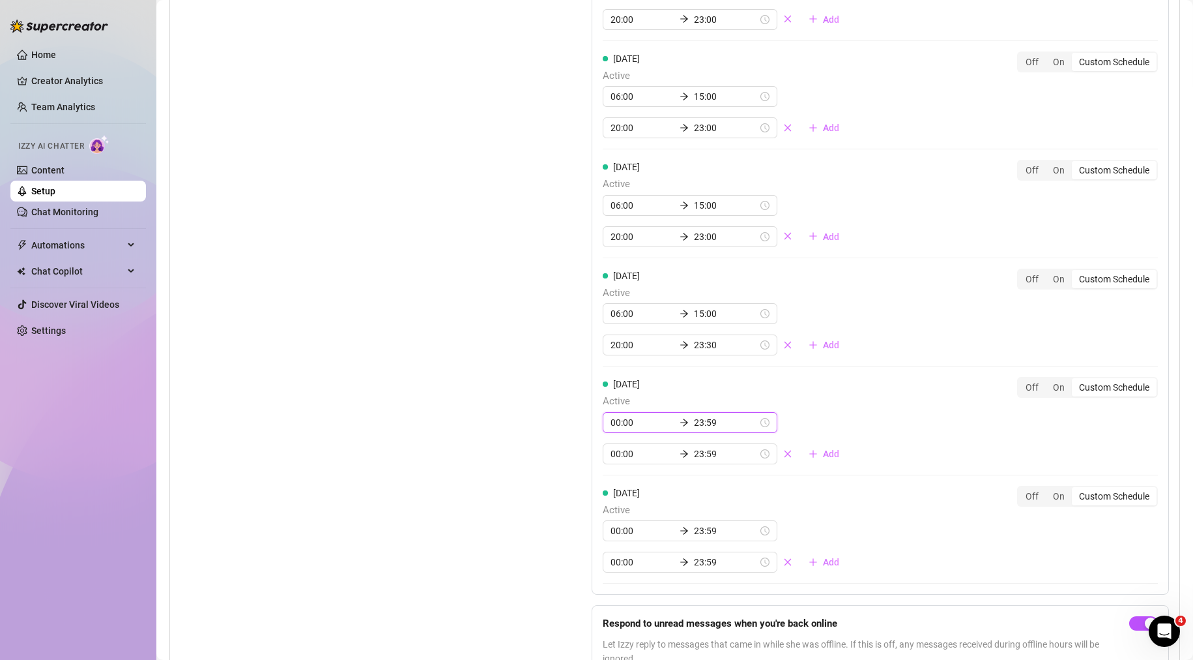
click at [645, 430] on input "00:00" at bounding box center [643, 422] width 64 height 14
type input "00:00"
click at [707, 430] on input "23:59" at bounding box center [726, 422] width 64 height 14
click at [697, 540] on div "55" at bounding box center [698, 543] width 31 height 18
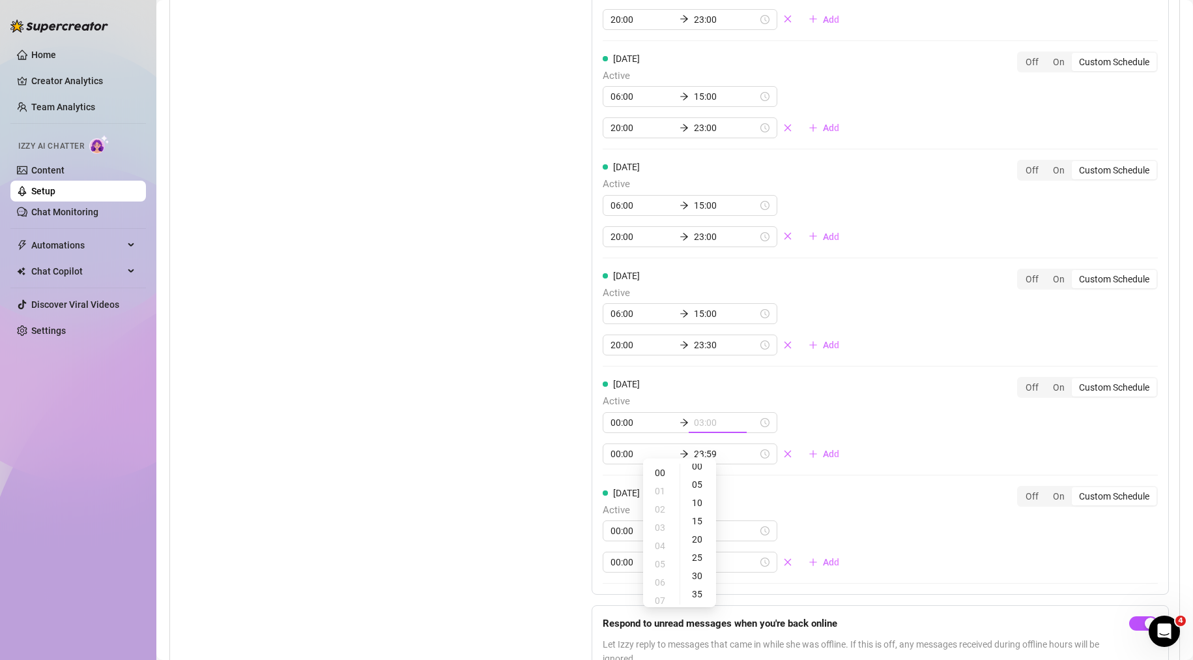
type input "00:00"
click at [663, 469] on div "00" at bounding box center [661, 472] width 31 height 18
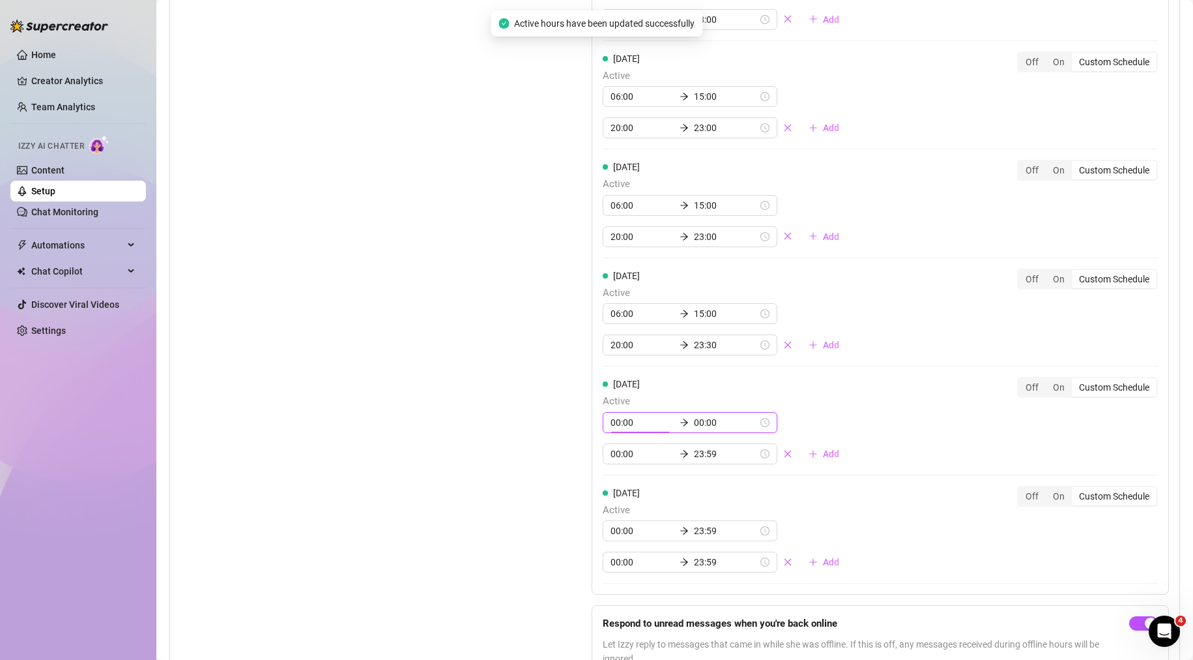
click at [632, 430] on input "00:00" at bounding box center [643, 422] width 64 height 14
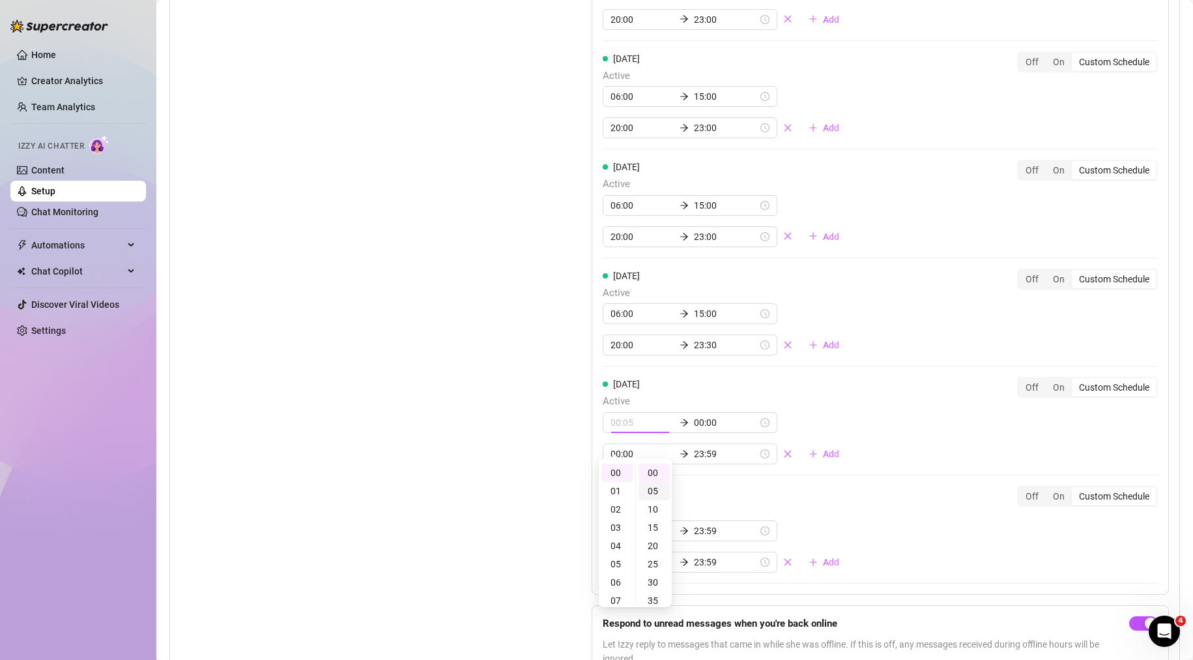
click at [657, 488] on div "05" at bounding box center [654, 491] width 31 height 18
type input "00:05"
click at [709, 430] on input "00:00" at bounding box center [726, 422] width 64 height 14
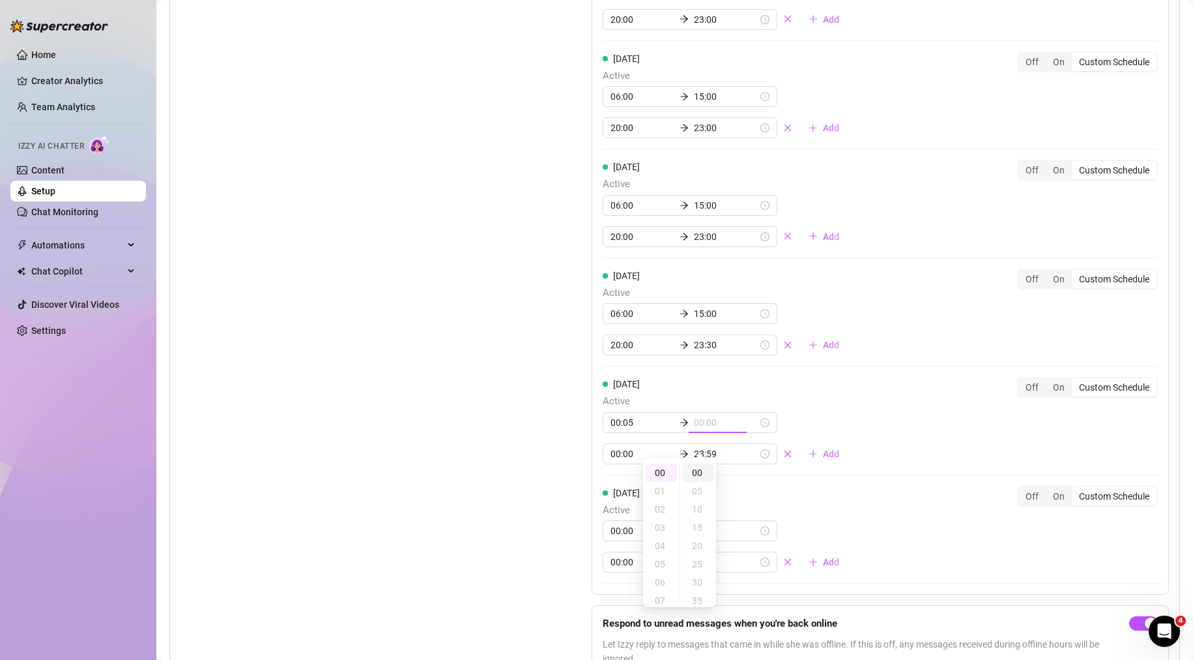
click at [698, 475] on div "00" at bounding box center [698, 472] width 31 height 18
click at [641, 430] on input "00:00" at bounding box center [643, 422] width 64 height 14
click at [651, 491] on div "05" at bounding box center [654, 491] width 31 height 18
type input "00:05"
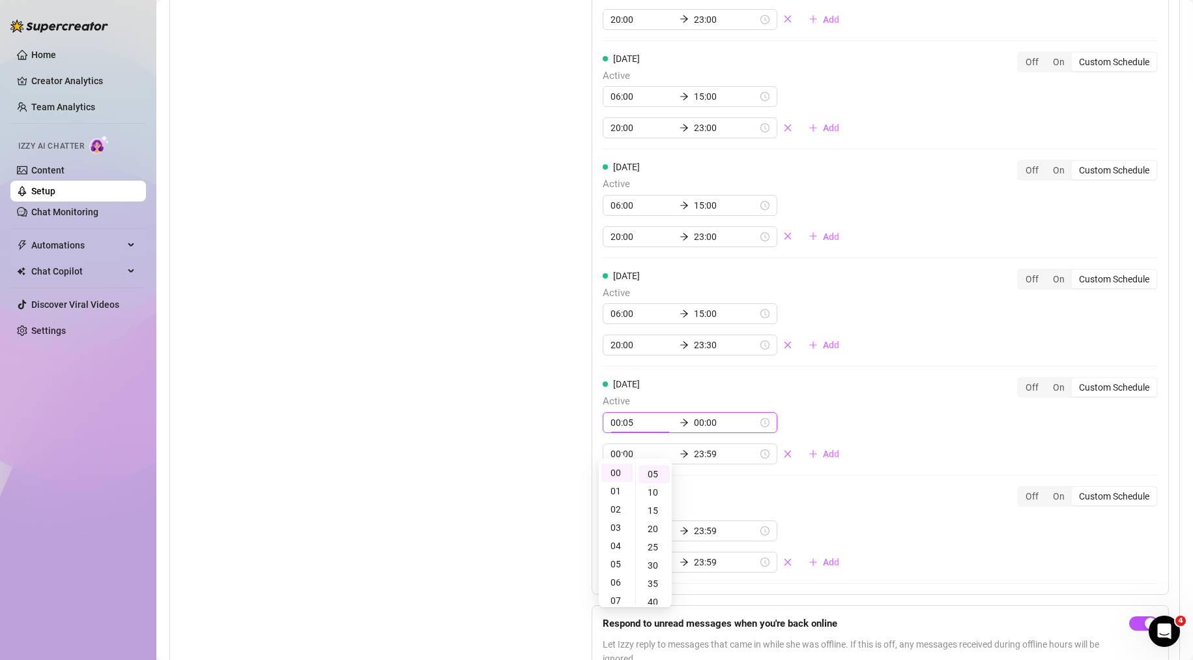
click at [707, 430] on input "00:00" at bounding box center [726, 422] width 64 height 14
click at [694, 430] on input "00:00" at bounding box center [726, 422] width 64 height 14
click at [664, 493] on div "01" at bounding box center [661, 491] width 31 height 18
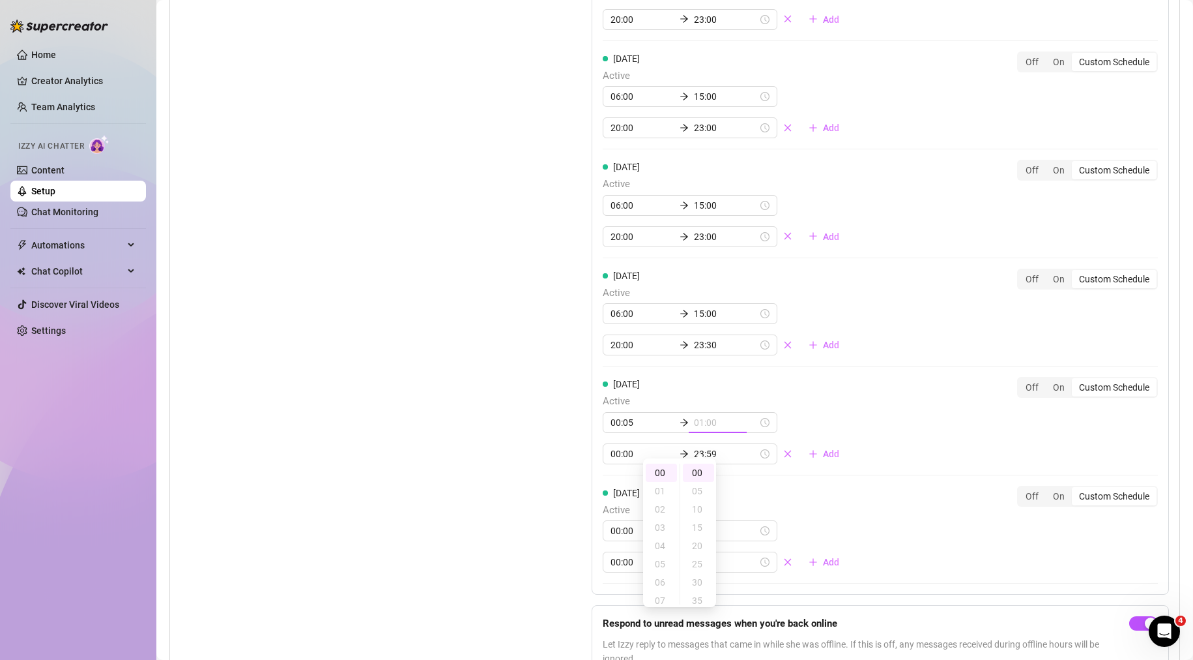
type input "00:00"
click at [638, 430] on input "00:00" at bounding box center [643, 422] width 64 height 14
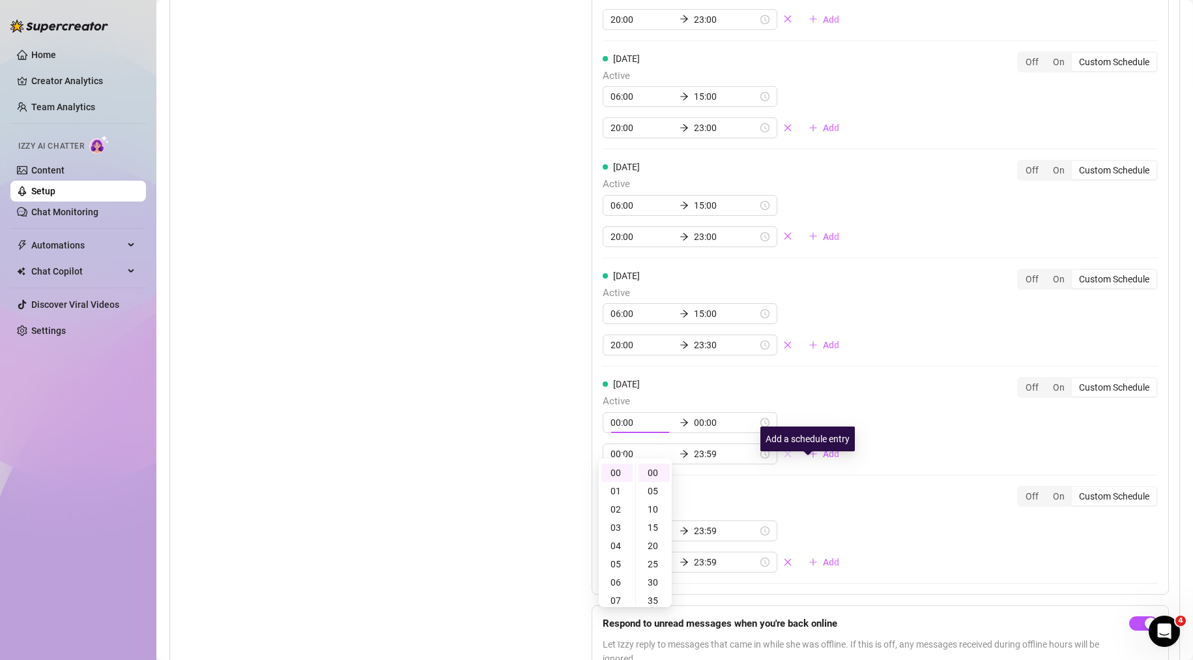
click at [783, 458] on icon "close" at bounding box center [787, 453] width 9 height 9
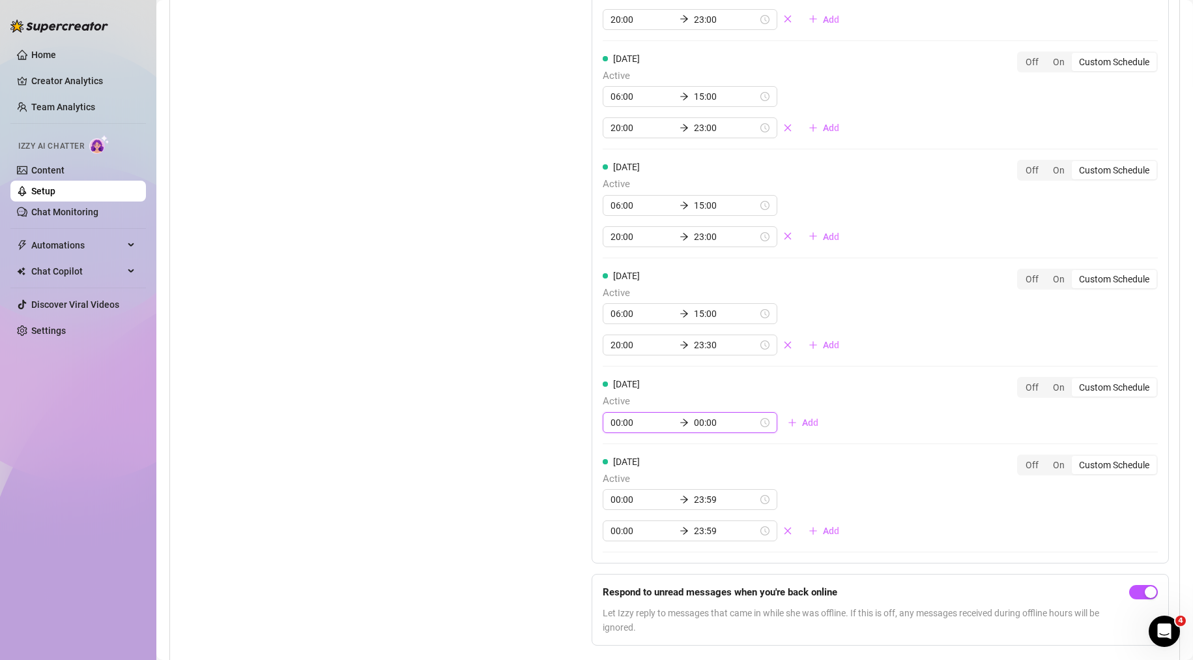
click at [705, 430] on input "00:00" at bounding box center [726, 422] width 64 height 14
click at [616, 505] on div "02" at bounding box center [617, 509] width 31 height 18
type input "02:00"
click at [497, 485] on div "Set Active Hours (Izzy Availability) Set specific hours when Izzy engaging with…" at bounding box center [354, 239] width 346 height 833
click at [801, 429] on button "Add" at bounding box center [803, 422] width 51 height 21
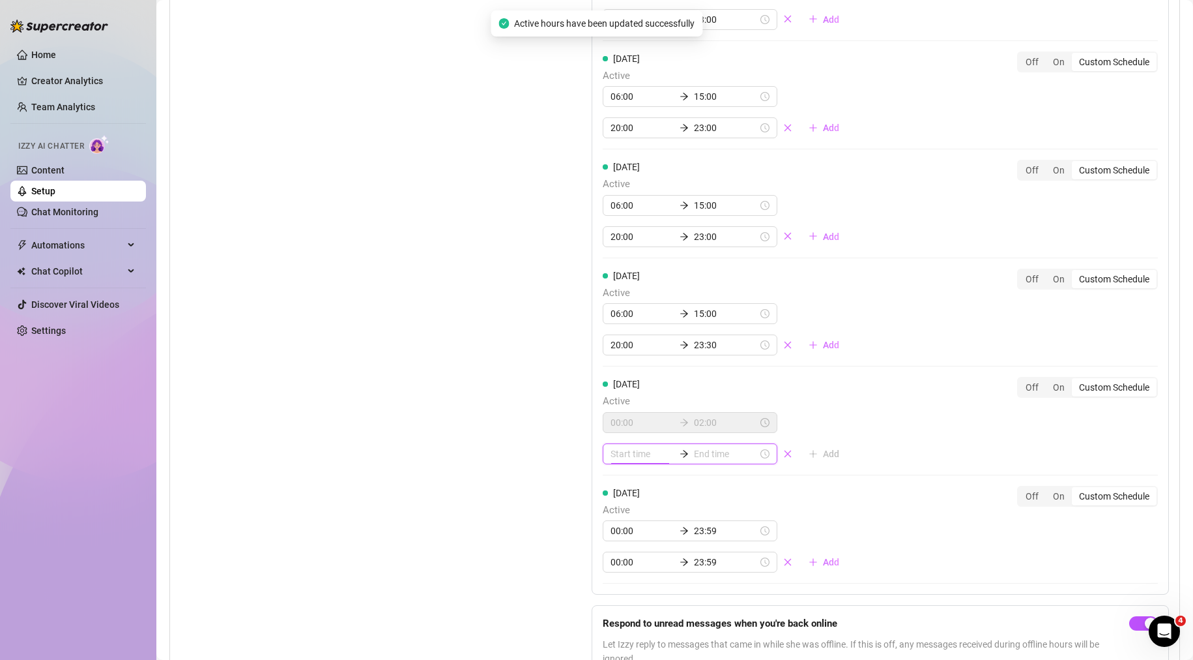
click at [636, 461] on input at bounding box center [643, 453] width 64 height 14
type input "00:00"
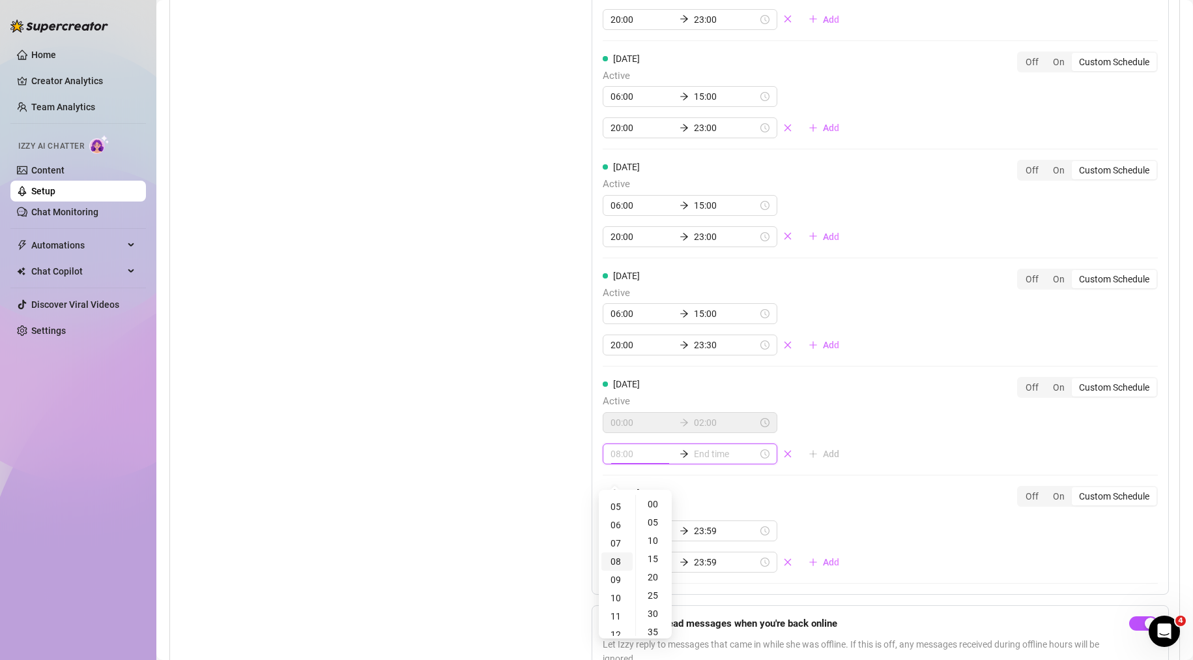
scroll to position [65, 0]
click at [621, 587] on div "08" at bounding box center [617, 585] width 31 height 18
type input "08:00"
click at [709, 461] on input at bounding box center [726, 453] width 64 height 14
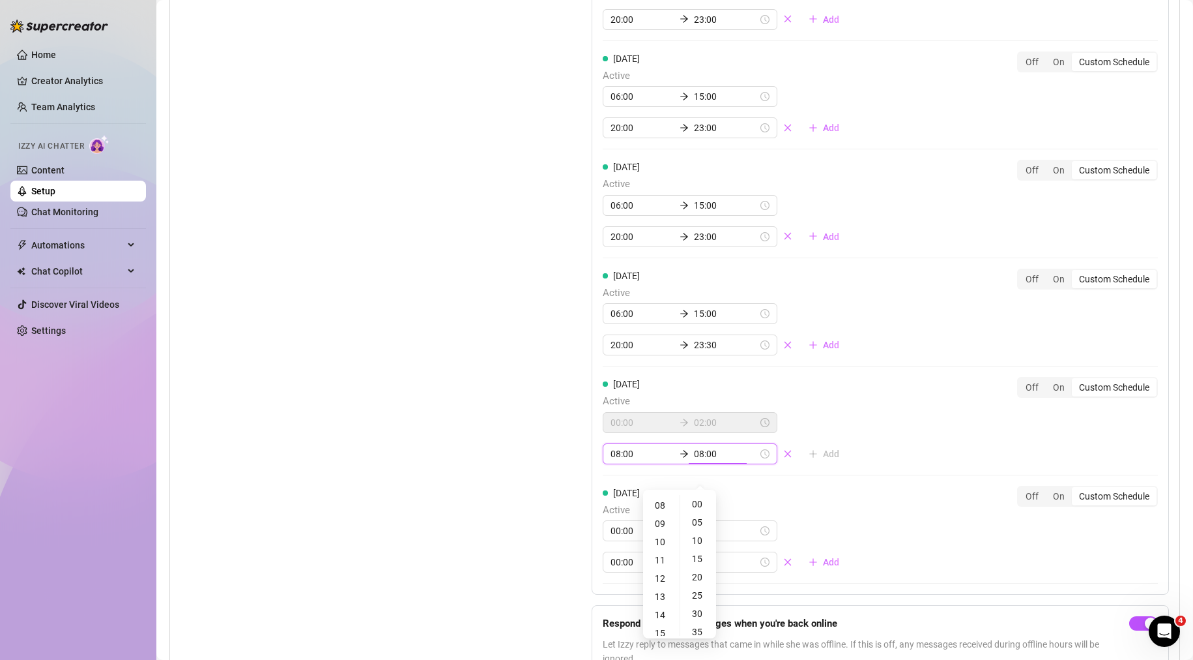
type input "09:00"
click at [665, 578] on div "12" at bounding box center [661, 578] width 31 height 18
type input "12:00"
click at [694, 505] on div "00" at bounding box center [698, 504] width 31 height 18
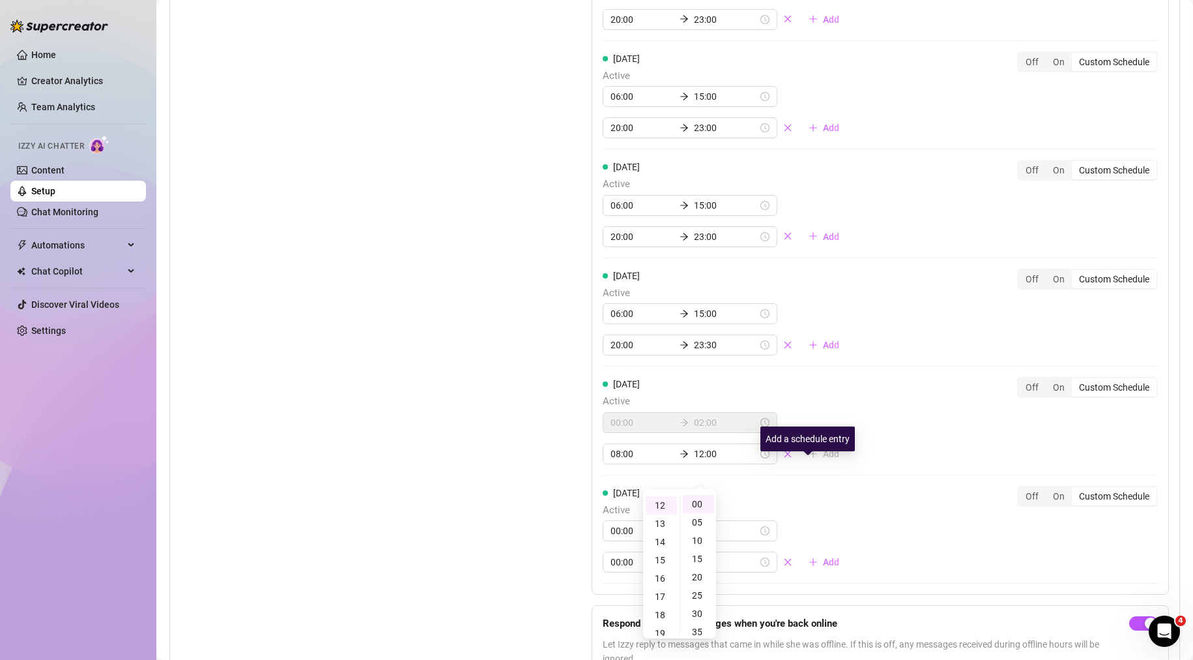
click at [900, 475] on div "[DATE] Active 06:00 15:00 20:00 23:00 Add Off On Custom Schedule [DATE] Active …" at bounding box center [881, 209] width 578 height 772
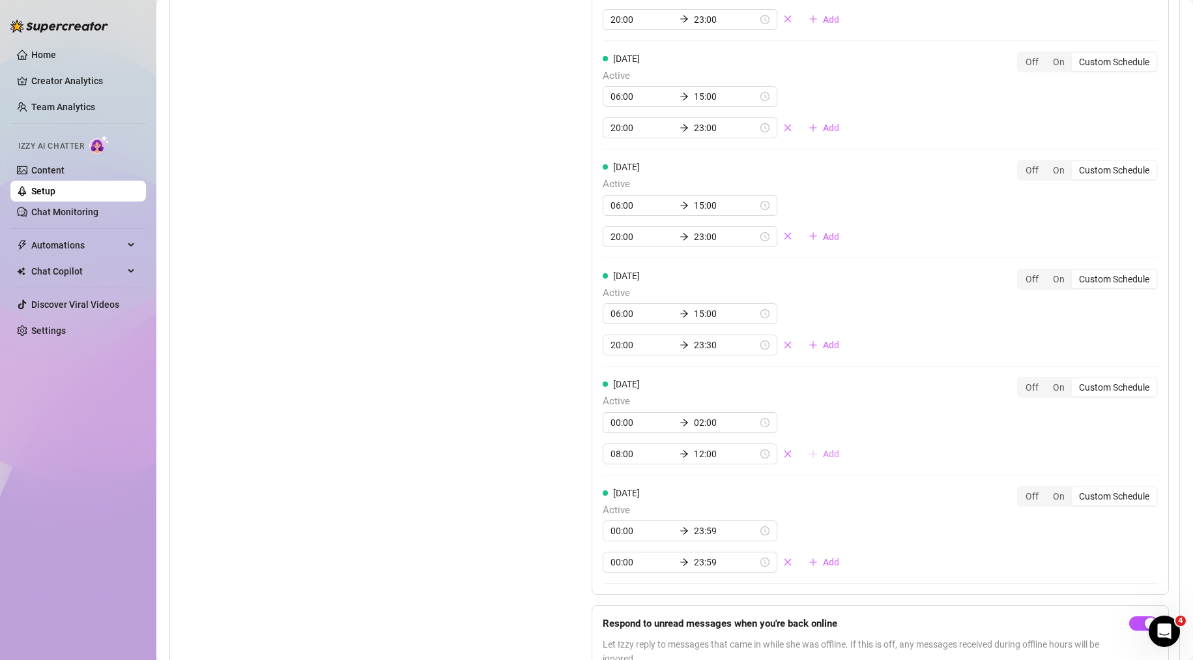
click at [823, 459] on span "Add" at bounding box center [831, 453] width 16 height 10
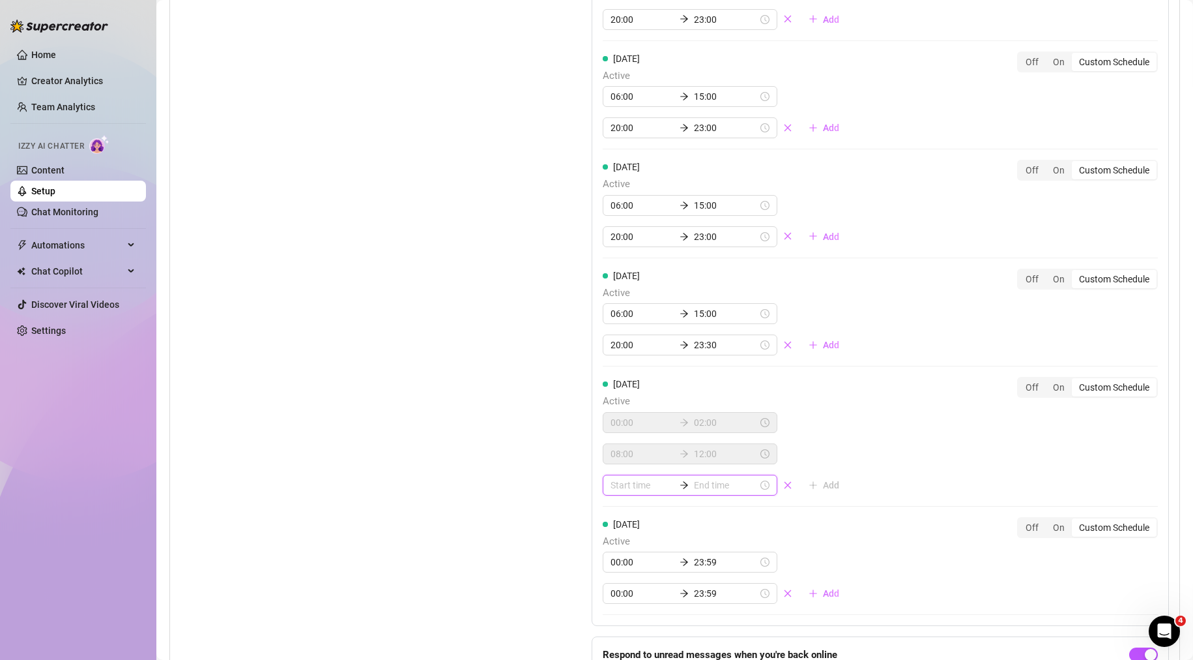
click at [634, 492] on input at bounding box center [643, 485] width 64 height 14
type input "07:00"
click at [617, 393] on div "20" at bounding box center [617, 386] width 31 height 18
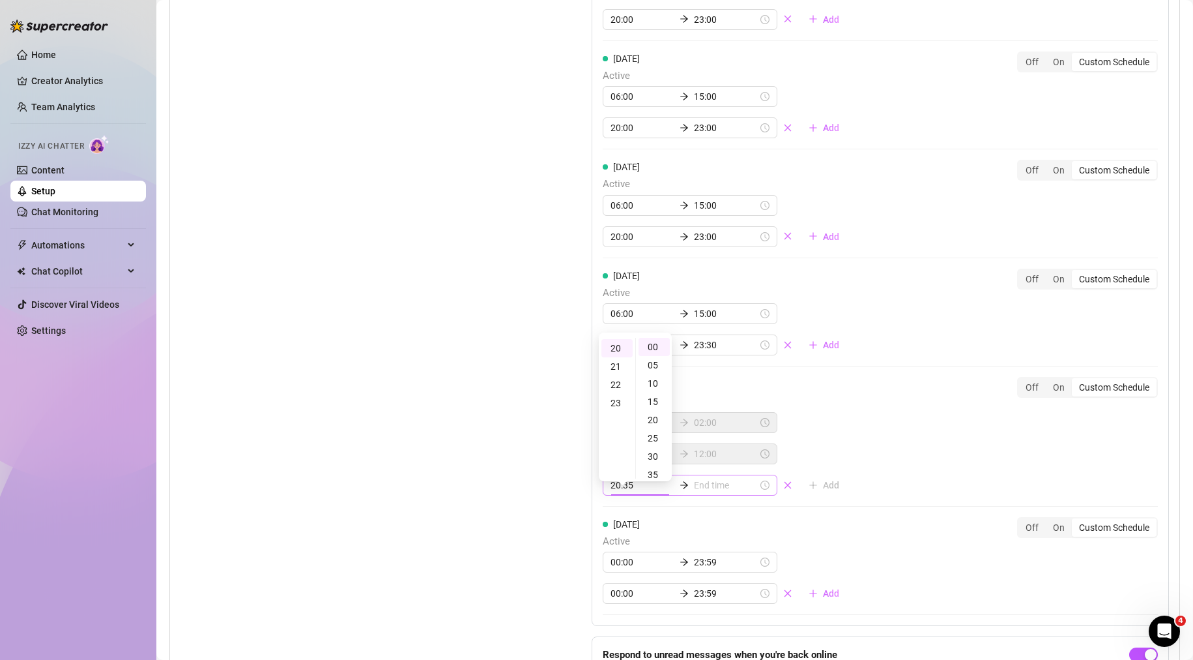
type input "20:00"
click at [703, 492] on input at bounding box center [726, 485] width 64 height 14
type input "20:30"
click at [656, 407] on div "23" at bounding box center [661, 403] width 31 height 18
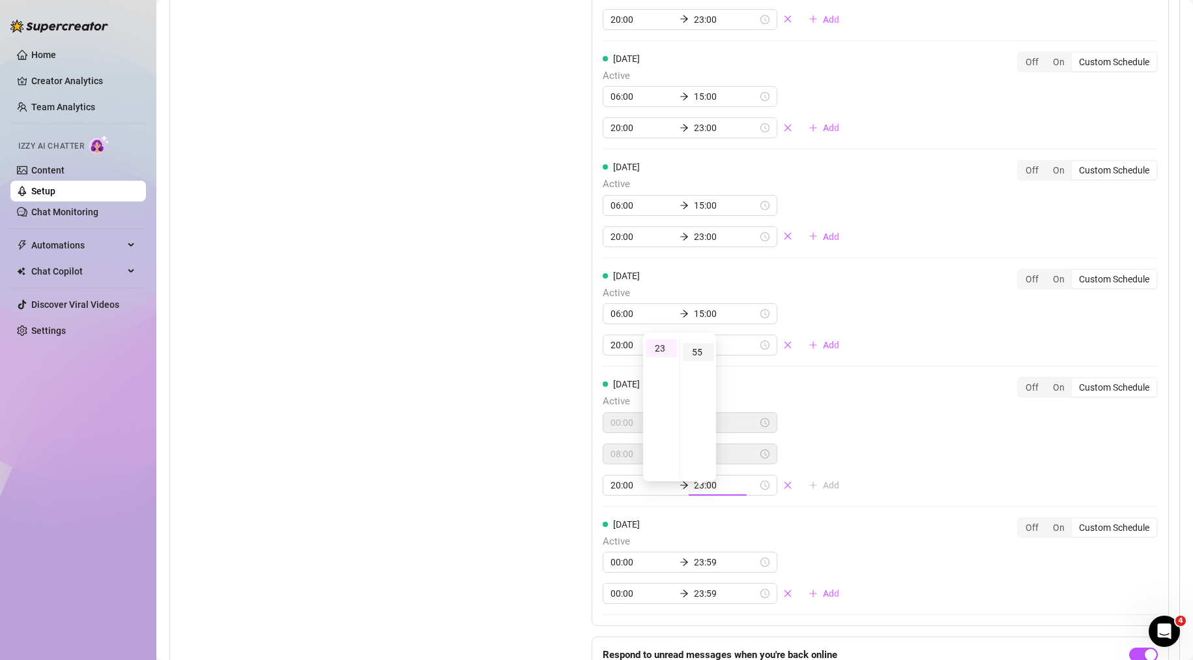
type input "23:55"
click at [700, 355] on div "55" at bounding box center [698, 352] width 31 height 18
click at [901, 474] on div "[DATE] Active 06:00 15:00 20:00 23:00 Add Off On Custom Schedule [DATE] Active …" at bounding box center [881, 224] width 578 height 803
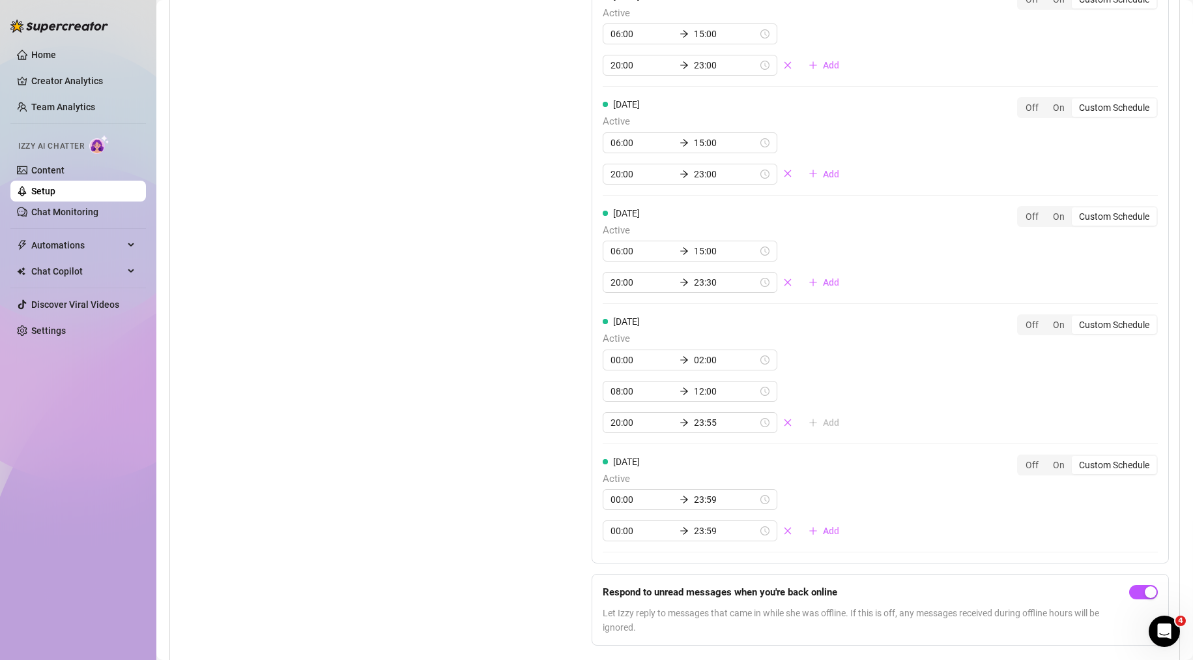
scroll to position [1363, 0]
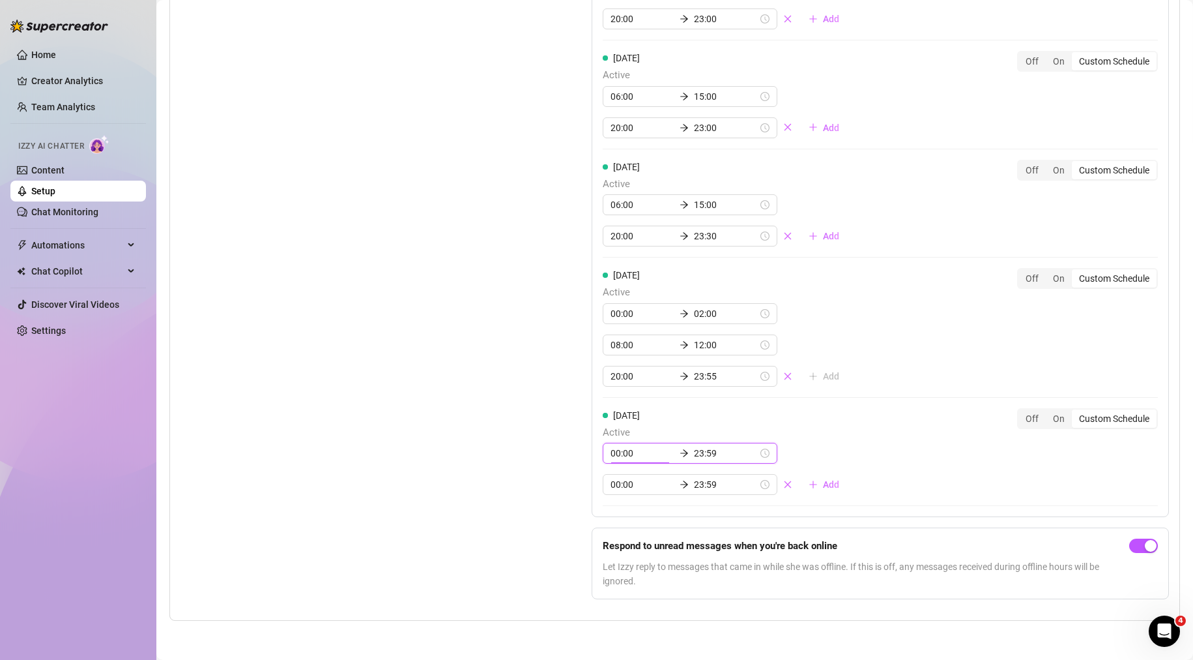
click at [643, 452] on input "00:00" at bounding box center [643, 453] width 64 height 14
click at [617, 572] on div "08" at bounding box center [617, 569] width 31 height 18
type input "08:00"
click at [714, 458] on input "23:59" at bounding box center [726, 453] width 64 height 14
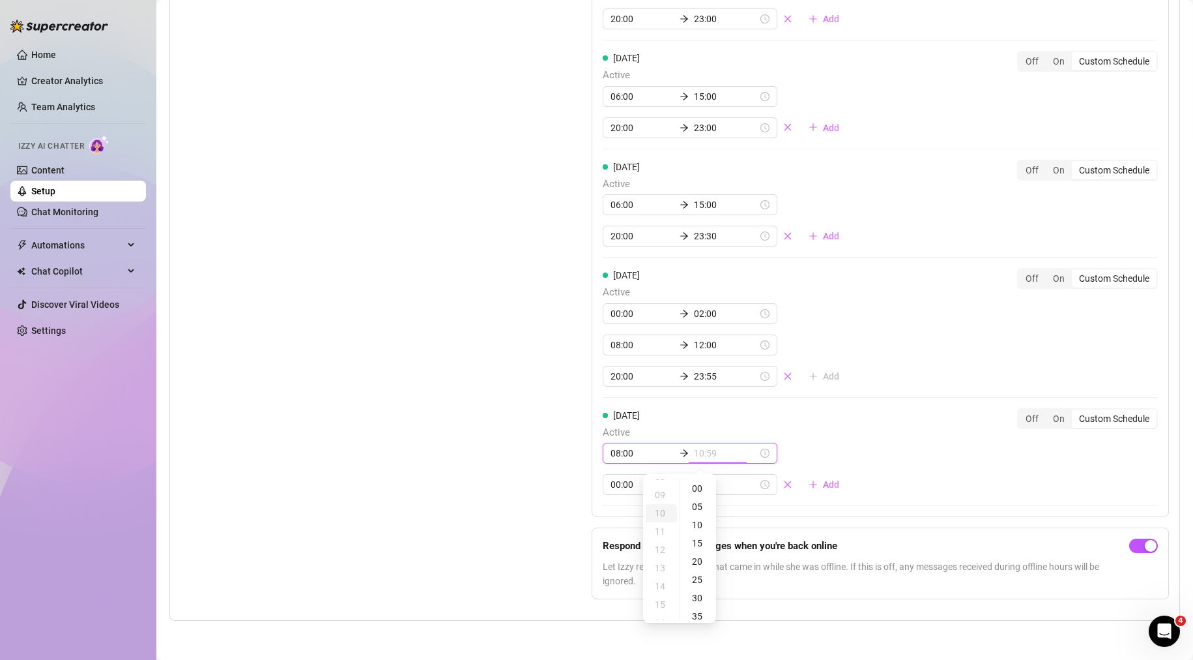
scroll to position [0, 0]
type input "23:59"
type input "00:00"
click at [783, 484] on icon "close" at bounding box center [787, 484] width 9 height 9
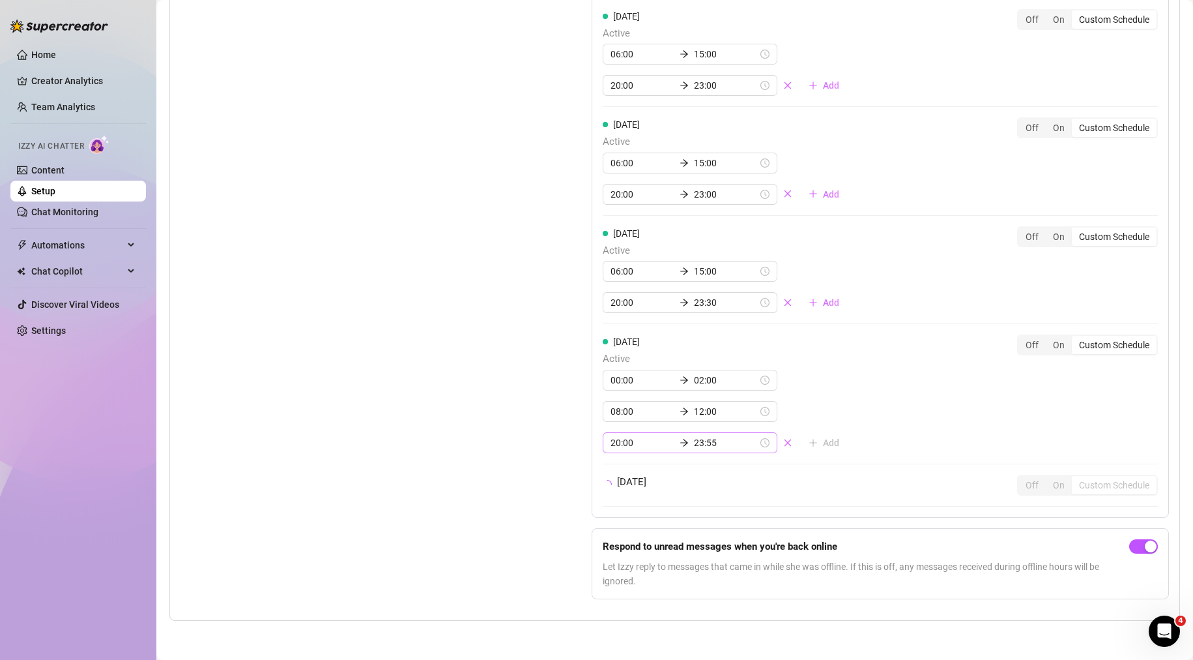
scroll to position [1332, 0]
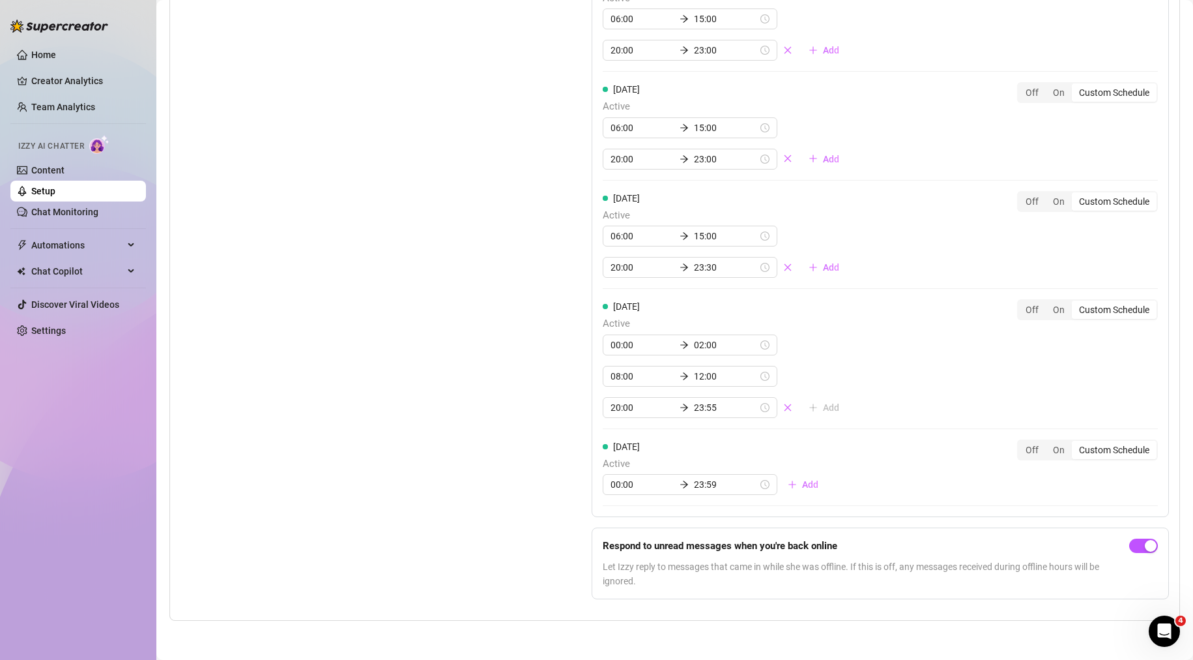
click at [707, 496] on div "[DATE] Active 00:00 23:59 Add Off On Custom Schedule" at bounding box center [880, 472] width 555 height 67
click at [708, 490] on input "23:59" at bounding box center [726, 484] width 64 height 14
click at [662, 392] on div "12" at bounding box center [661, 392] width 31 height 18
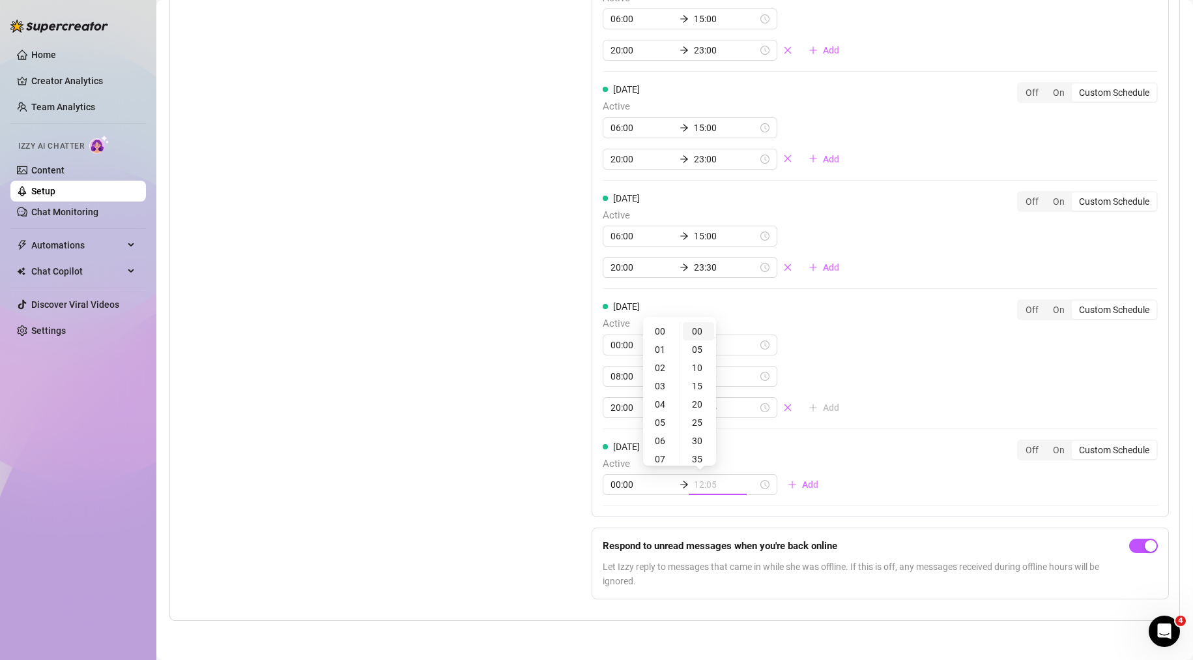
type input "12:00"
click at [698, 332] on div "00" at bounding box center [698, 331] width 31 height 18
click at [873, 456] on div "[DATE] Active 00:00 12:00 Add Off On Custom Schedule" at bounding box center [880, 467] width 555 height 56
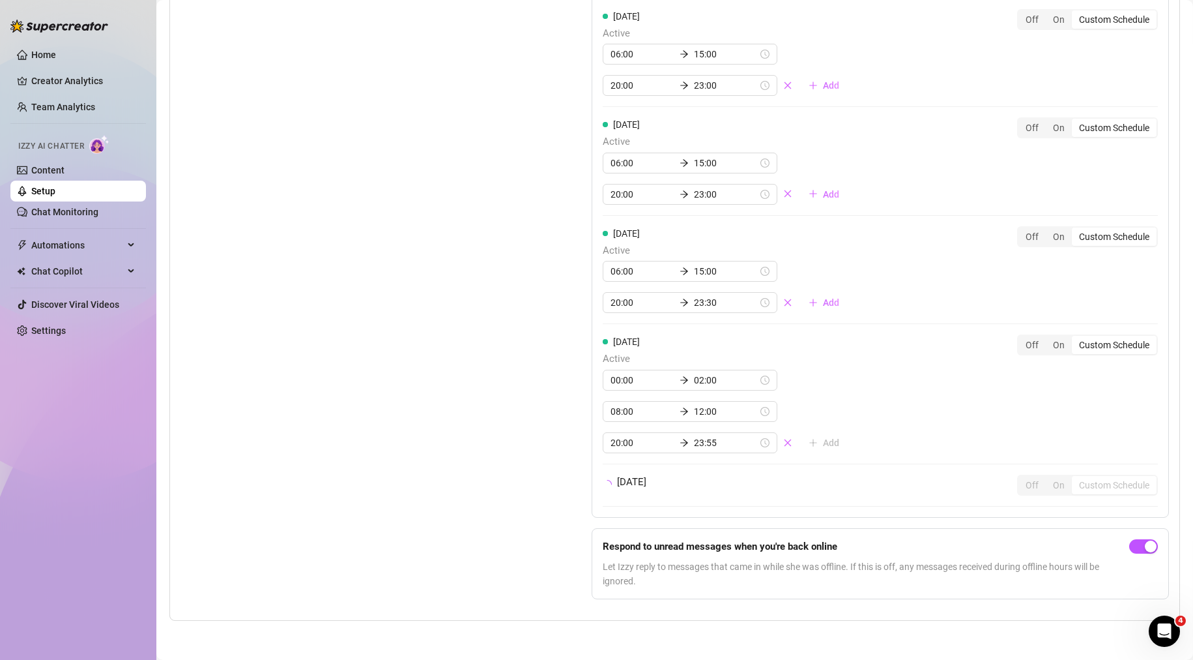
scroll to position [1332, 0]
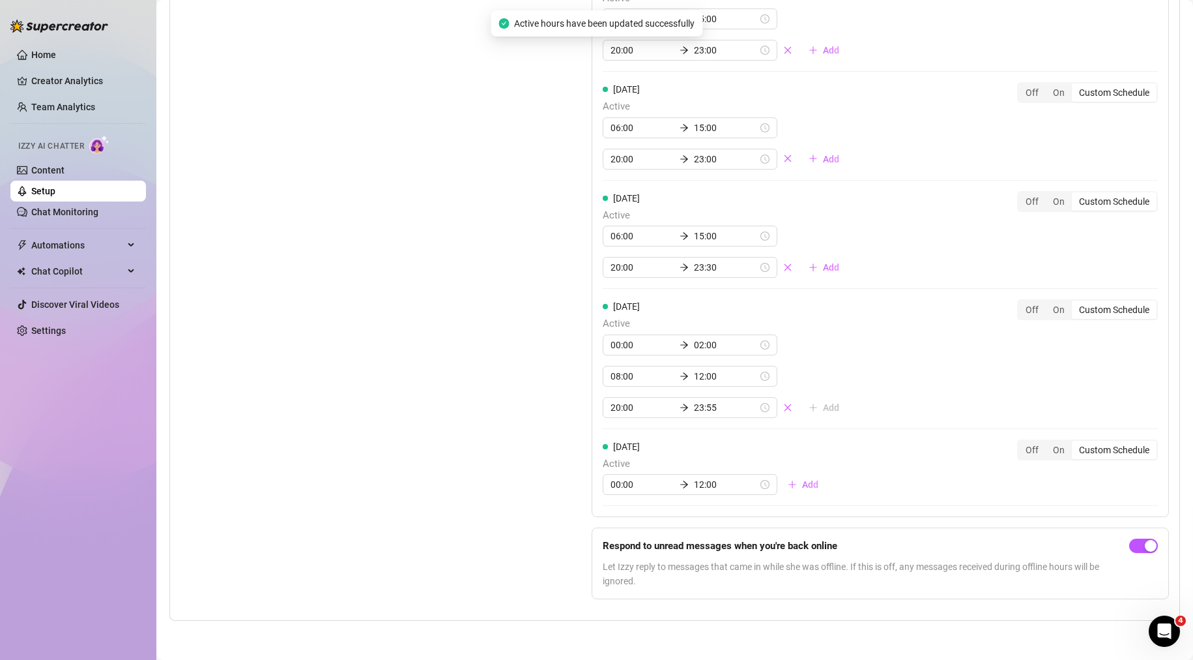
click at [802, 486] on span "Add" at bounding box center [810, 484] width 16 height 10
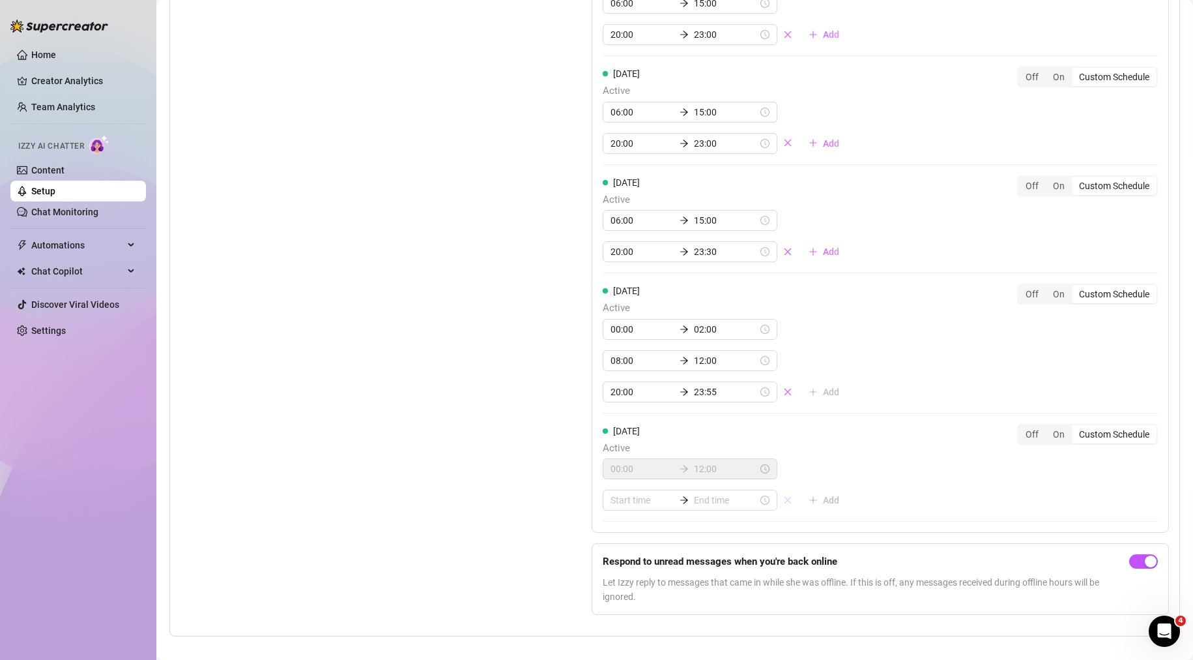
drag, startPoint x: 772, startPoint y: 518, endPoint x: 602, endPoint y: 487, distance: 173.0
click at [783, 505] on icon "close" at bounding box center [787, 499] width 9 height 9
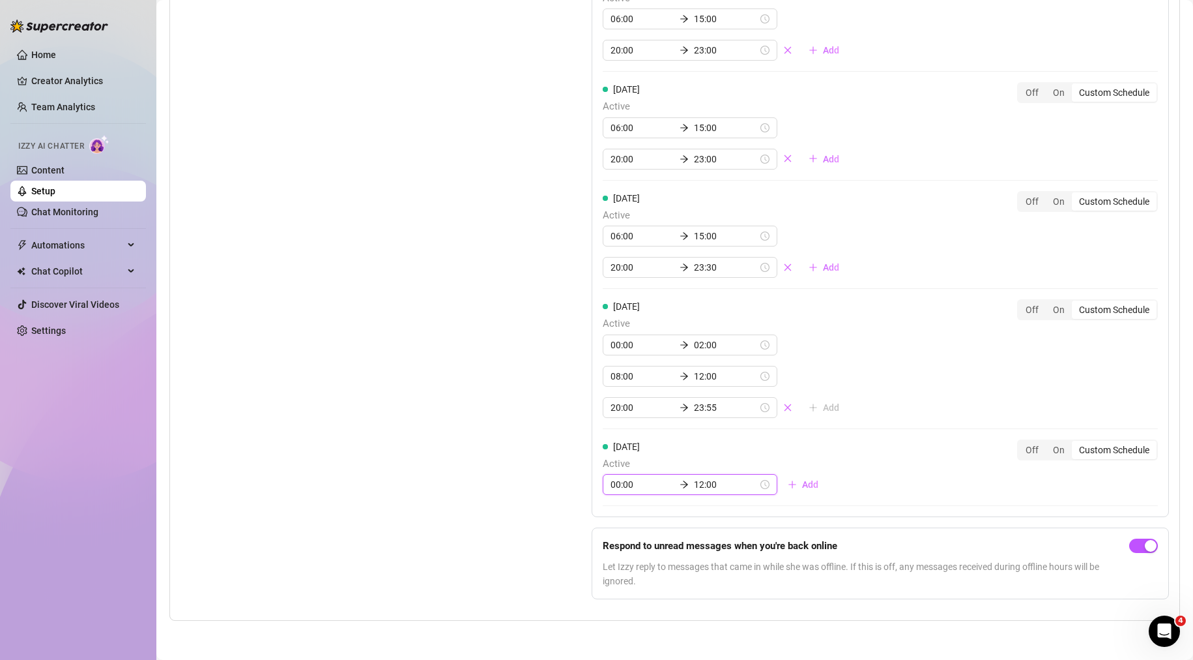
click at [616, 484] on input "00:00" at bounding box center [643, 484] width 64 height 14
click at [617, 410] on div "08" at bounding box center [617, 412] width 31 height 18
type input "08:00"
click at [802, 487] on span "Add" at bounding box center [810, 484] width 16 height 10
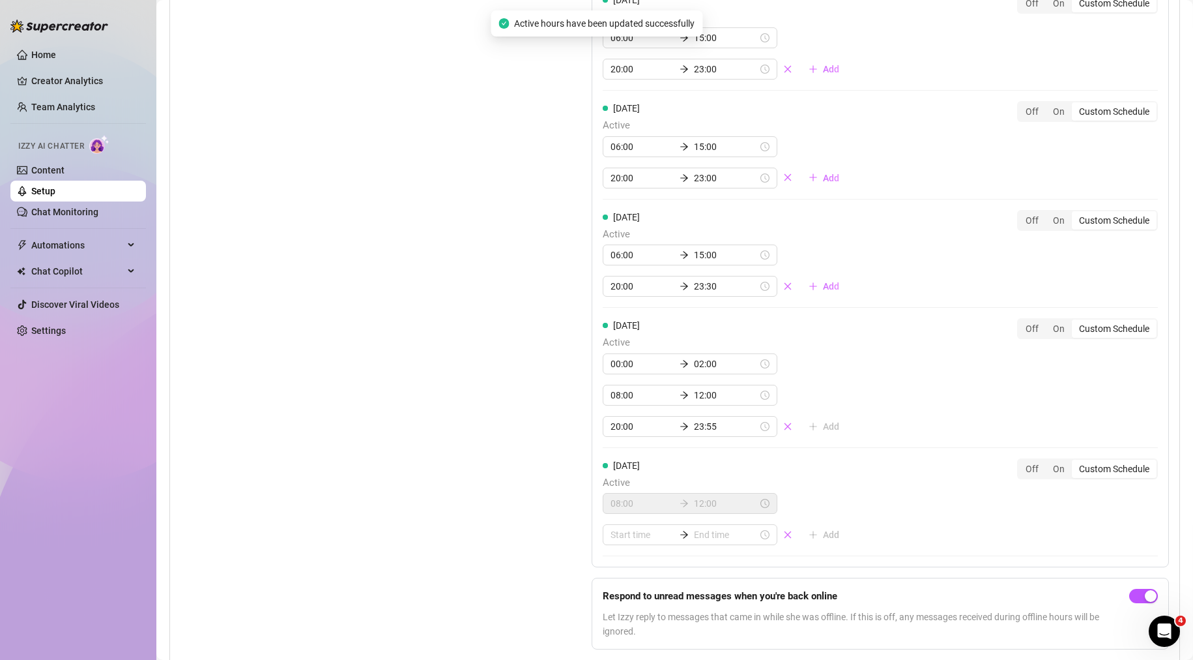
scroll to position [1332, 0]
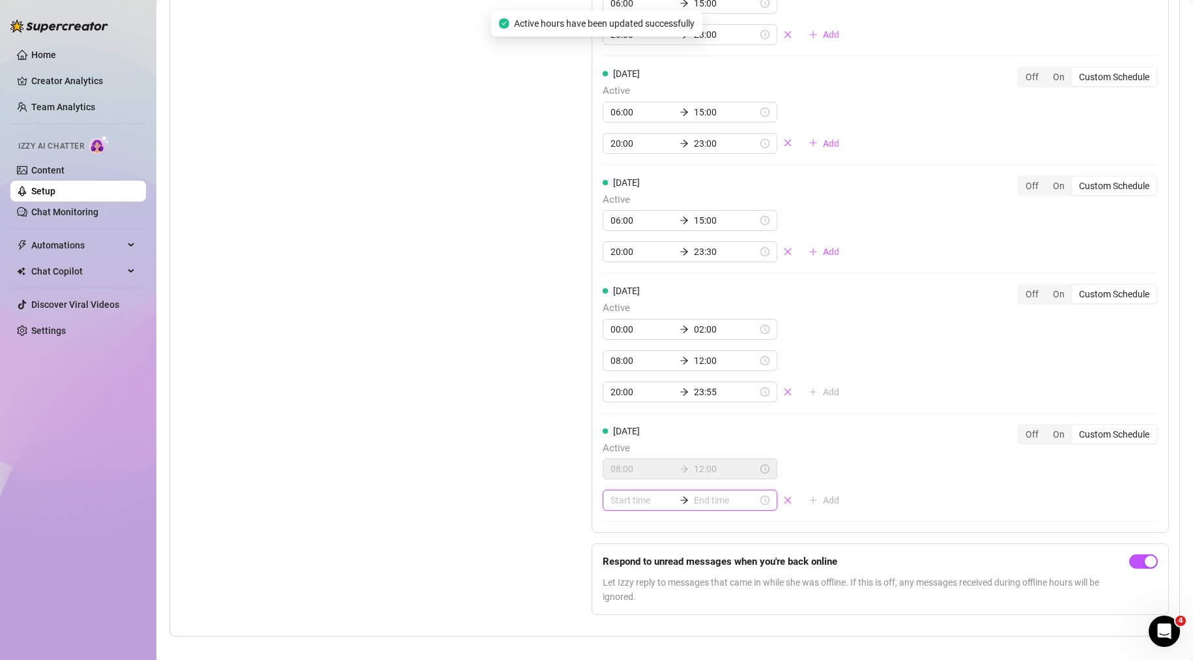
click at [630, 507] on input at bounding box center [643, 500] width 64 height 14
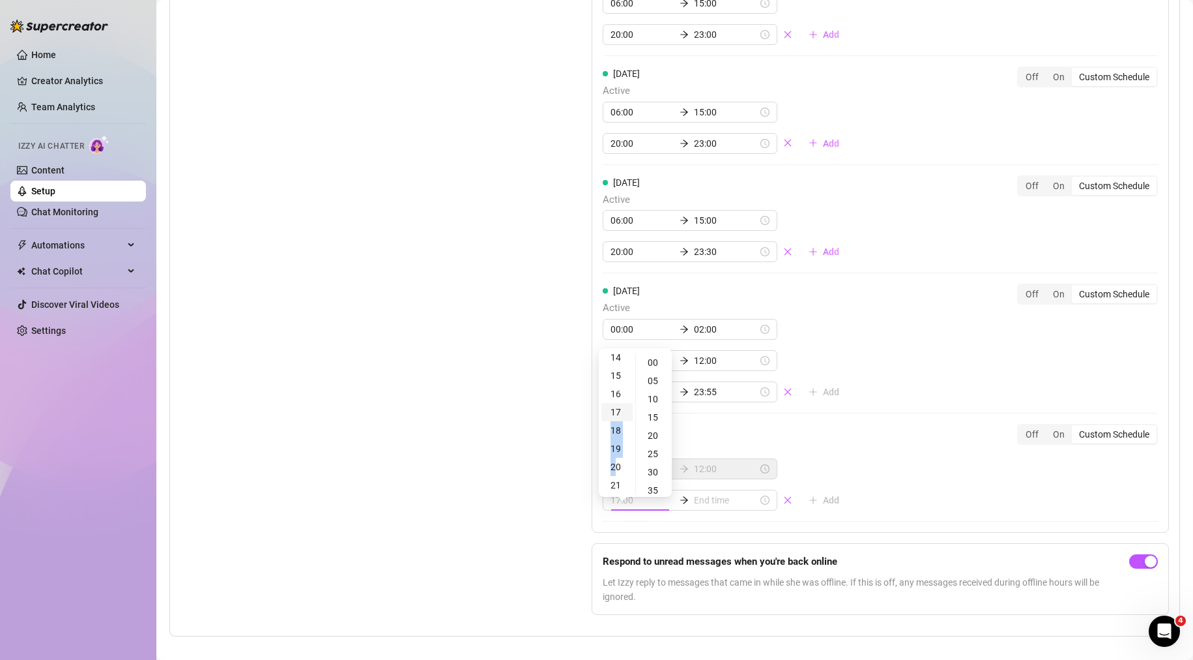
drag, startPoint x: 617, startPoint y: 463, endPoint x: 619, endPoint y: 415, distance: 48.3
click at [619, 414] on ul "00 01 02 03 04 05 06 07 08 09 10 11 12 13 14 15 16 17 18 19 20 21 22 23" at bounding box center [617, 423] width 37 height 141
click at [621, 467] on div "20" at bounding box center [617, 467] width 31 height 18
type input "20:00"
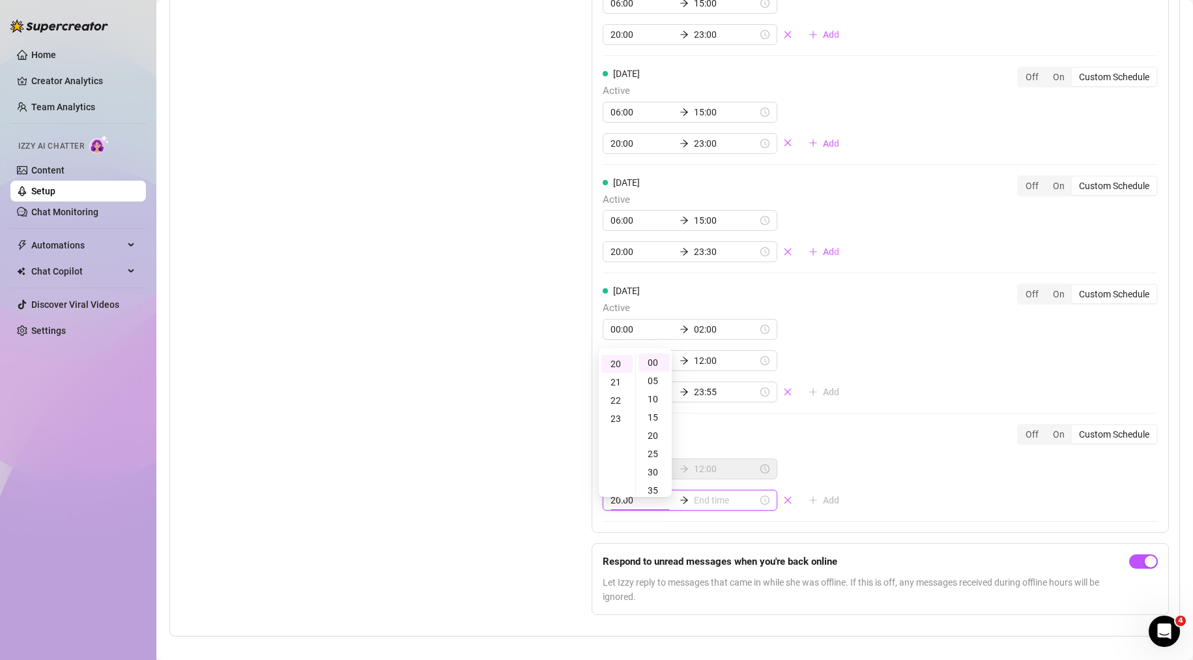
click at [703, 507] on input at bounding box center [726, 500] width 64 height 14
type input "20:25"
click at [664, 418] on div "23" at bounding box center [661, 418] width 31 height 18
type input "23:00"
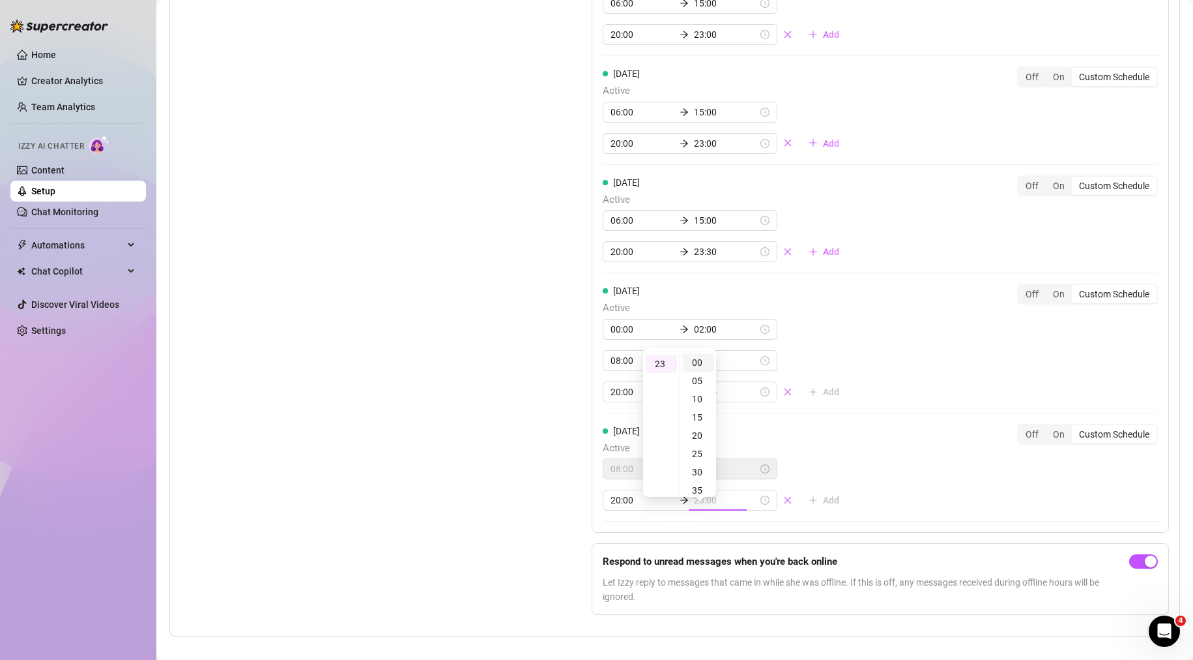
click at [696, 365] on div "00" at bounding box center [698, 362] width 31 height 18
click at [930, 499] on div "[DATE] Active 08:00 12:00 20:00 23:00 Add Off On Custom Schedule" at bounding box center [880, 473] width 555 height 98
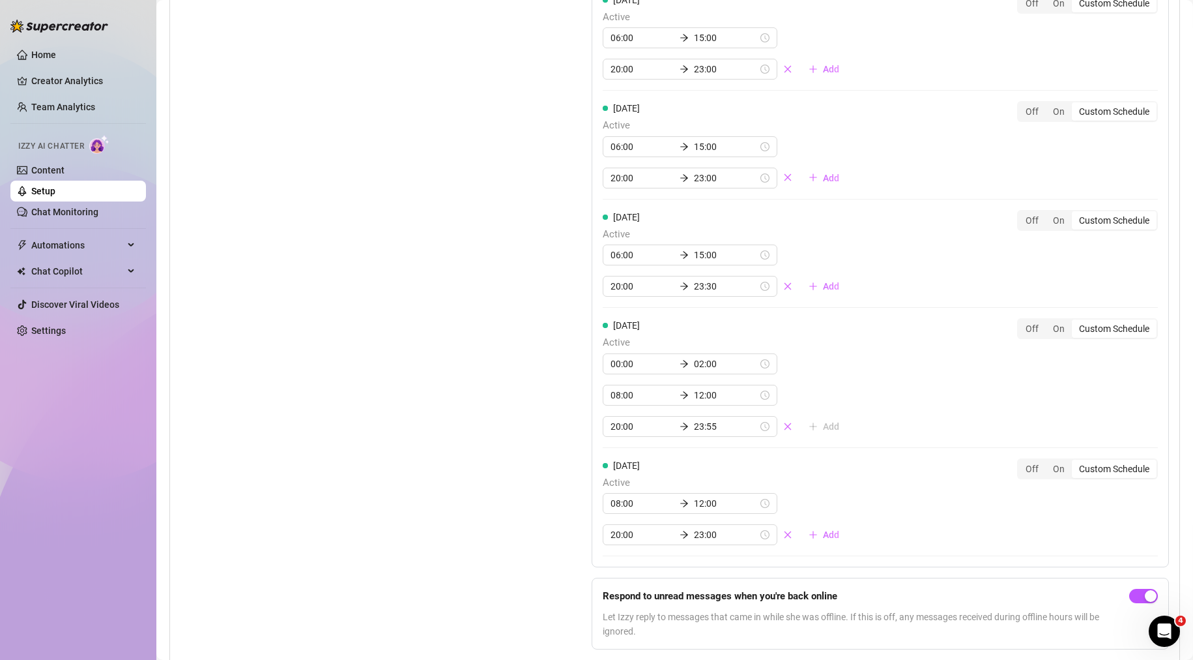
scroll to position [1332, 0]
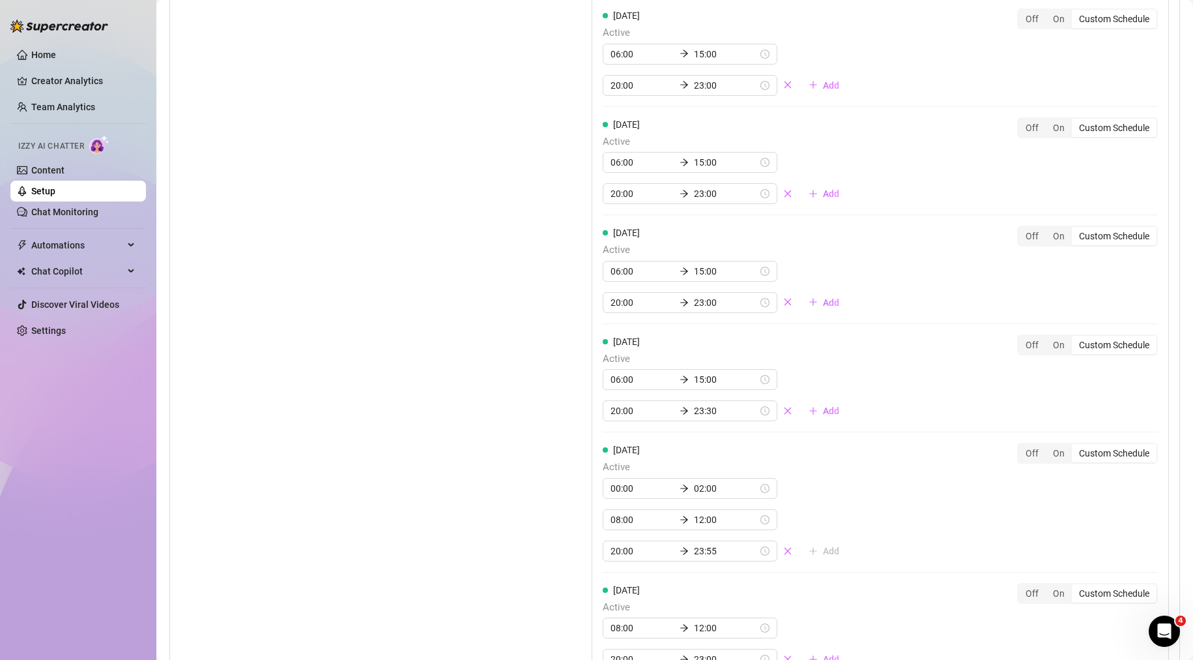
drag, startPoint x: 533, startPoint y: 555, endPoint x: 547, endPoint y: 426, distance: 129.2
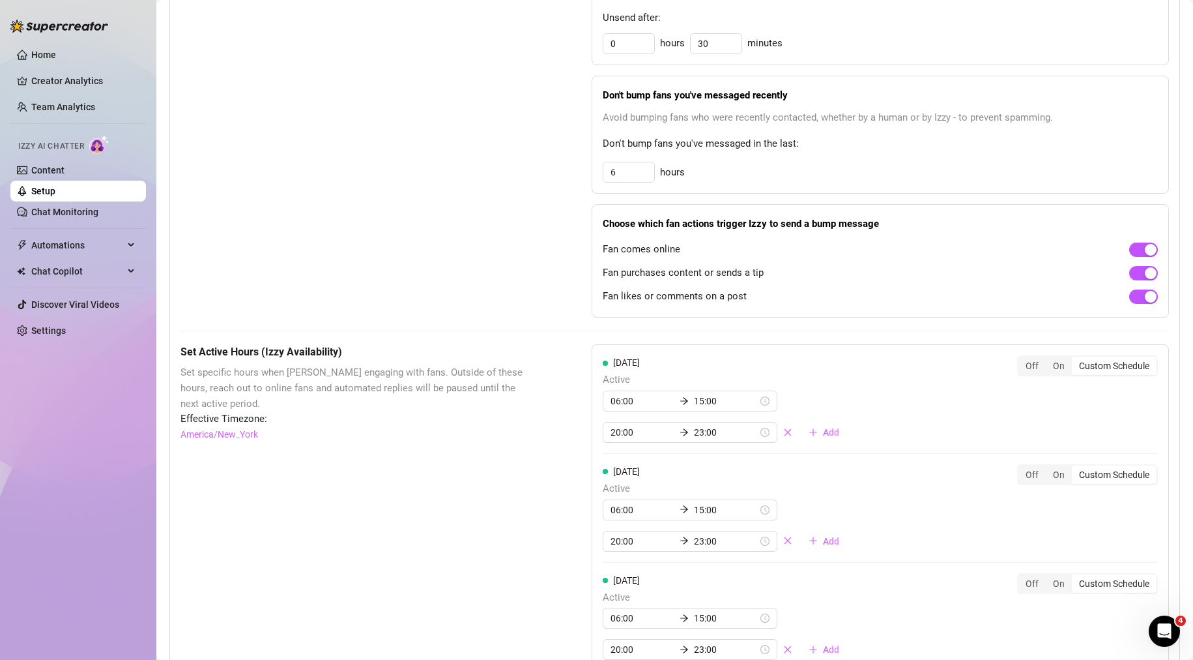
drag, startPoint x: 480, startPoint y: 539, endPoint x: 435, endPoint y: 318, distance: 225.5
